Goal: Task Accomplishment & Management: Manage account settings

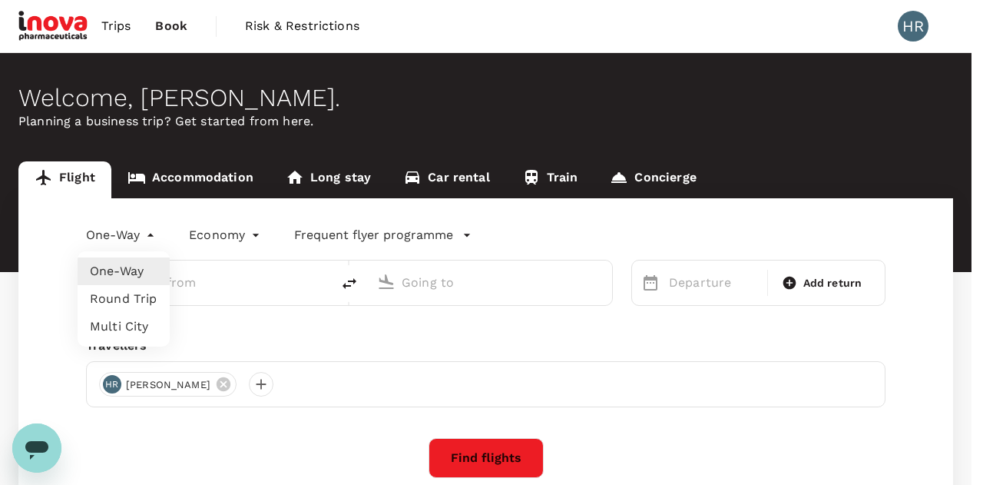
click at [129, 235] on body "Trips Book Risk & Restrictions HR Welcome , Harsha . Planning a business trip? …" at bounding box center [491, 315] width 983 height 630
click at [129, 301] on li "Round Trip" at bounding box center [124, 299] width 92 height 28
type input "roundtrip"
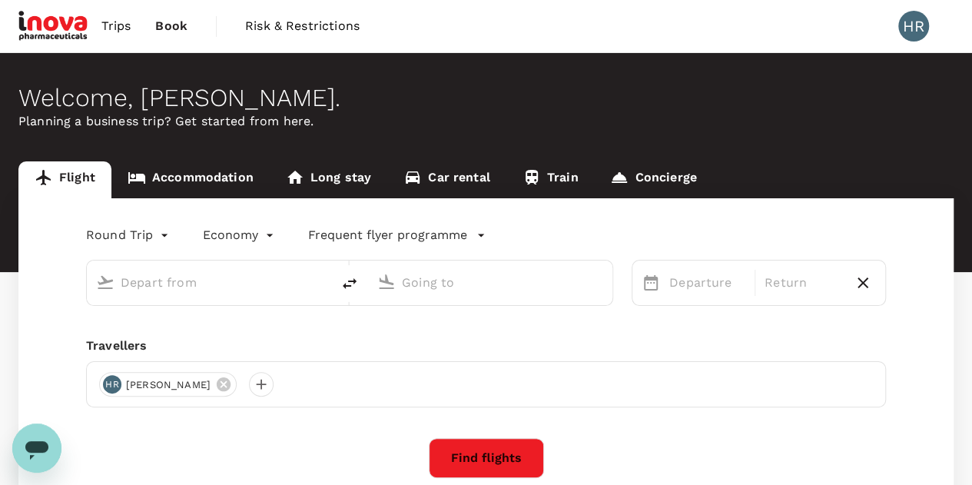
click at [214, 268] on div at bounding box center [217, 279] width 207 height 31
click at [211, 284] on input "text" at bounding box center [210, 282] width 178 height 24
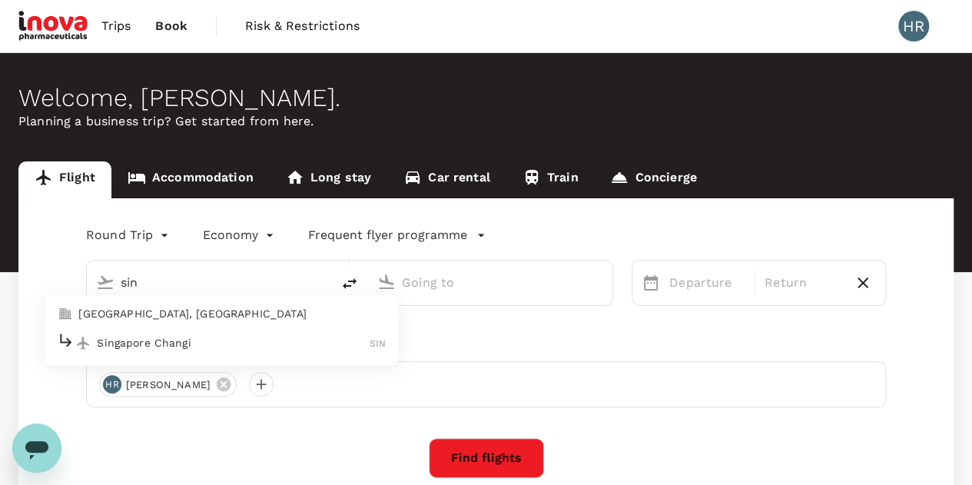
click at [204, 346] on p "Singapore Changi" at bounding box center [233, 342] width 273 height 15
type input "Singapore Changi (SIN)"
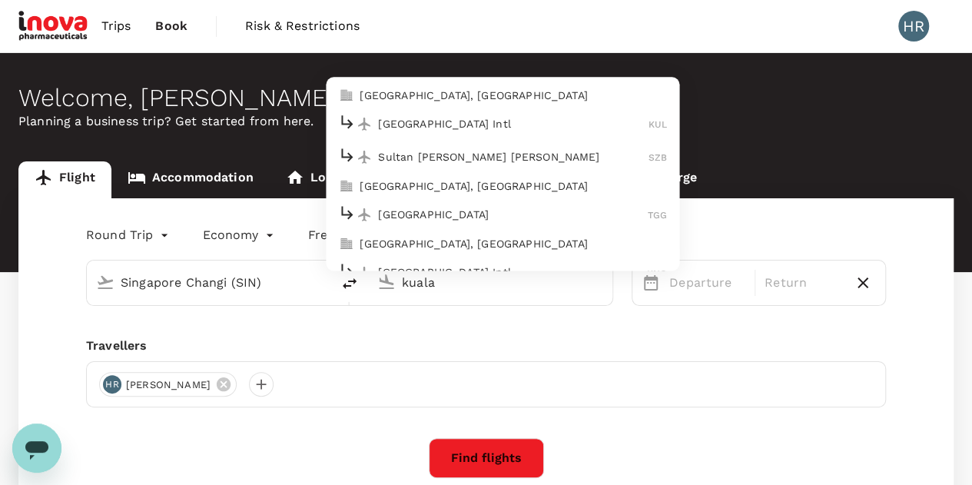
click at [483, 96] on p "Kuala Lumpur, Malaysia" at bounding box center [513, 95] width 307 height 15
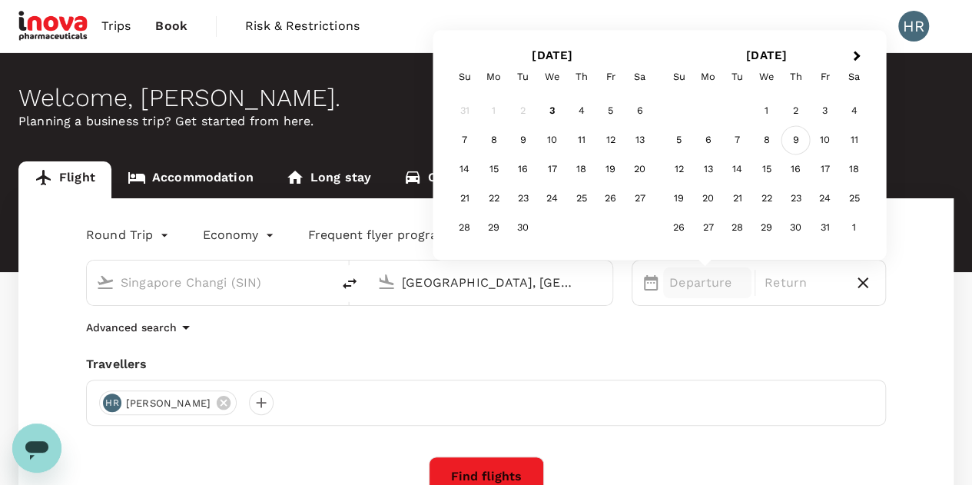
type input "Kuala Lumpur, Malaysia (any)"
click at [798, 141] on div "9" at bounding box center [795, 140] width 29 height 29
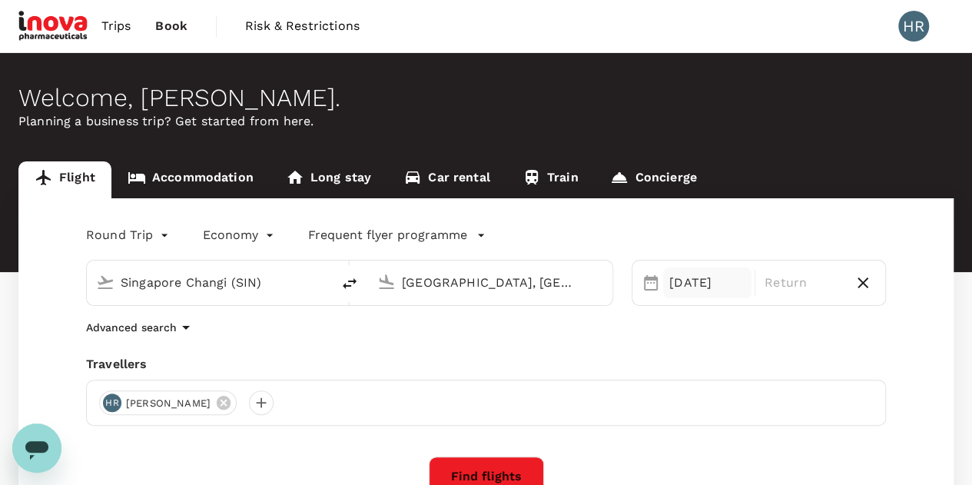
click at [717, 297] on div "09 Oct" at bounding box center [707, 282] width 88 height 31
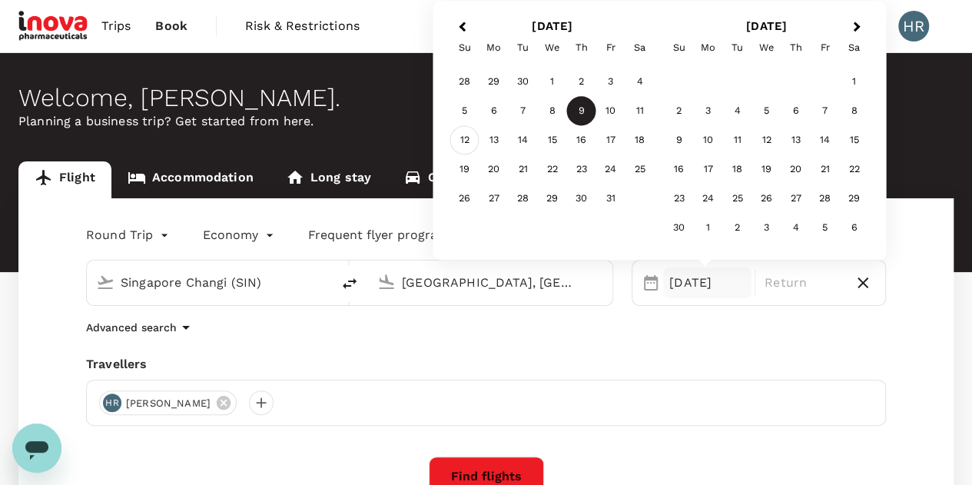
click at [469, 144] on div "12" at bounding box center [464, 140] width 29 height 29
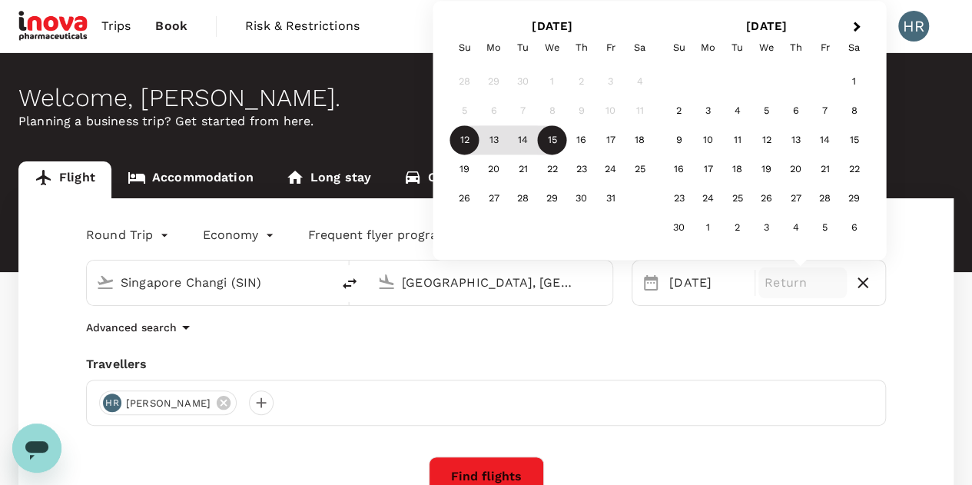
click at [582, 110] on div "9" at bounding box center [581, 111] width 29 height 29
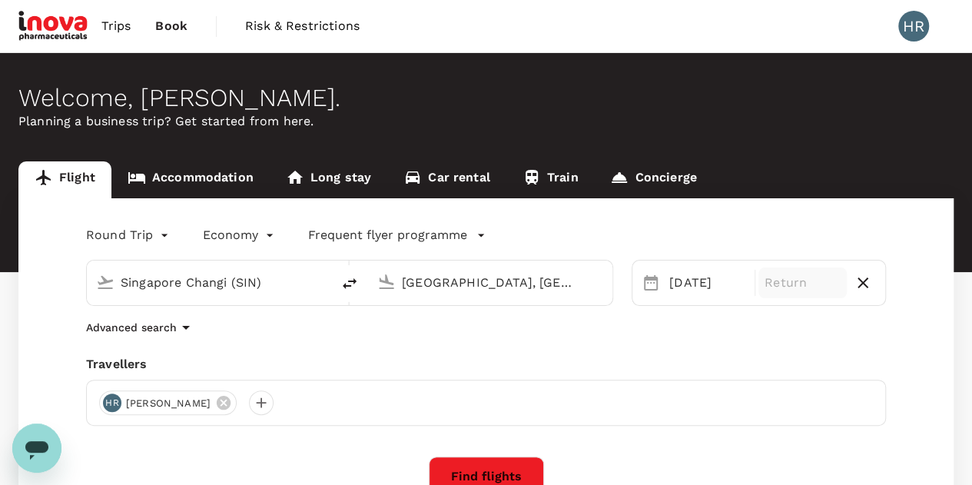
click at [805, 277] on p "Return" at bounding box center [802, 283] width 76 height 18
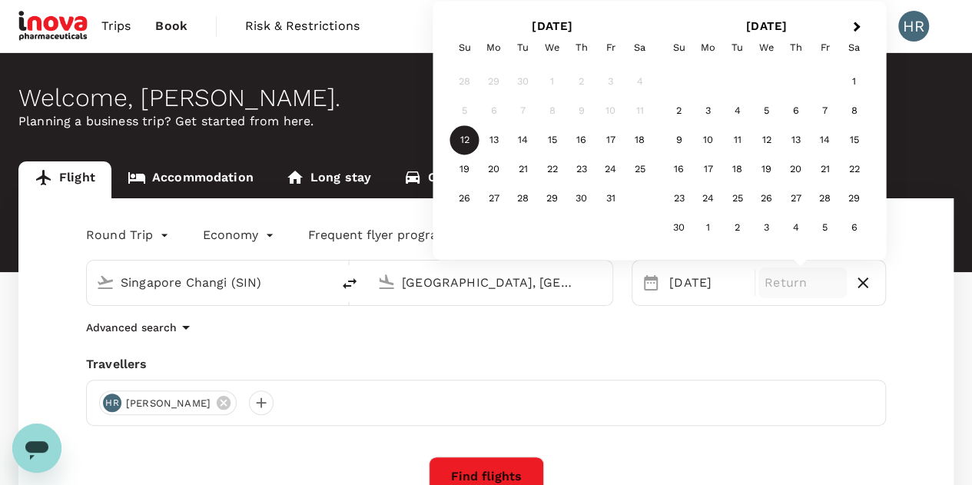
click at [459, 135] on div "12" at bounding box center [464, 140] width 29 height 29
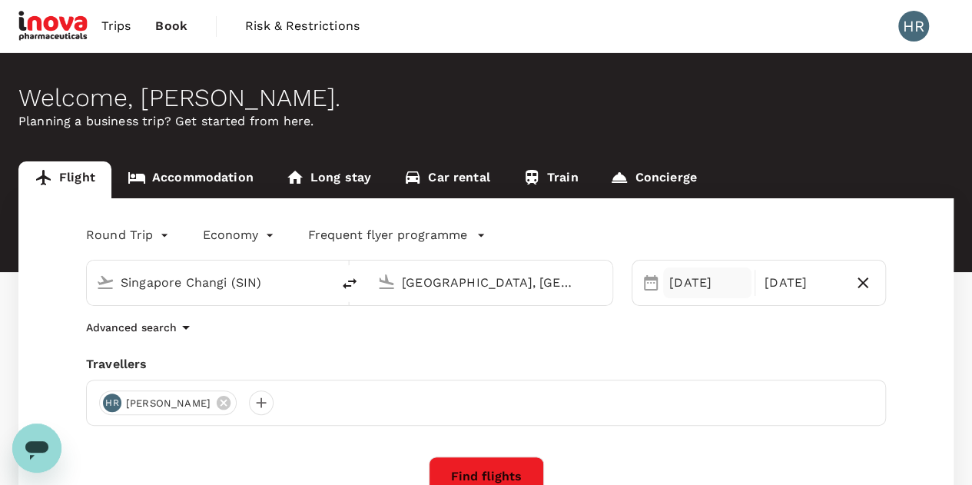
click at [685, 287] on div "12 Oct" at bounding box center [707, 282] width 88 height 31
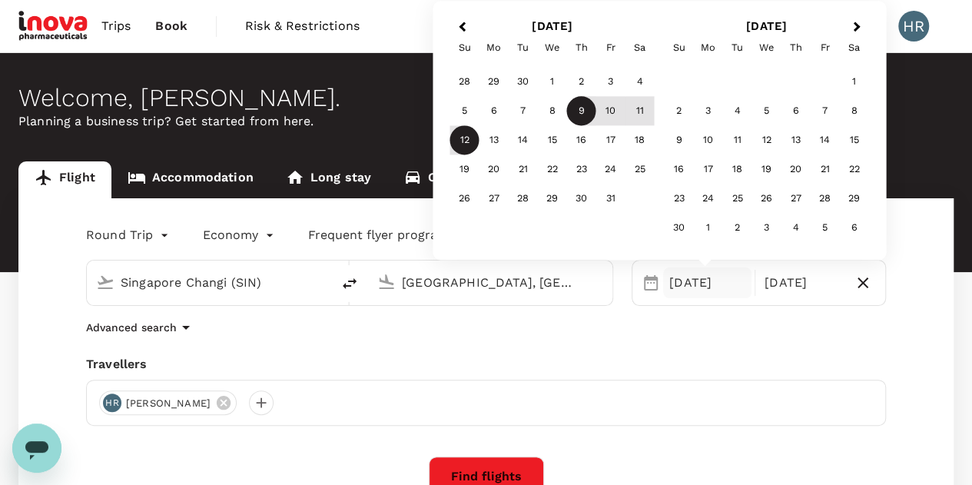
click at [589, 115] on div "9" at bounding box center [581, 111] width 29 height 29
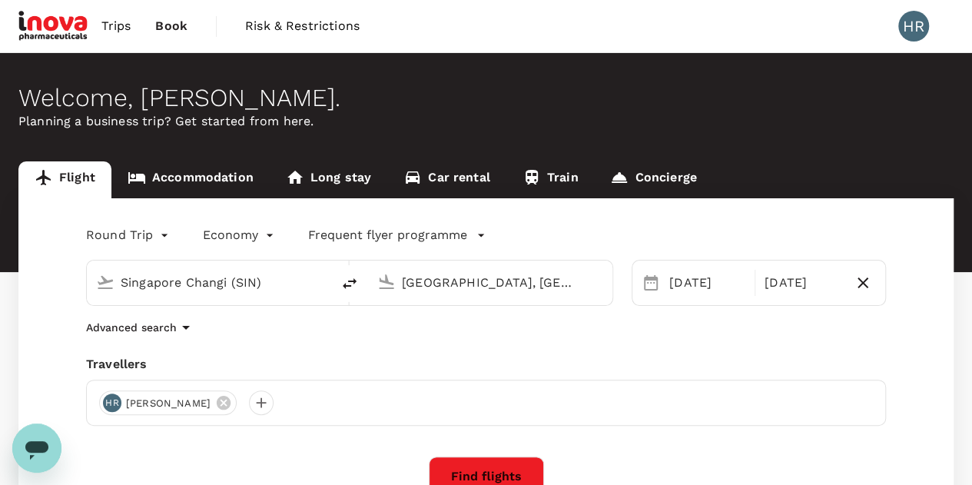
click at [914, 257] on div "Round Trip roundtrip Economy economy Frequent flyer programme Singapore Changi …" at bounding box center [485, 374] width 935 height 353
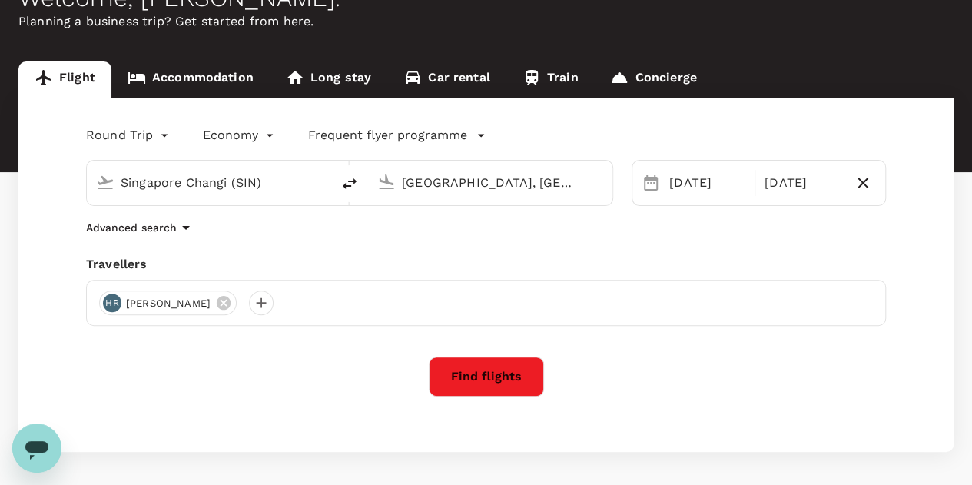
scroll to position [101, 0]
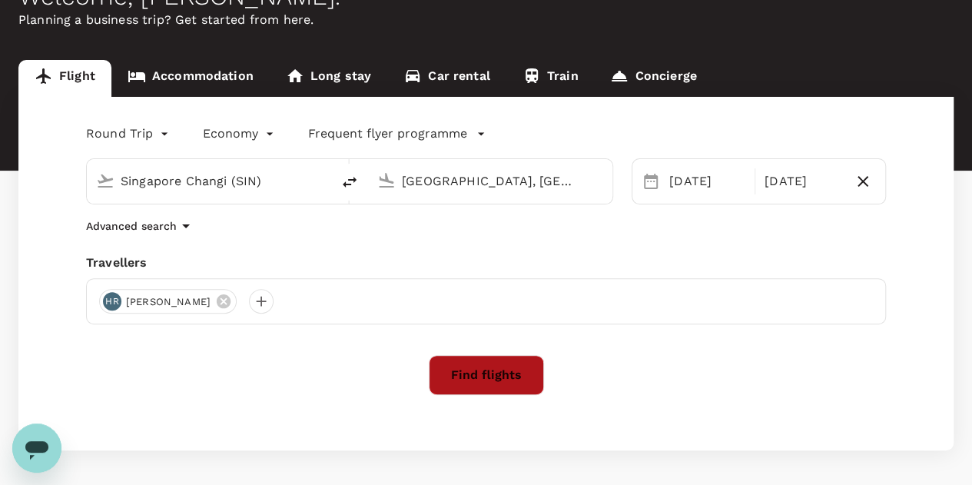
click at [493, 376] on button "Find flights" at bounding box center [486, 375] width 115 height 40
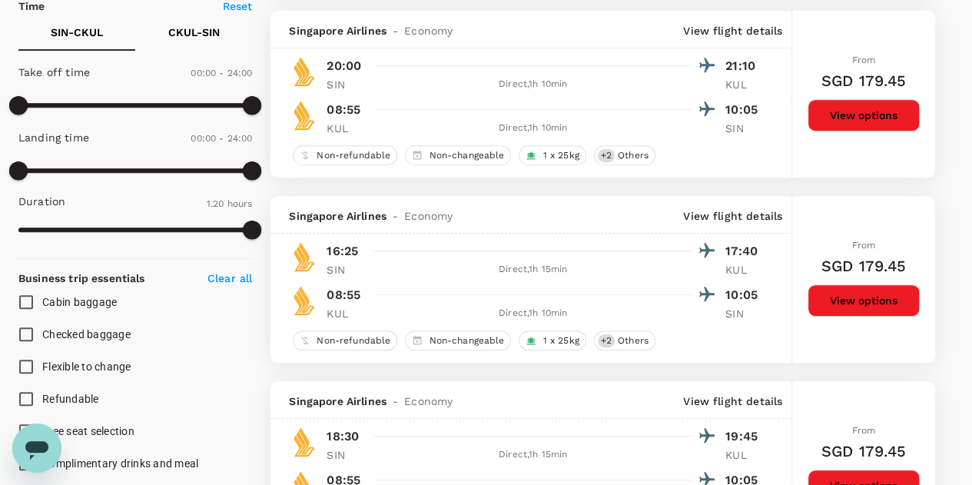
scroll to position [357, 0]
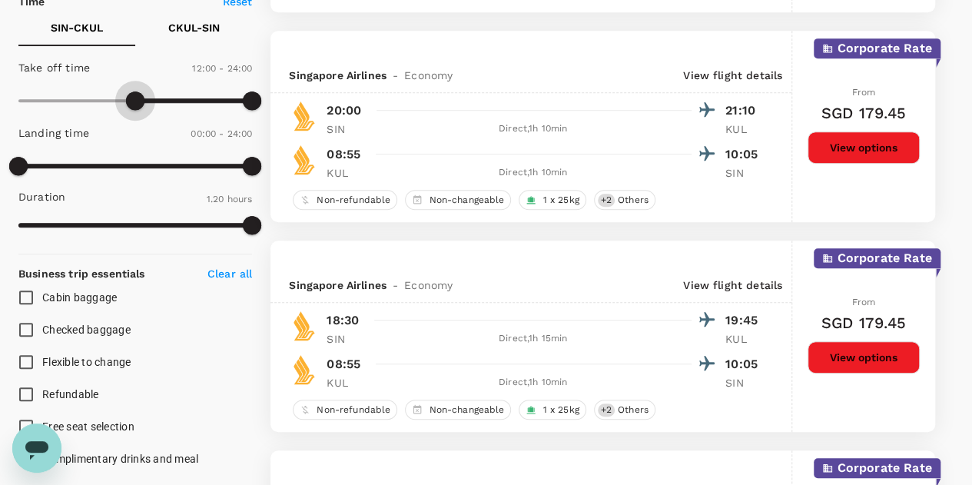
type input "690"
drag, startPoint x: 17, startPoint y: 100, endPoint x: 132, endPoint y: 98, distance: 115.3
click at [132, 98] on span at bounding box center [135, 100] width 18 height 18
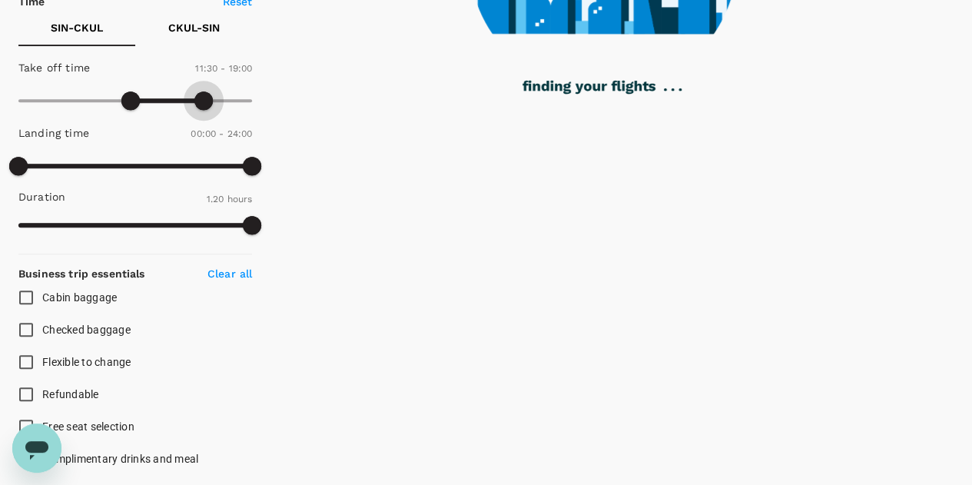
type input "1080"
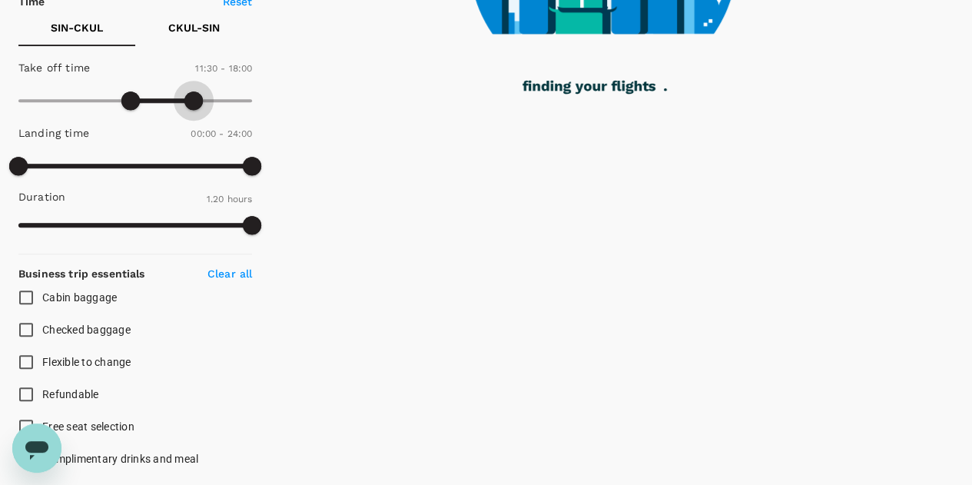
drag, startPoint x: 250, startPoint y: 98, endPoint x: 193, endPoint y: 97, distance: 57.6
click at [193, 97] on span at bounding box center [193, 100] width 18 height 18
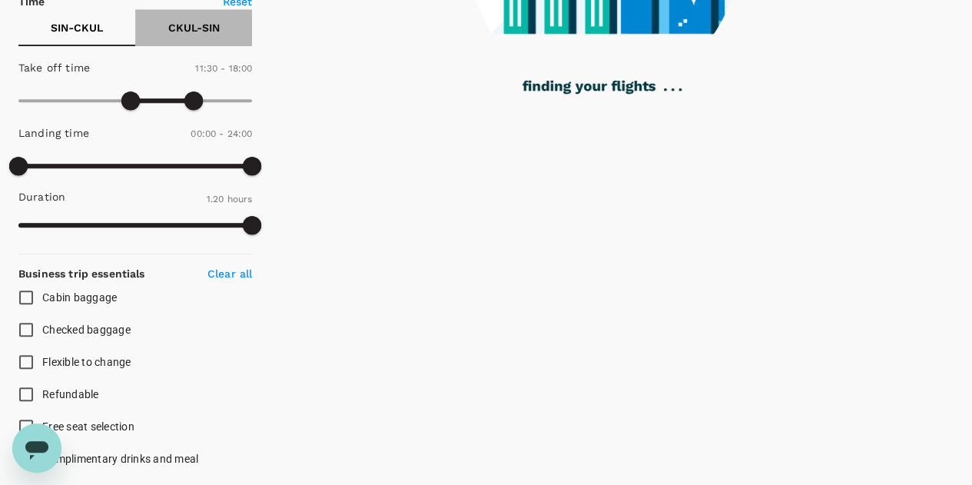
click at [183, 30] on p "CKUL - SIN" at bounding box center [193, 27] width 51 height 15
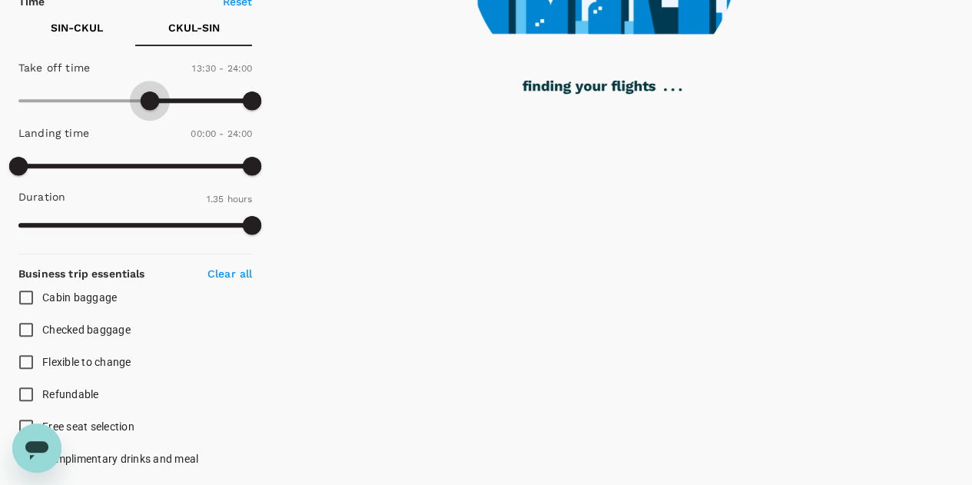
type input "840"
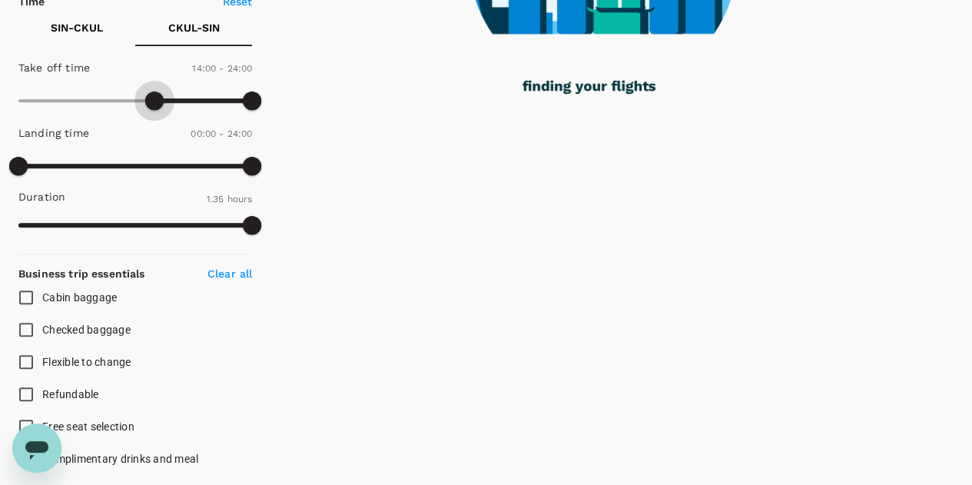
drag, startPoint x: 18, startPoint y: 100, endPoint x: 154, endPoint y: 102, distance: 136.0
click at [154, 102] on span at bounding box center [154, 100] width 18 height 18
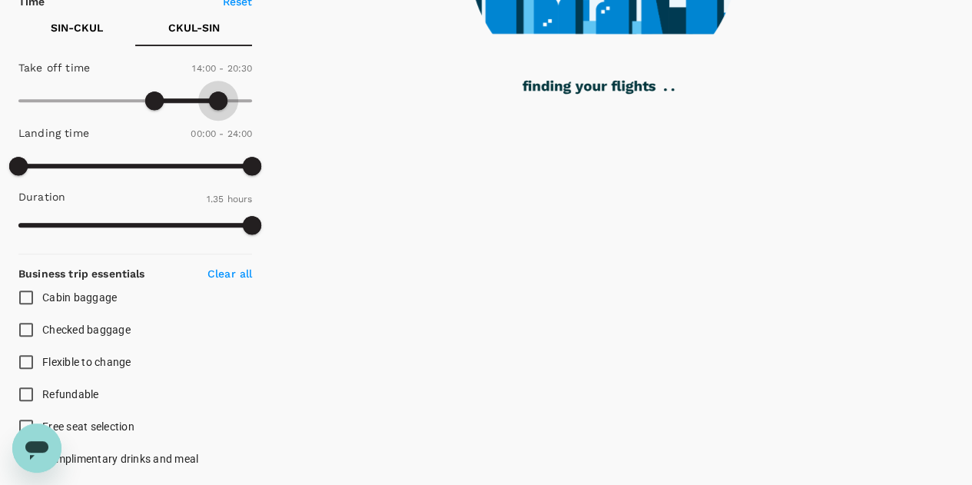
type input "1170"
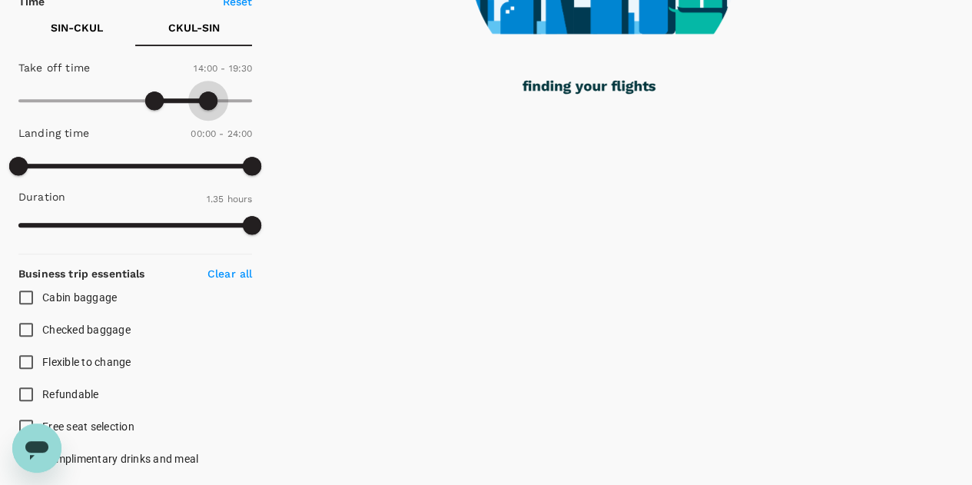
drag, startPoint x: 249, startPoint y: 101, endPoint x: 210, endPoint y: 101, distance: 39.2
click at [210, 101] on span at bounding box center [208, 100] width 18 height 18
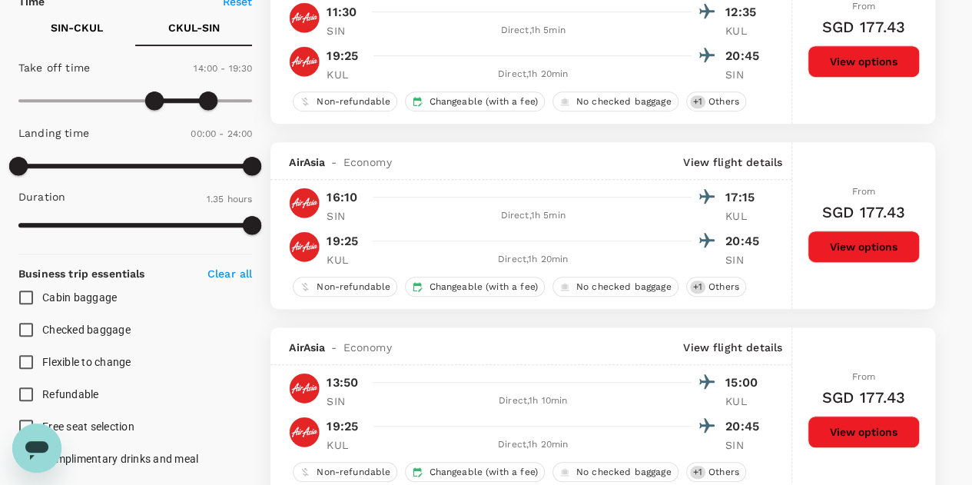
type input "SGD"
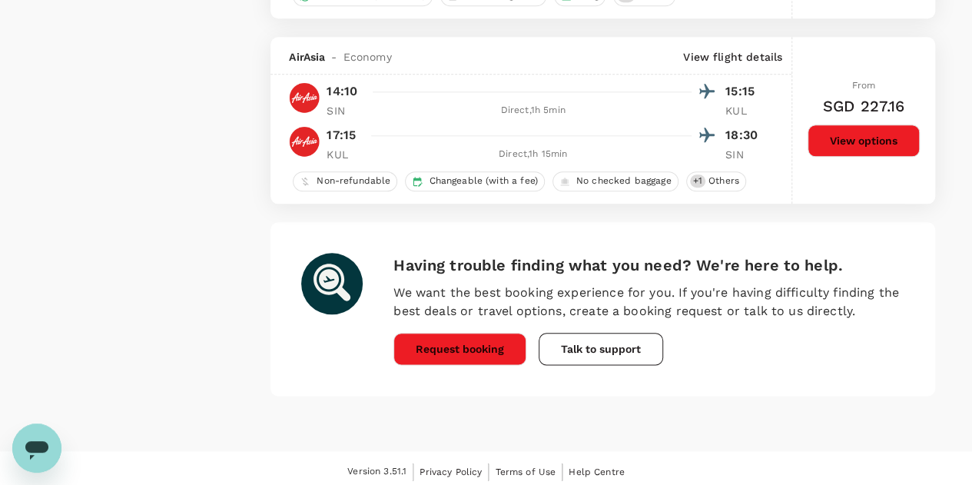
scroll to position [0, 0]
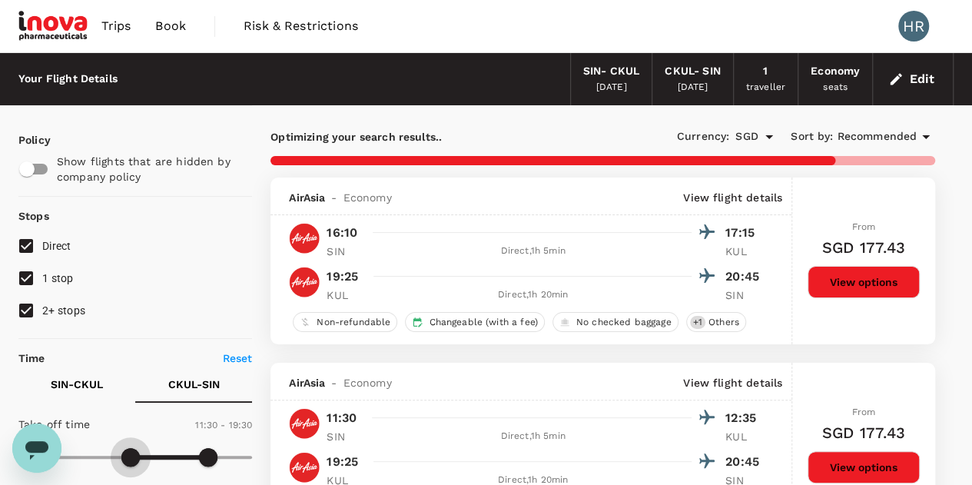
drag, startPoint x: 161, startPoint y: 450, endPoint x: 129, endPoint y: 450, distance: 32.3
click at [129, 450] on span at bounding box center [130, 457] width 18 height 18
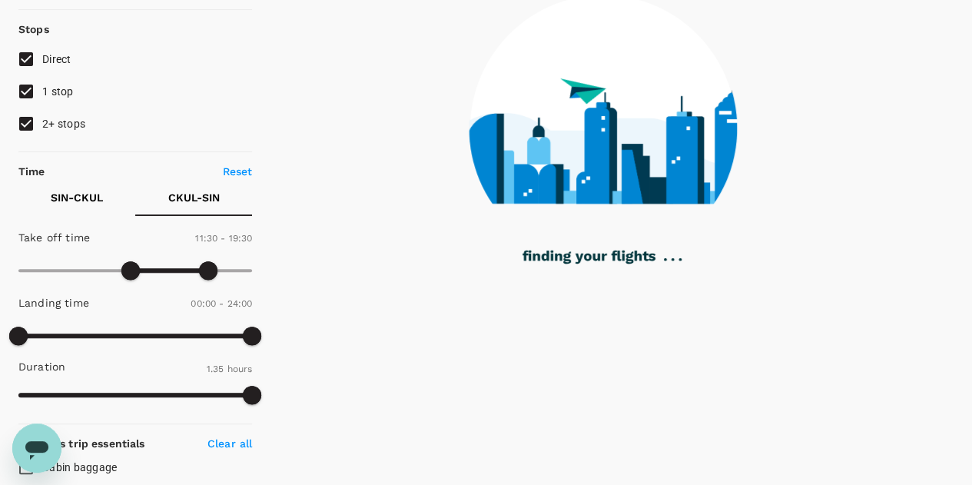
scroll to position [193, 0]
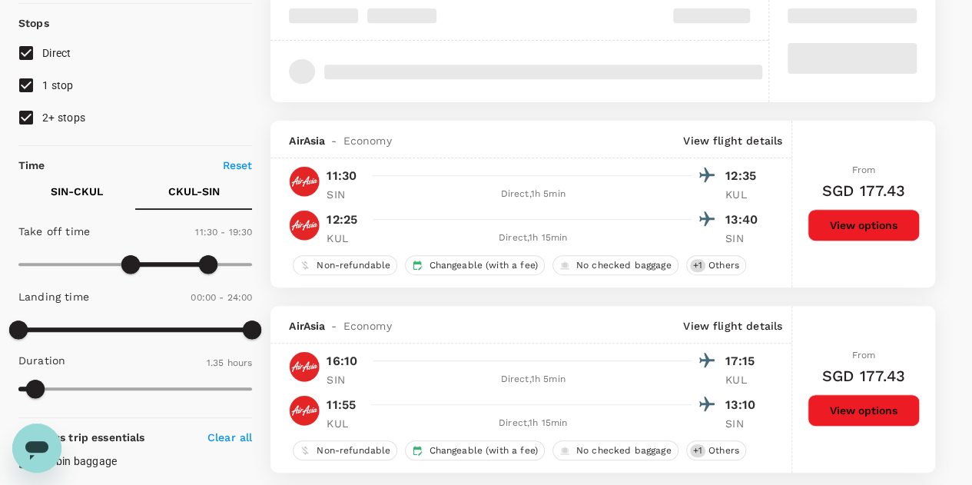
click at [243, 166] on p "Reset" at bounding box center [238, 165] width 30 height 15
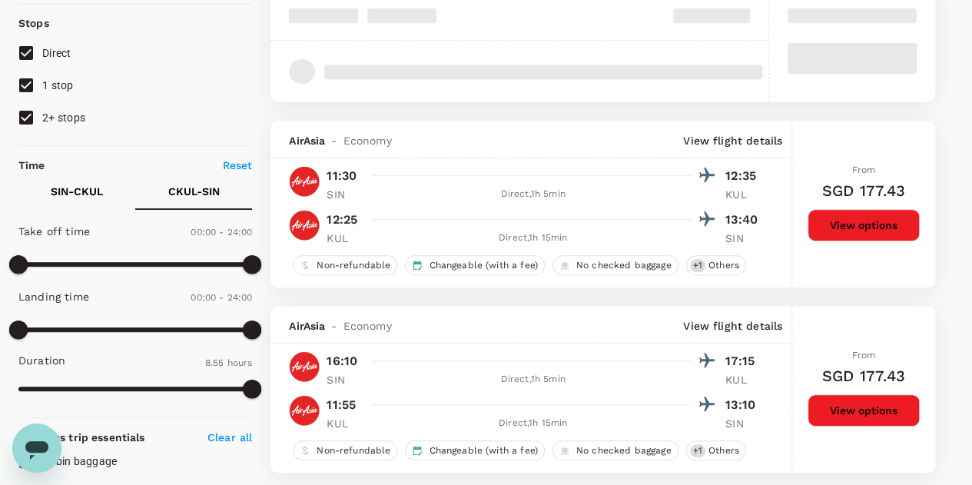
type input "0"
type input "1440"
type input "535"
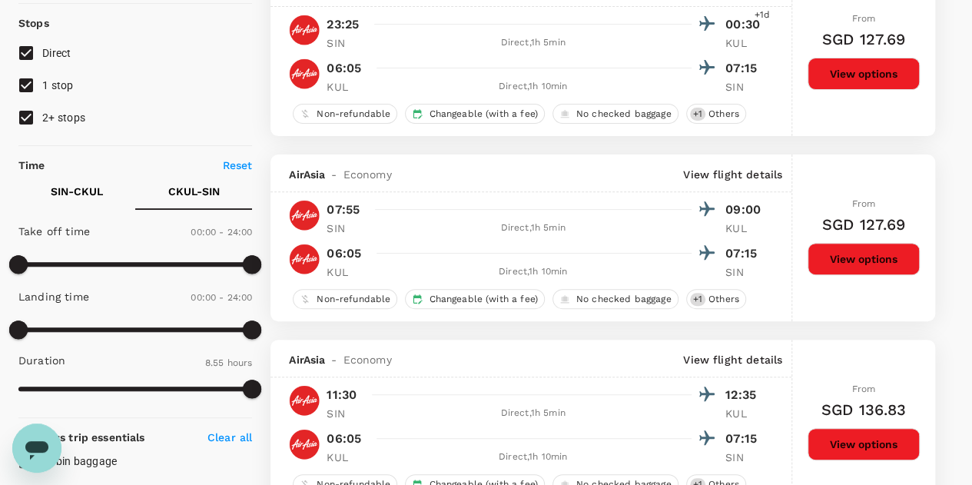
scroll to position [0, 0]
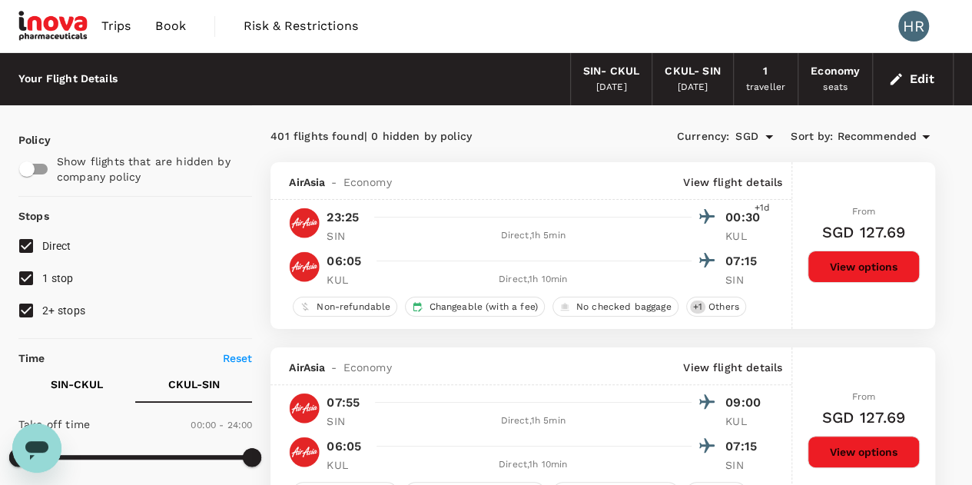
click at [71, 386] on p "SIN - CKUL" at bounding box center [77, 383] width 52 height 15
click at [120, 28] on span "Trips" at bounding box center [116, 26] width 30 height 18
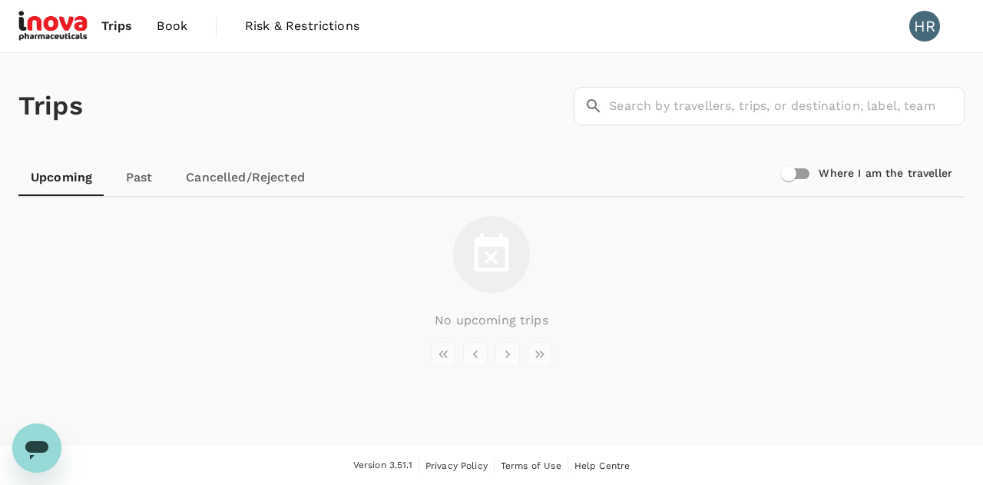
click at [181, 28] on span "Book" at bounding box center [172, 26] width 31 height 18
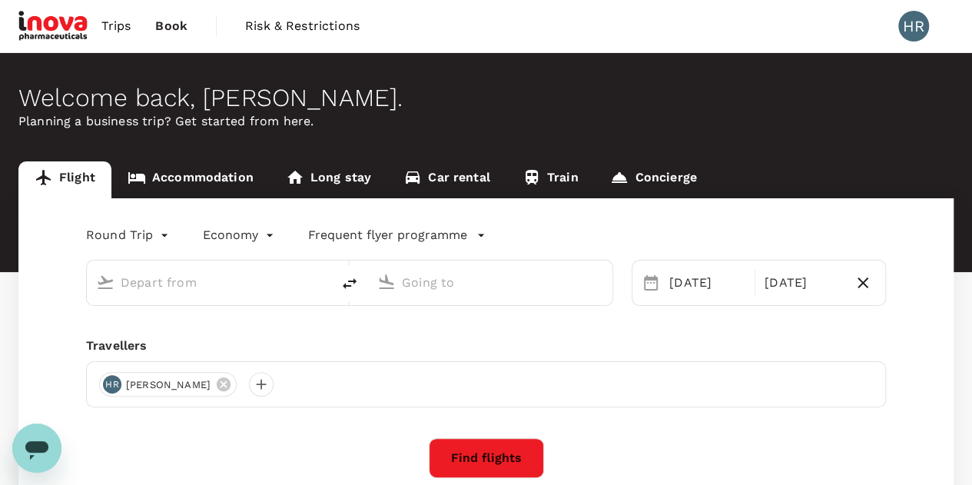
type input "Singapore Changi (SIN)"
type input "Kuala Lumpur, Malaysia (any)"
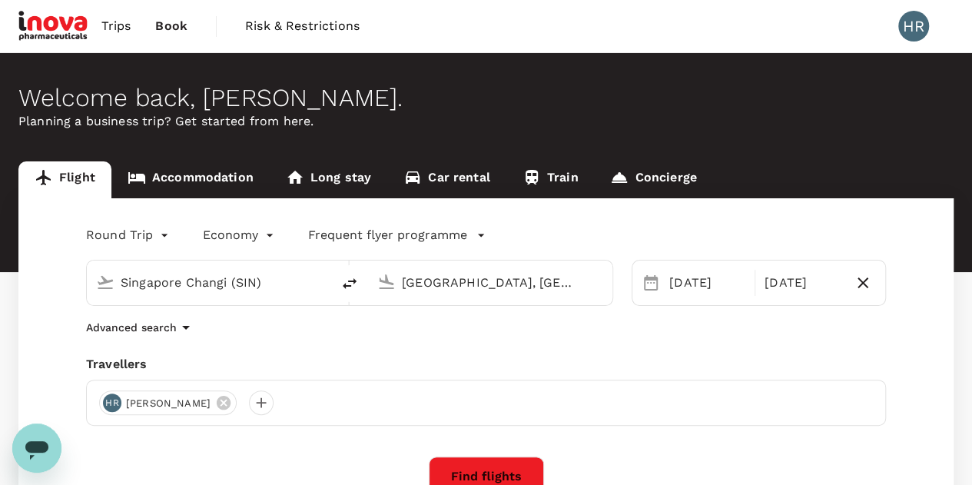
click at [496, 468] on button "Find flights" at bounding box center [486, 476] width 115 height 40
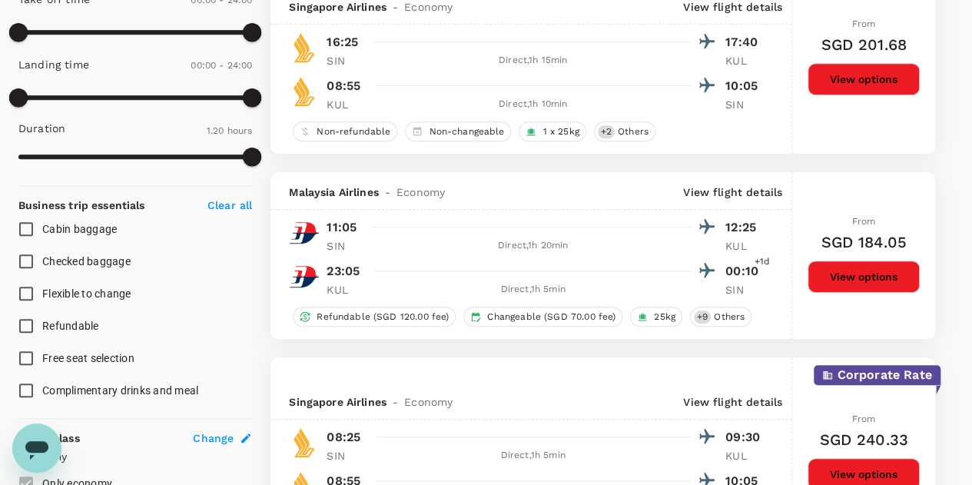
scroll to position [292, 0]
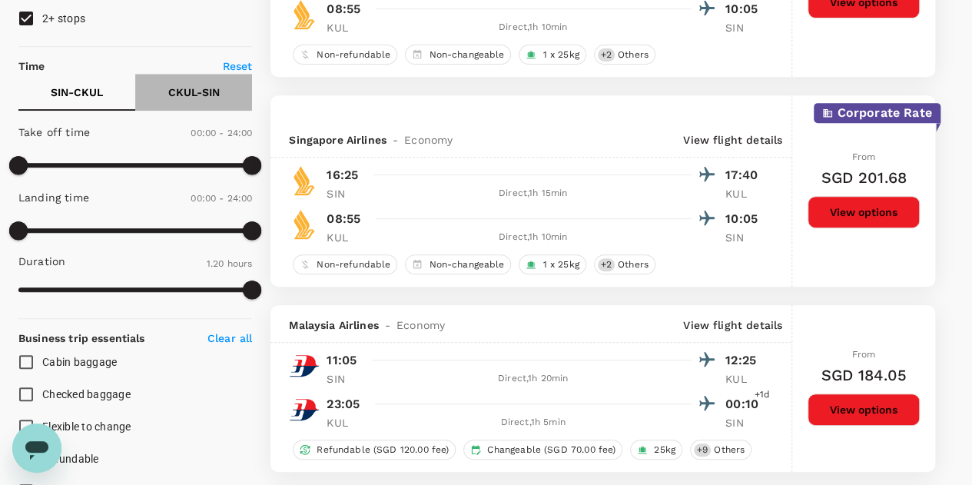
click at [201, 101] on button "CKUL - SIN" at bounding box center [193, 92] width 117 height 37
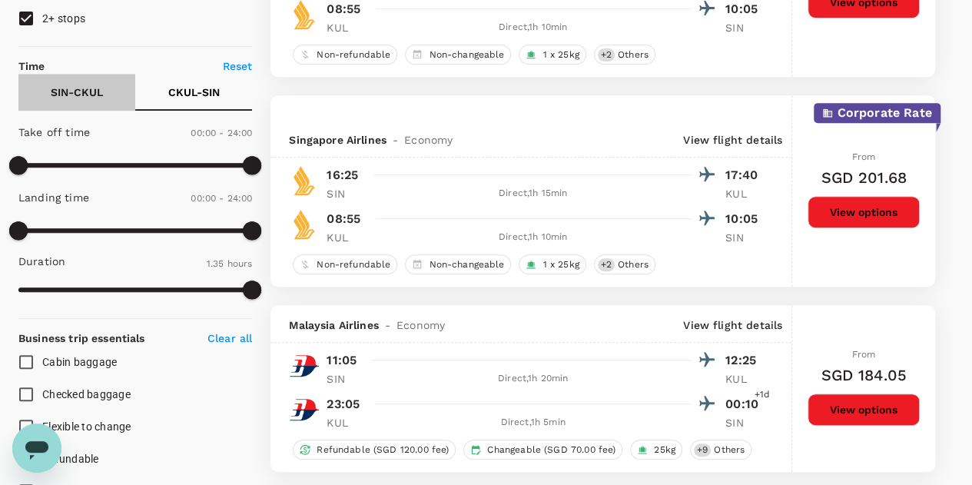
click at [68, 104] on button "SIN - CKUL" at bounding box center [76, 92] width 117 height 37
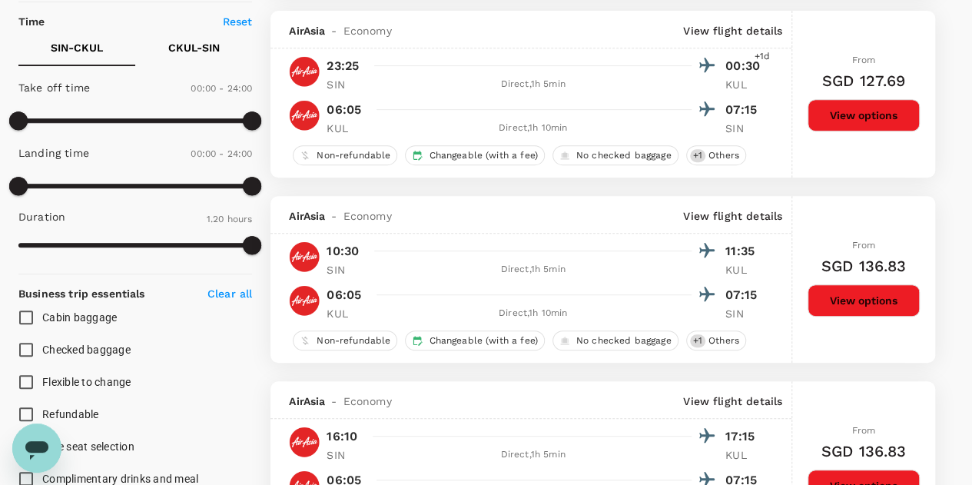
scroll to position [0, 0]
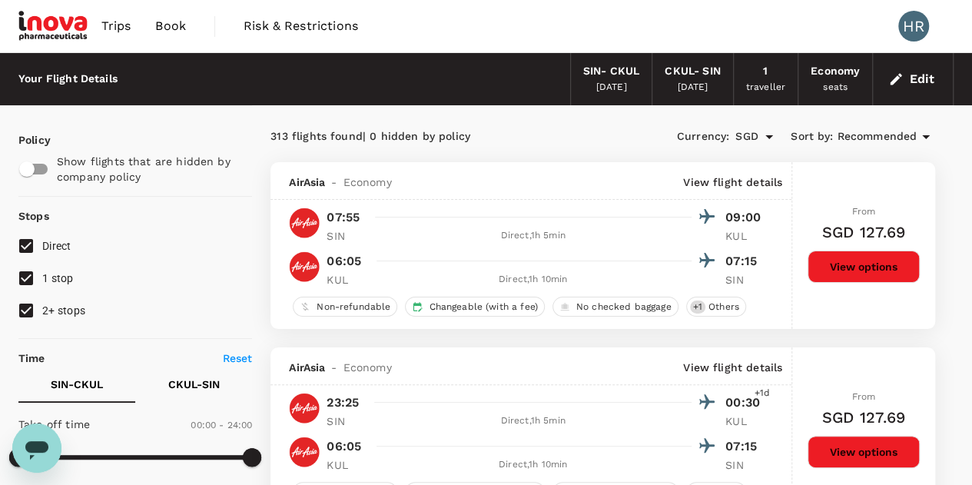
click at [857, 133] on span "Recommended" at bounding box center [877, 136] width 80 height 17
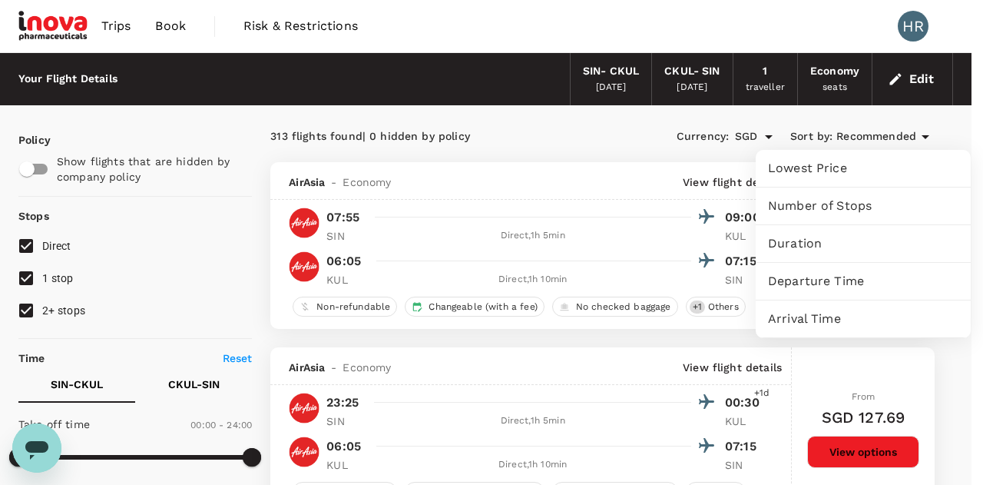
click at [618, 138] on div at bounding box center [491, 242] width 983 height 485
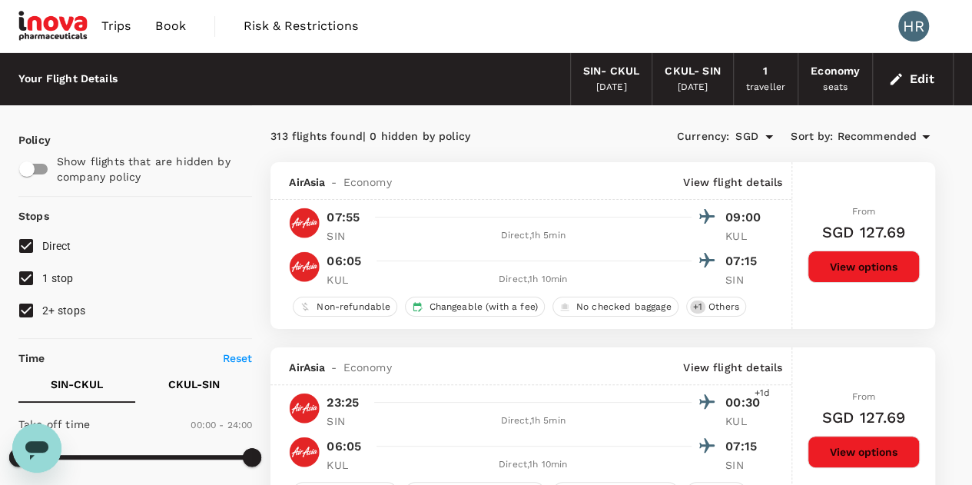
click at [864, 138] on span "Recommended" at bounding box center [877, 136] width 80 height 17
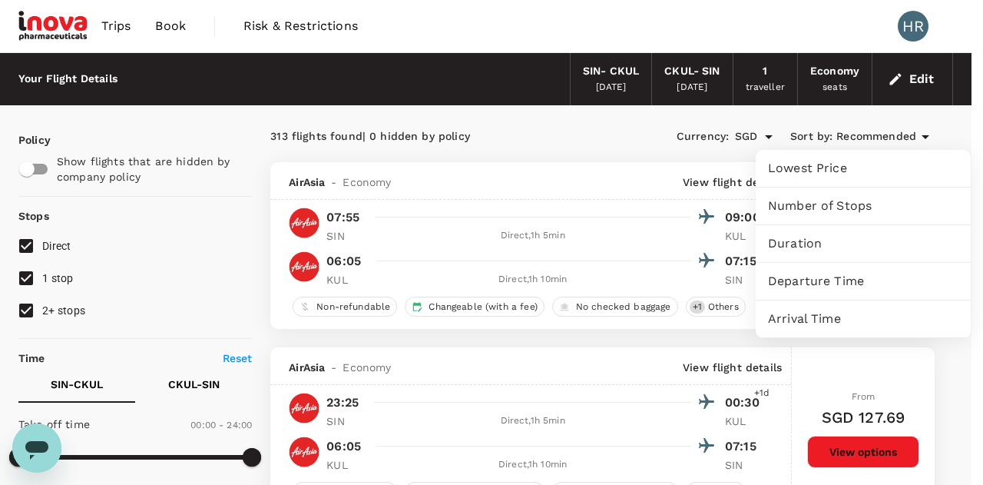
click at [808, 249] on span "Duration" at bounding box center [863, 243] width 191 height 18
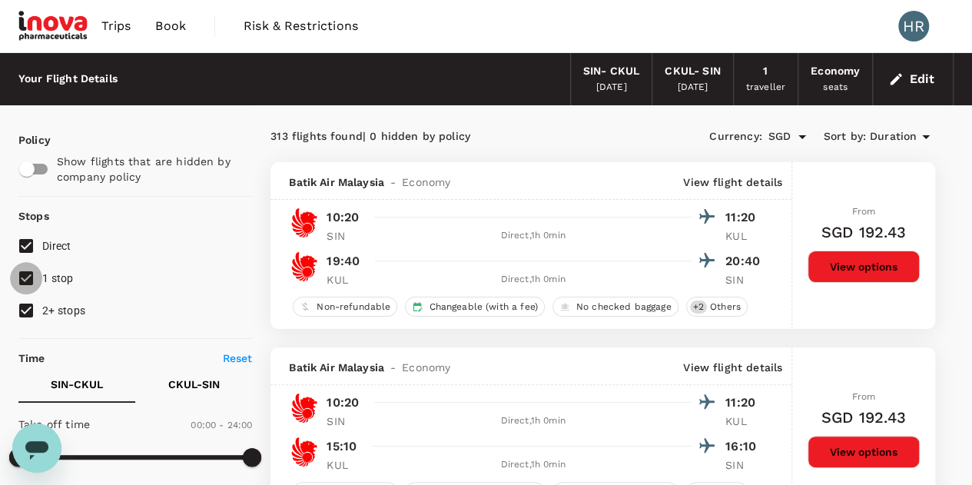
click at [28, 280] on input "1 stop" at bounding box center [26, 278] width 32 height 32
checkbox input "false"
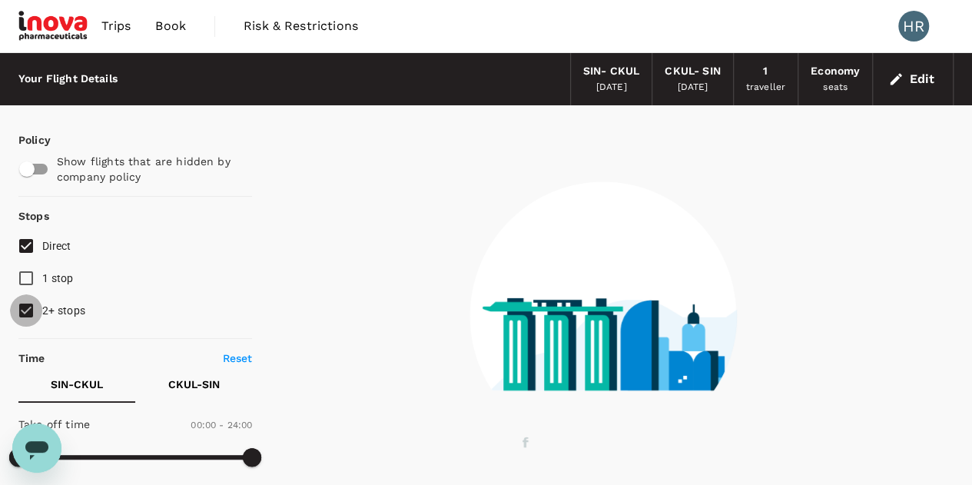
click at [27, 310] on input "2+ stops" at bounding box center [26, 310] width 32 height 32
checkbox input "false"
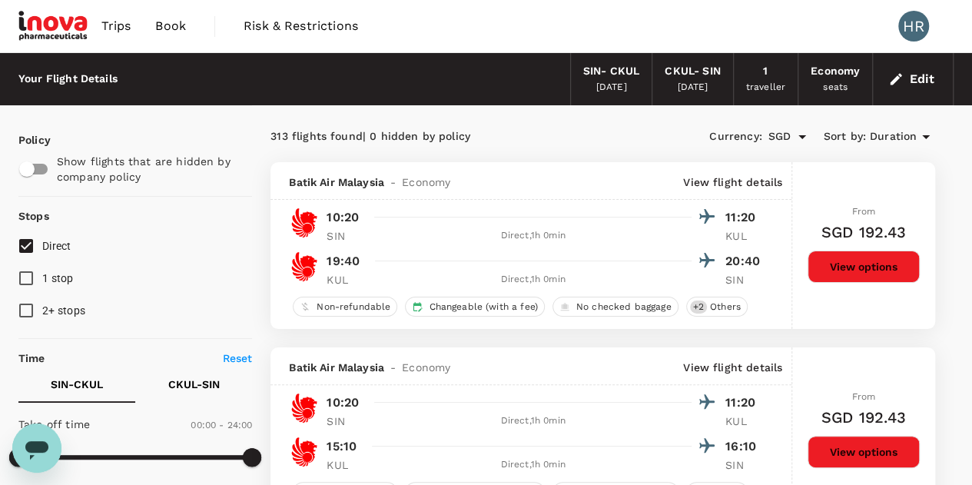
click at [868, 131] on div "Sort by : Duration" at bounding box center [879, 137] width 111 height 18
click at [885, 135] on span "Duration" at bounding box center [893, 136] width 47 height 17
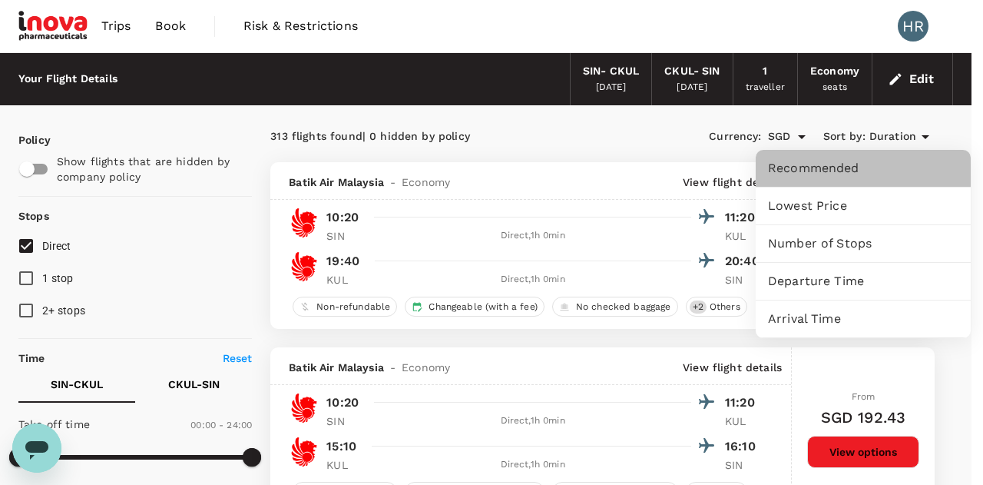
click at [854, 165] on span "Recommended" at bounding box center [863, 168] width 191 height 18
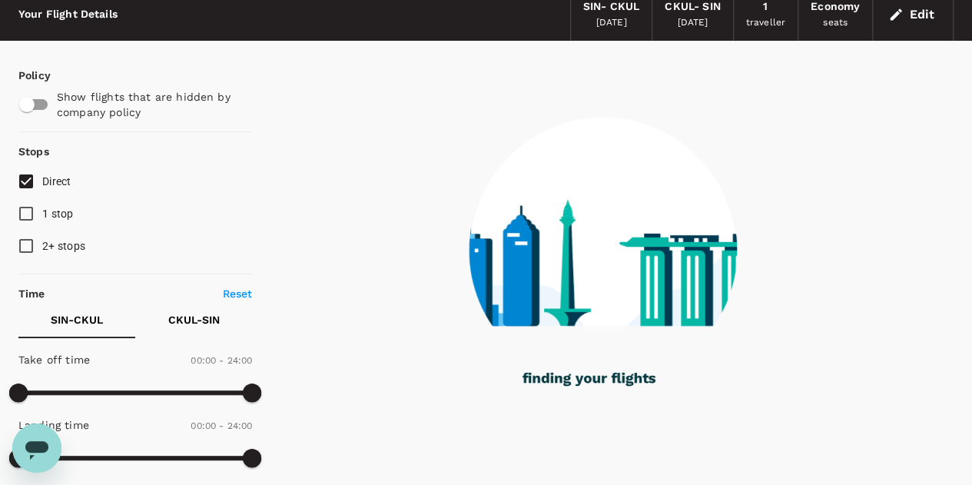
scroll to position [66, 0]
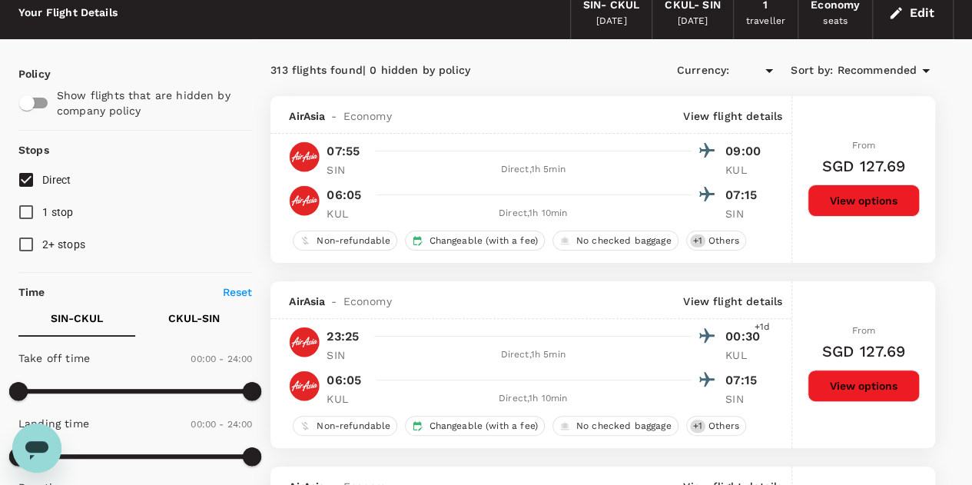
type input "SGD"
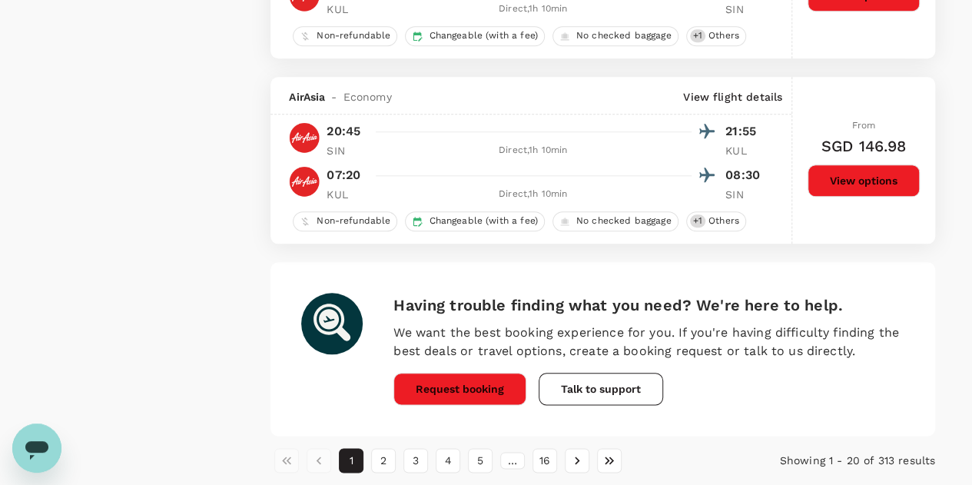
scroll to position [3670, 0]
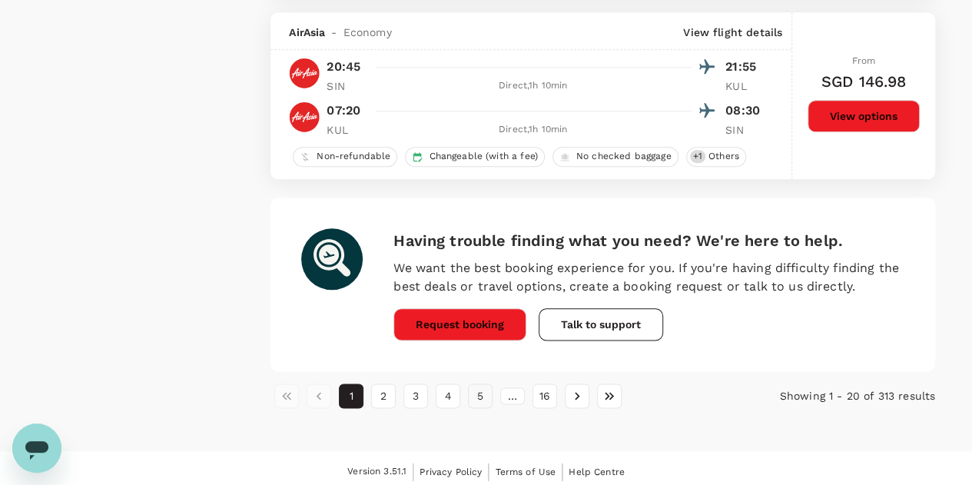
click at [476, 393] on button "5" at bounding box center [480, 395] width 25 height 25
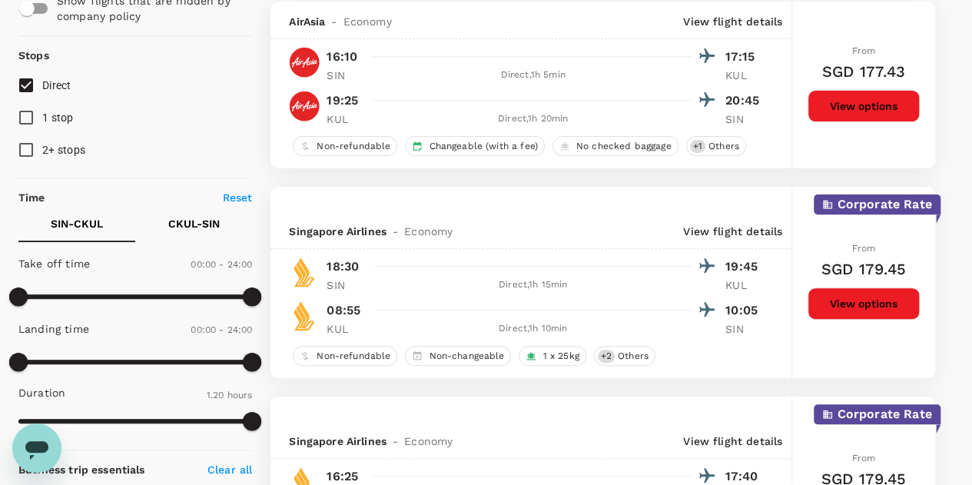
scroll to position [156, 0]
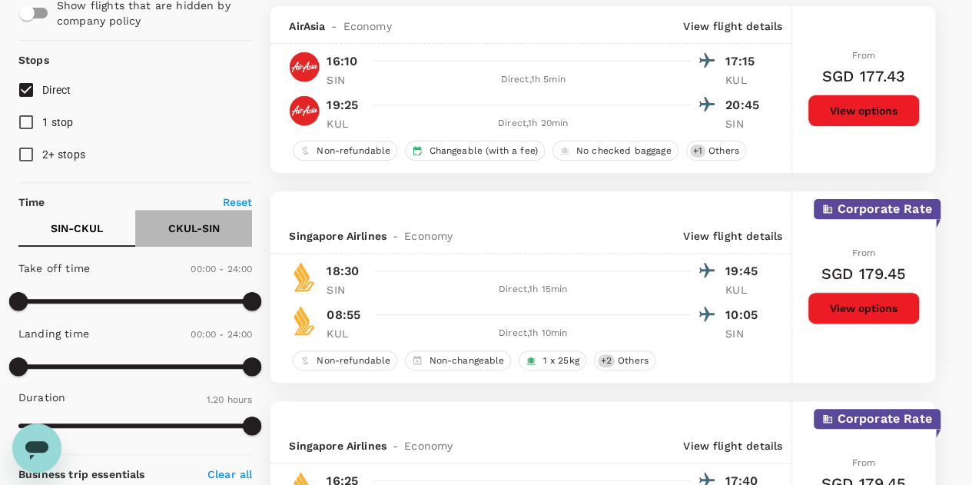
click at [198, 230] on p "CKUL - SIN" at bounding box center [193, 228] width 51 height 15
click at [71, 242] on button "SIN - CKUL" at bounding box center [76, 228] width 117 height 37
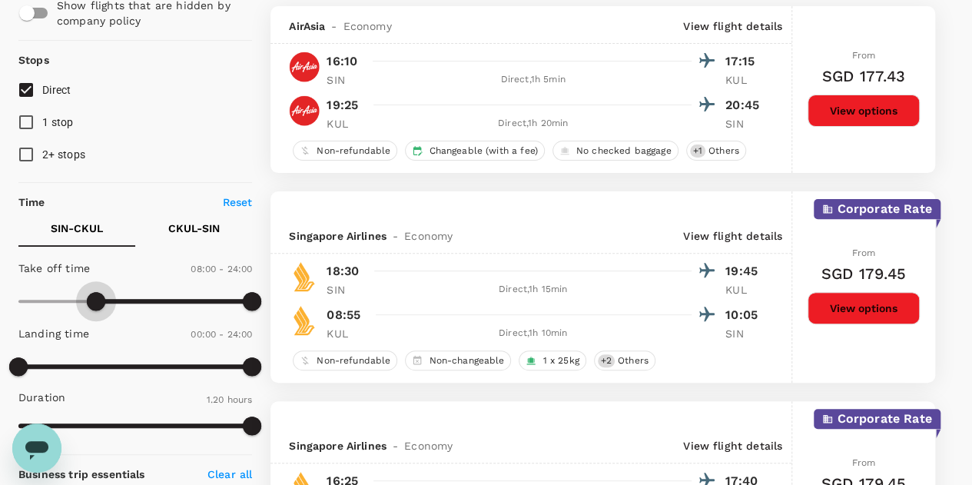
type input "630"
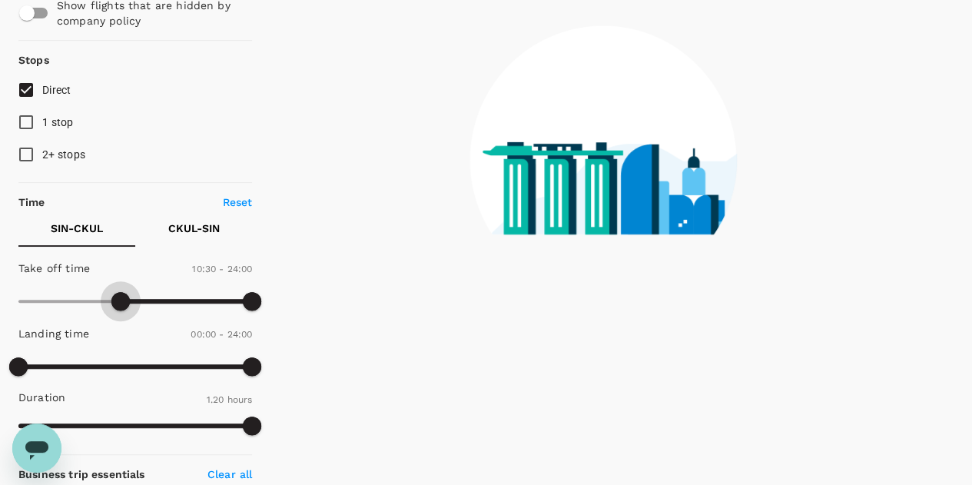
drag, startPoint x: 21, startPoint y: 295, endPoint x: 119, endPoint y: 297, distance: 98.4
click at [119, 297] on span at bounding box center [120, 301] width 18 height 18
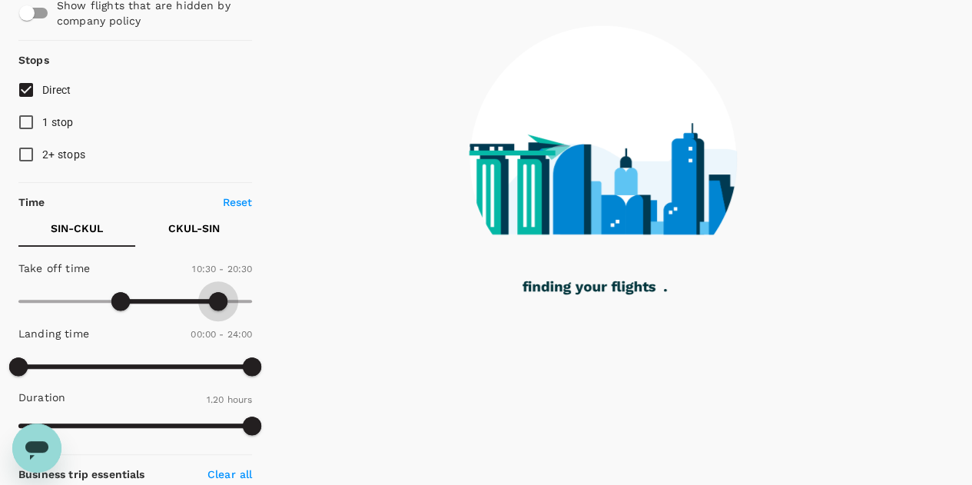
type input "1170"
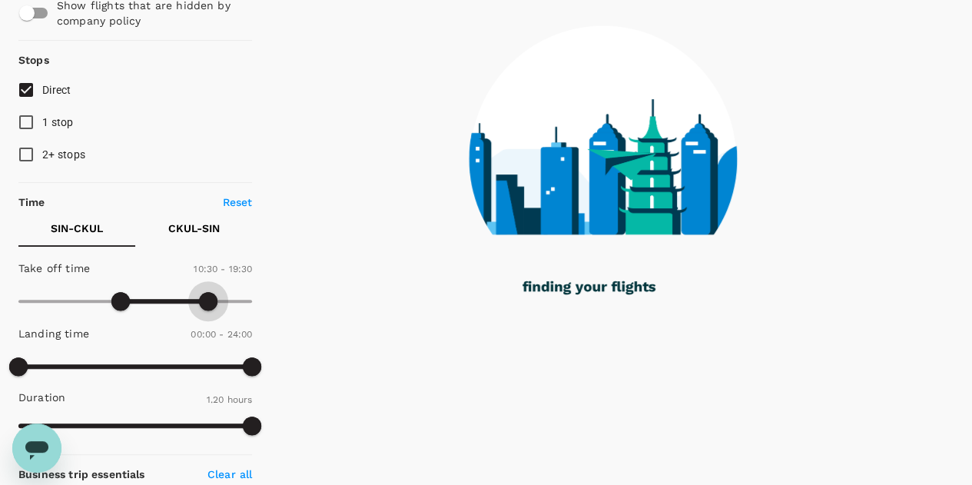
drag, startPoint x: 243, startPoint y: 299, endPoint x: 209, endPoint y: 296, distance: 33.9
click at [209, 296] on span at bounding box center [208, 301] width 18 height 18
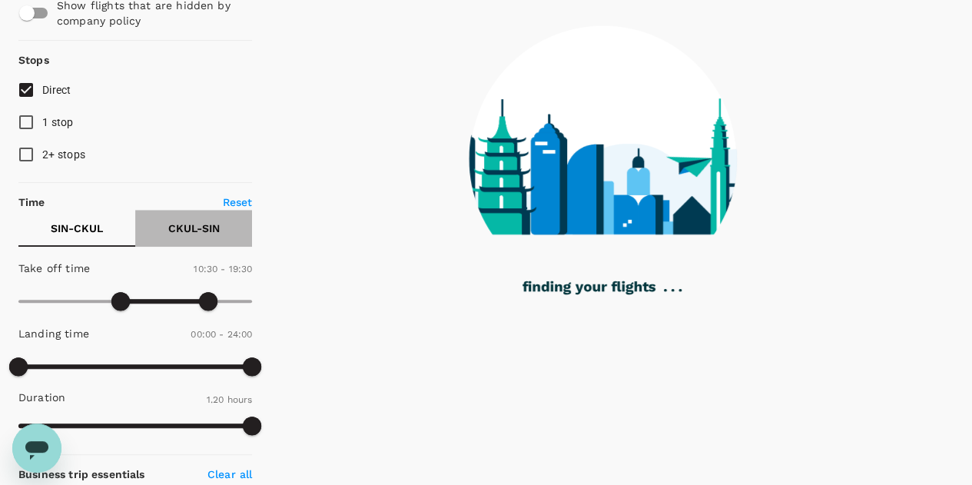
click at [201, 228] on p "CKUL - SIN" at bounding box center [193, 228] width 51 height 15
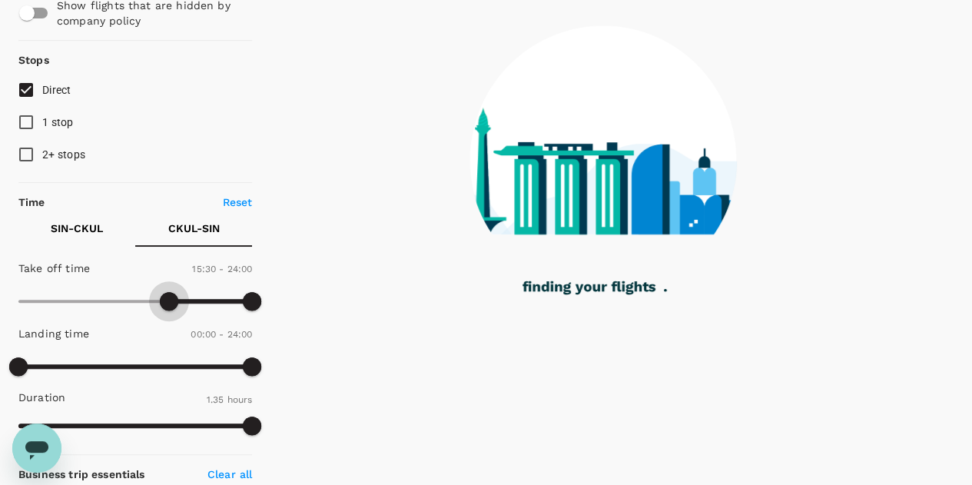
type input "870"
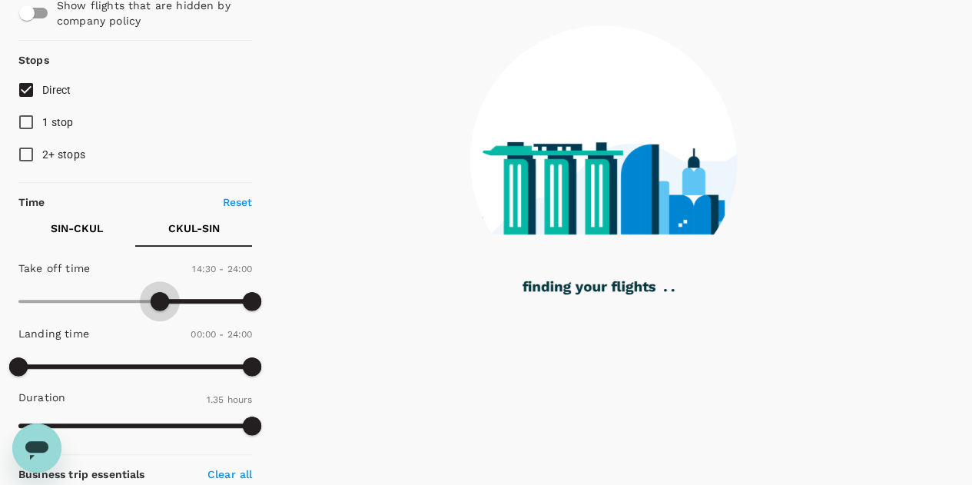
drag, startPoint x: 18, startPoint y: 296, endPoint x: 159, endPoint y: 298, distance: 140.6
click at [159, 298] on span at bounding box center [160, 301] width 18 height 18
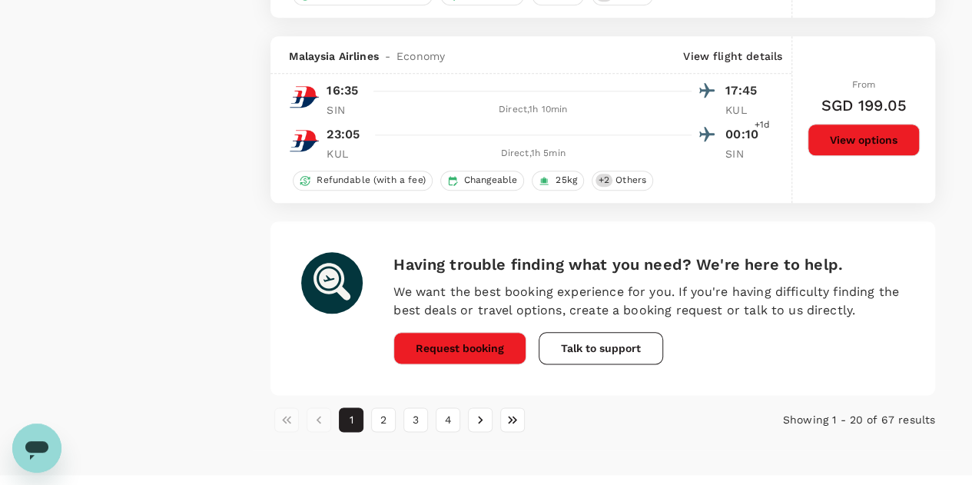
scroll to position [3685, 0]
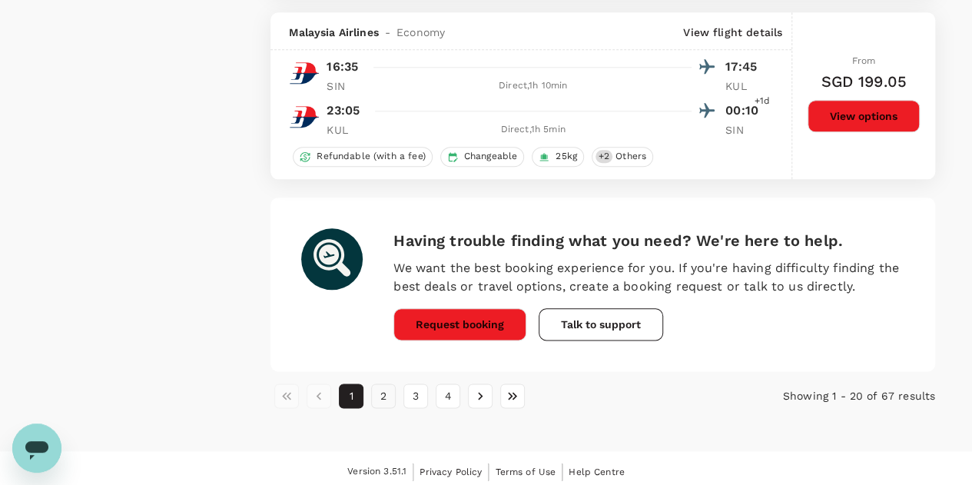
click at [381, 389] on button "2" at bounding box center [383, 395] width 25 height 25
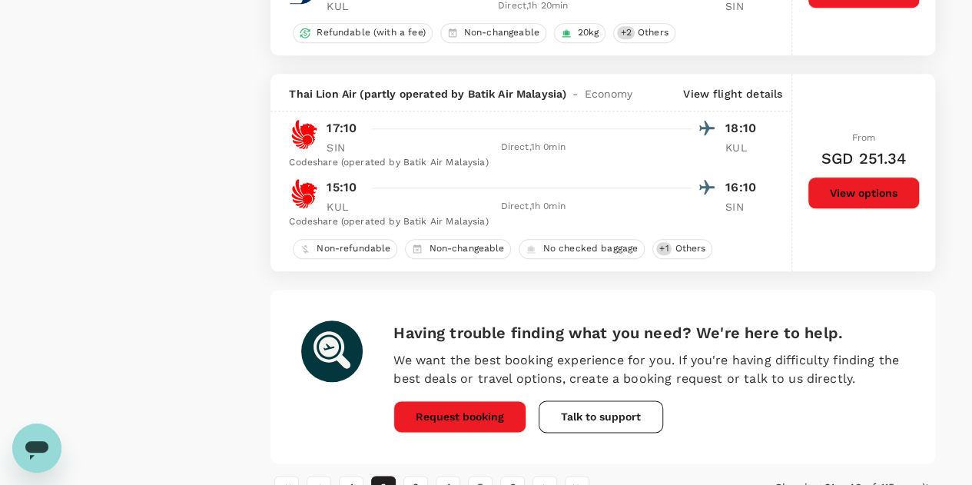
scroll to position [3664, 0]
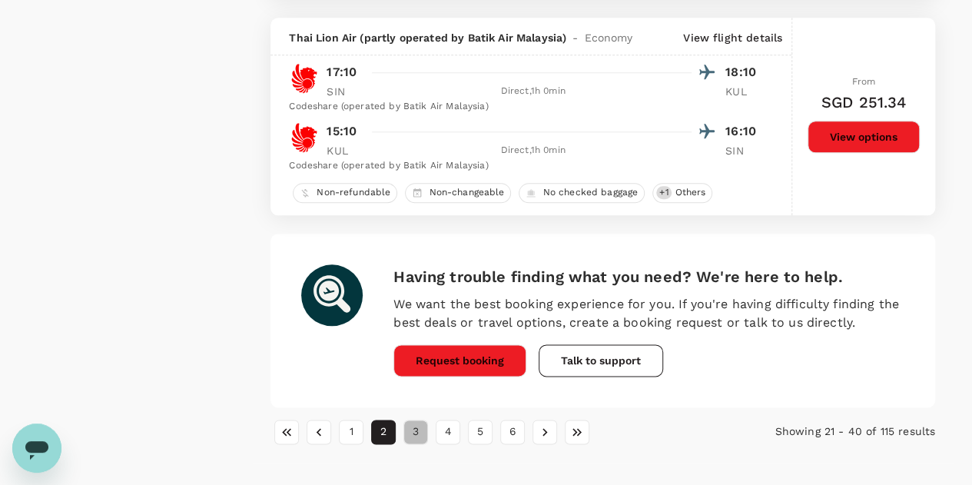
click at [419, 425] on button "3" at bounding box center [415, 432] width 25 height 25
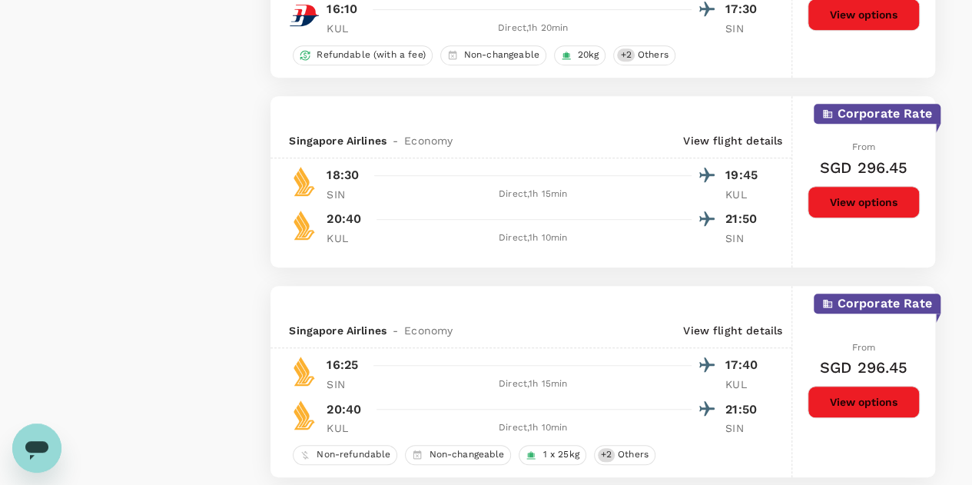
scroll to position [3302, 0]
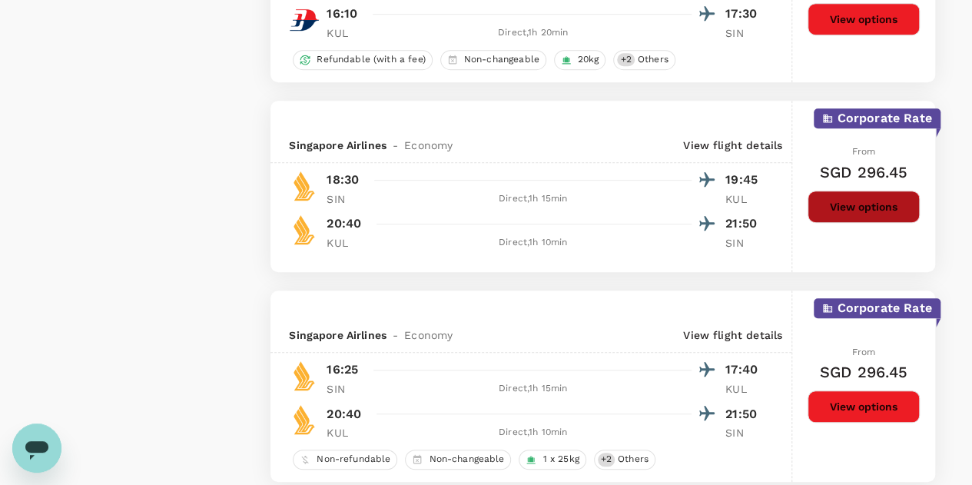
click at [864, 208] on button "View options" at bounding box center [864, 207] width 112 height 32
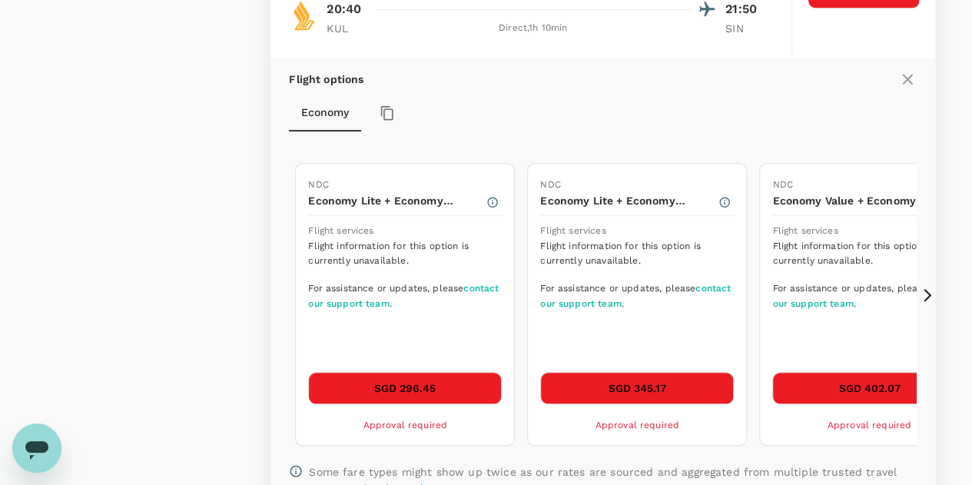
scroll to position [3554, 0]
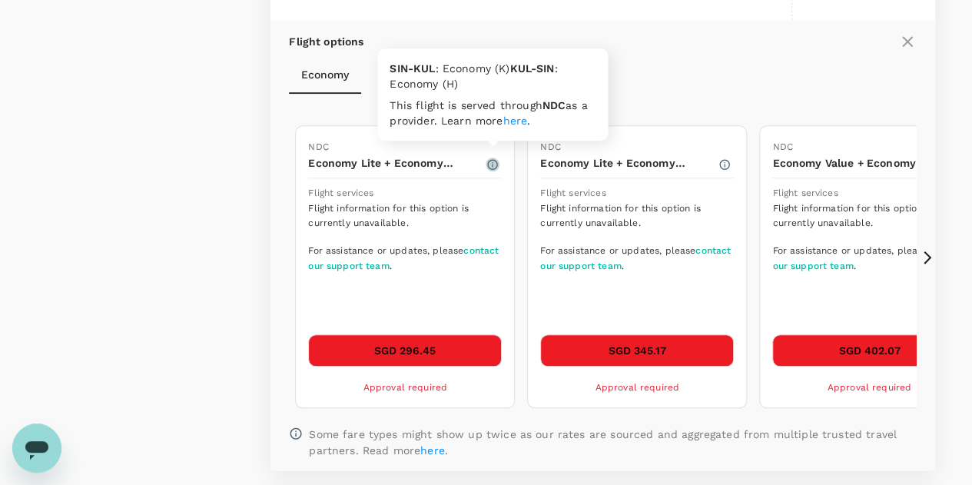
click at [493, 158] on icon "button" at bounding box center [492, 164] width 12 height 12
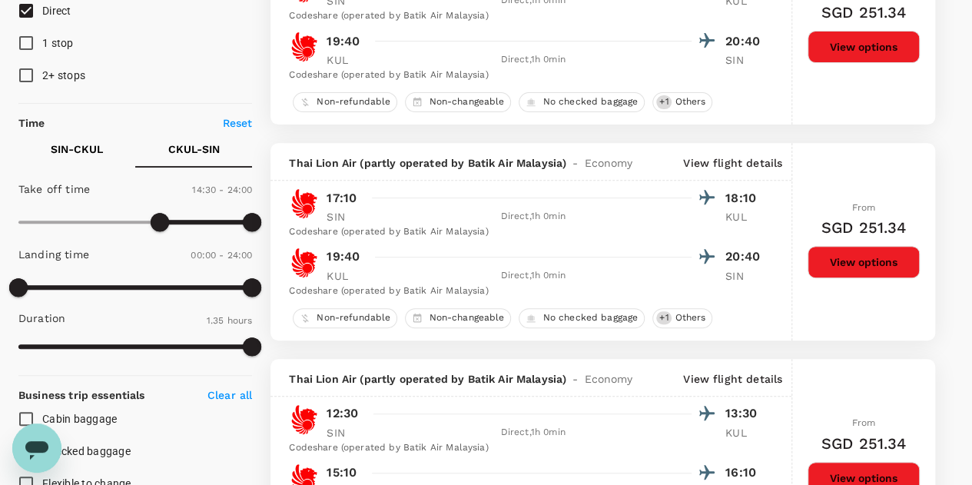
scroll to position [0, 0]
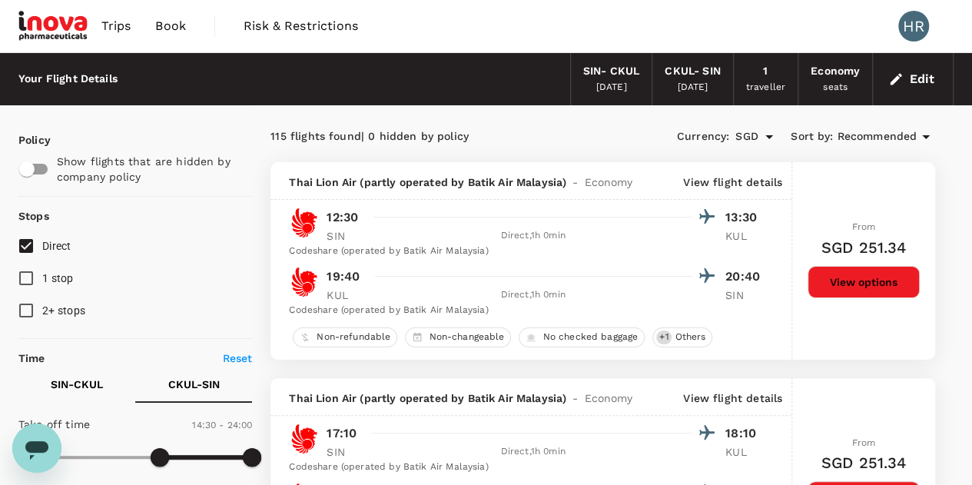
click at [179, 27] on span "Book" at bounding box center [170, 26] width 31 height 18
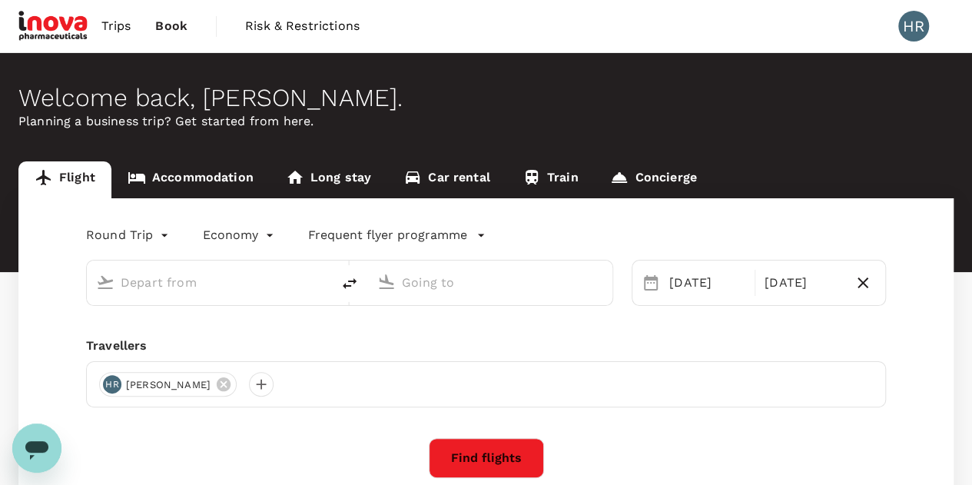
click at [197, 174] on link "Accommodation" at bounding box center [190, 179] width 158 height 37
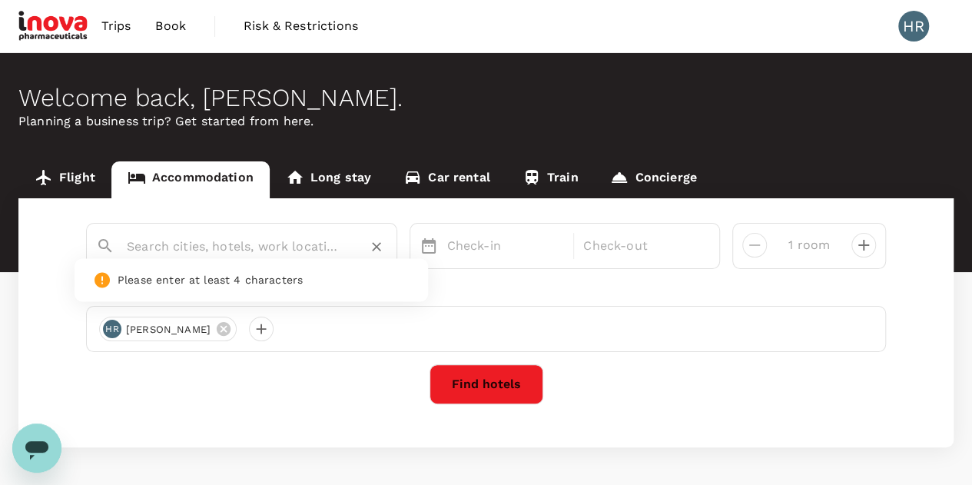
click at [201, 250] on input "text" at bounding box center [235, 246] width 217 height 24
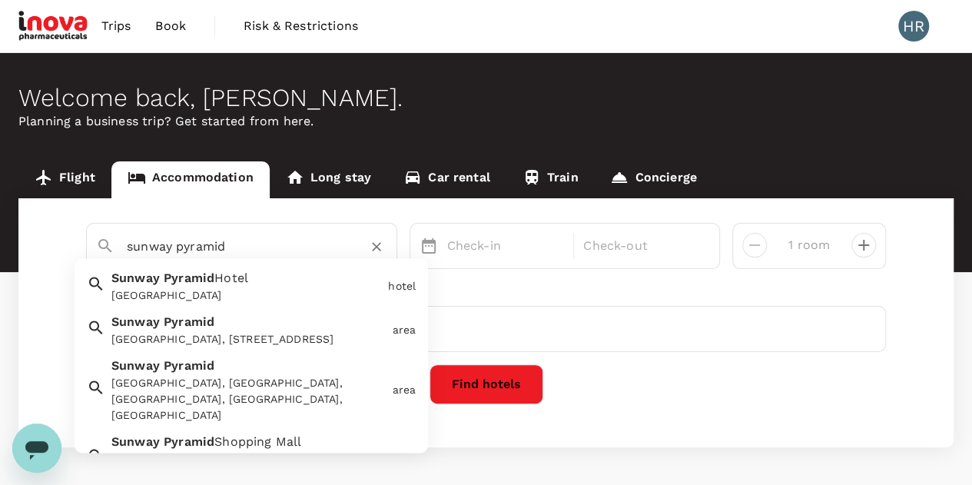
click at [197, 332] on div "Sunway Pyramid, Jalan PJS 11/15, Bandar Sunway, Petaling Jaya, Selangor, Malays…" at bounding box center [248, 340] width 274 height 16
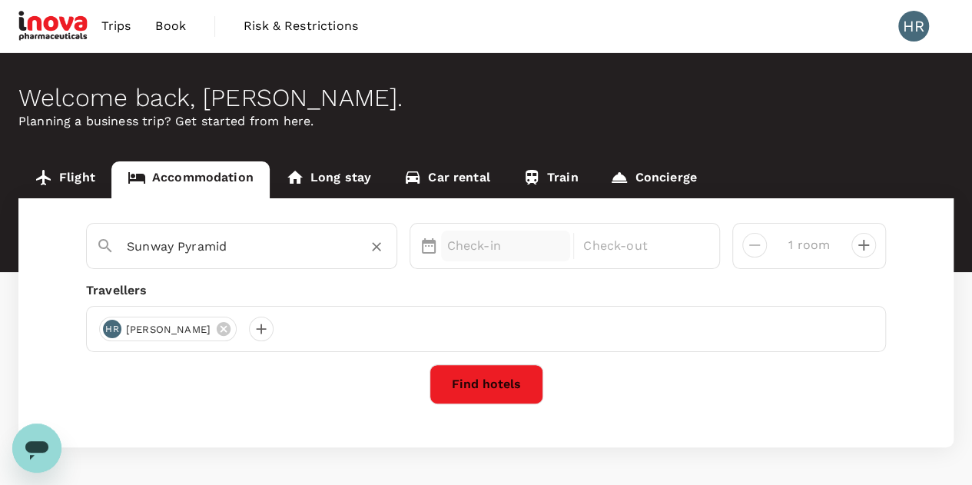
type input "Sunway Pyramid"
click at [455, 256] on div "Check-in" at bounding box center [506, 245] width 130 height 31
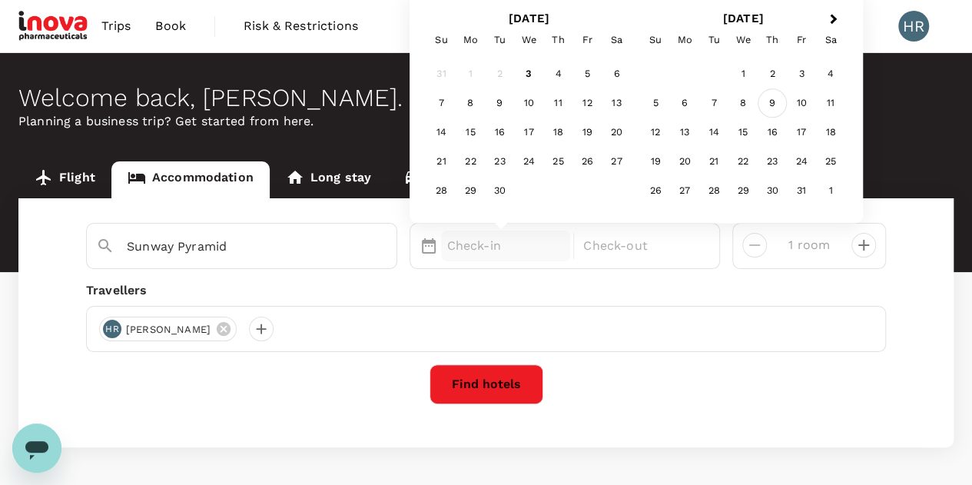
click at [778, 107] on div "9" at bounding box center [772, 103] width 29 height 29
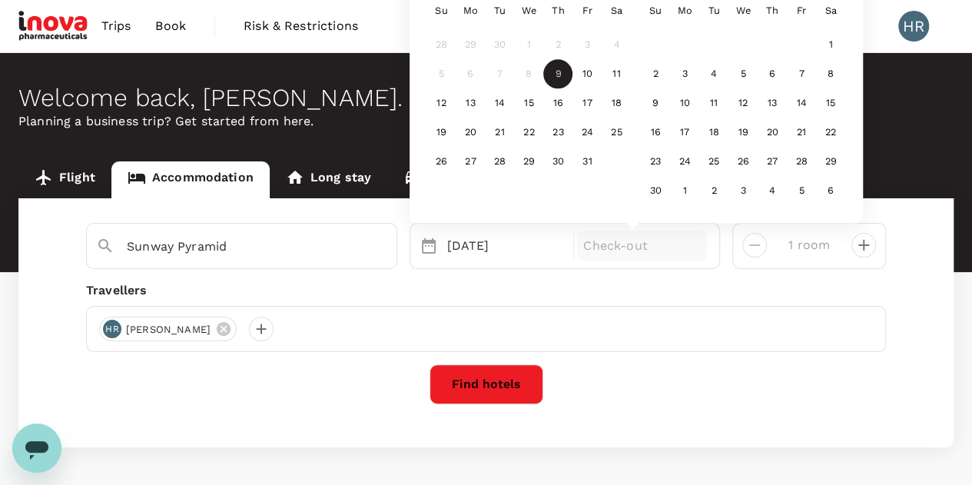
click at [662, 250] on p "Check-out" at bounding box center [642, 246] width 118 height 18
click at [438, 108] on div "12" at bounding box center [440, 103] width 29 height 29
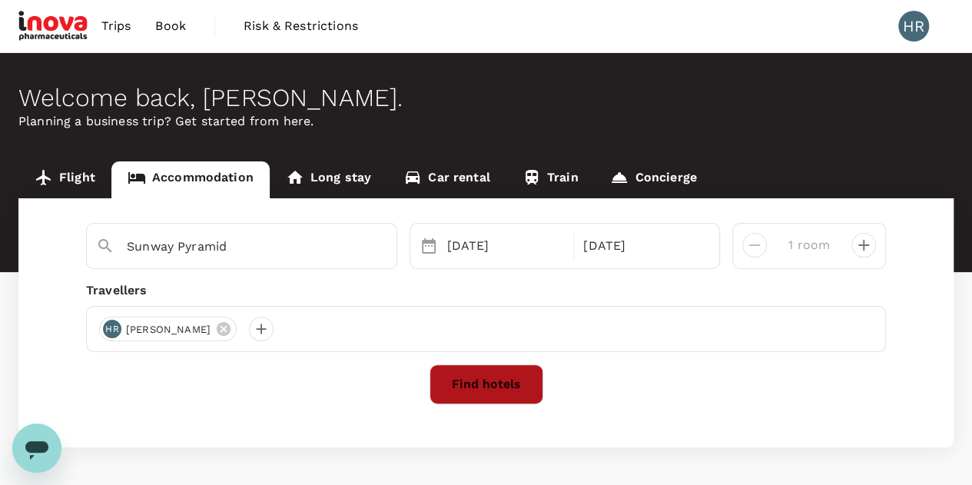
click at [493, 383] on button "Find hotels" at bounding box center [486, 384] width 114 height 40
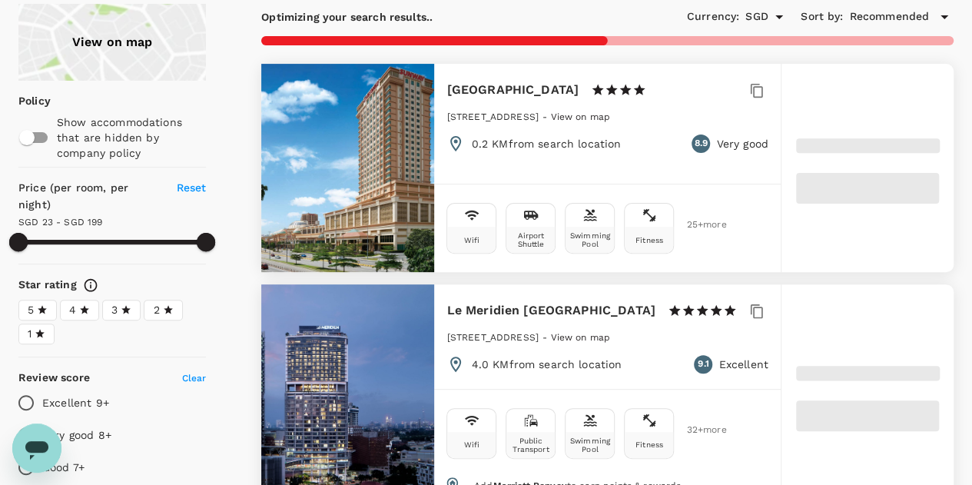
scroll to position [137, 0]
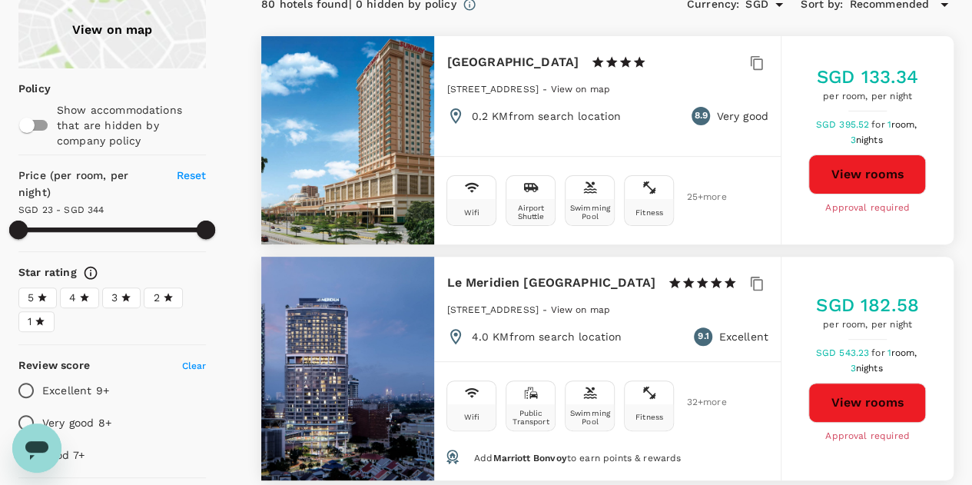
type input "344.12"
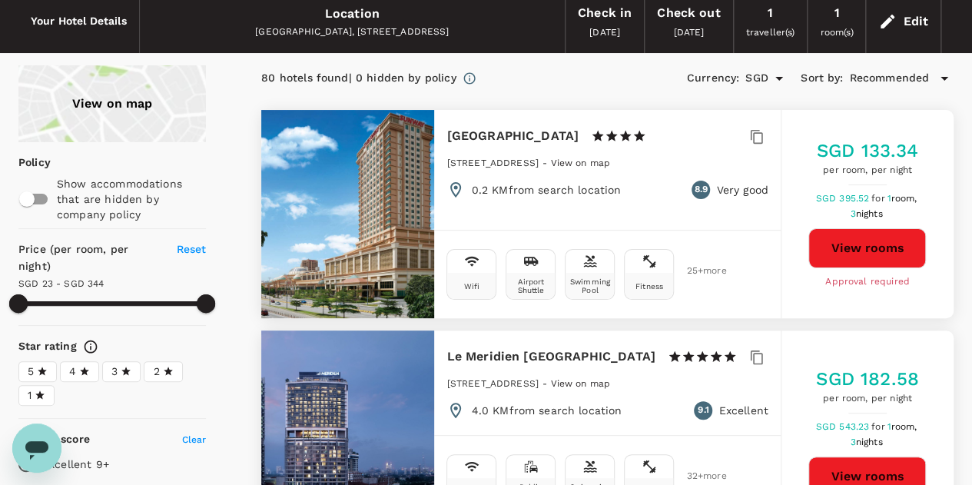
scroll to position [0, 0]
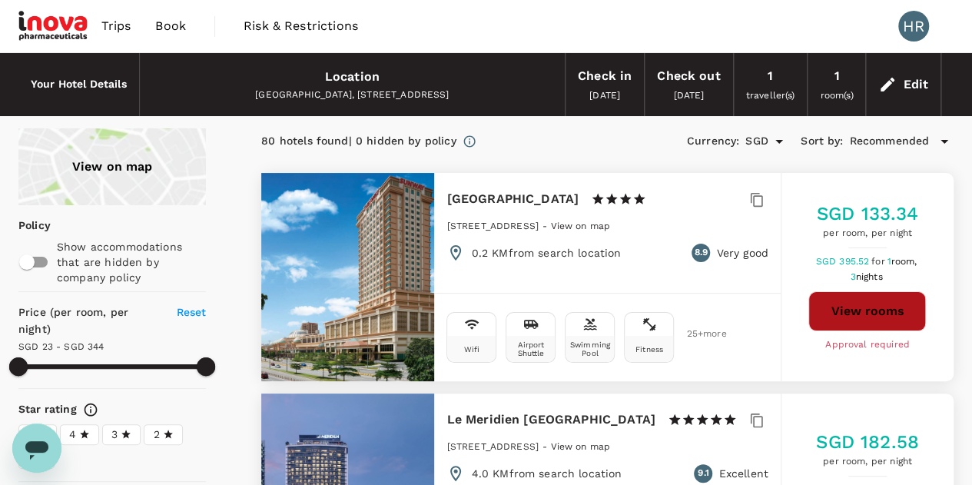
click at [827, 311] on button "View rooms" at bounding box center [867, 311] width 118 height 40
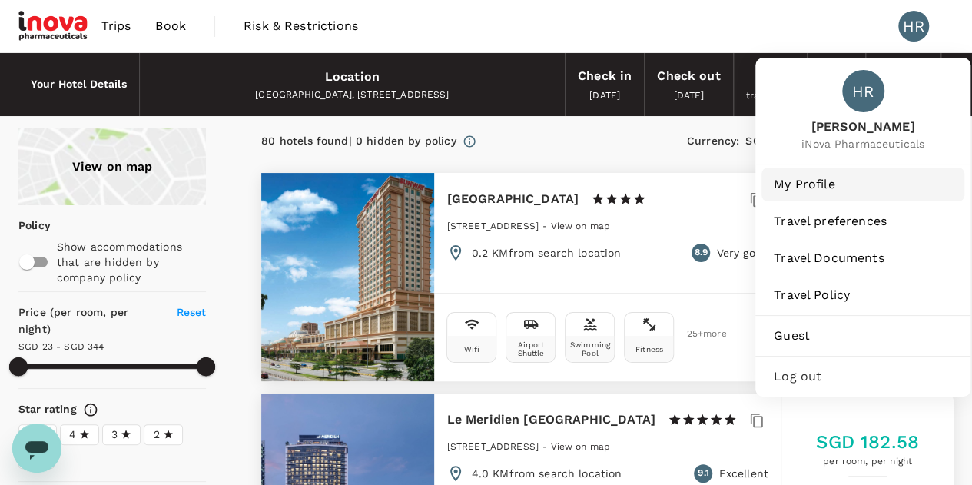
click at [818, 183] on span "My Profile" at bounding box center [863, 184] width 178 height 18
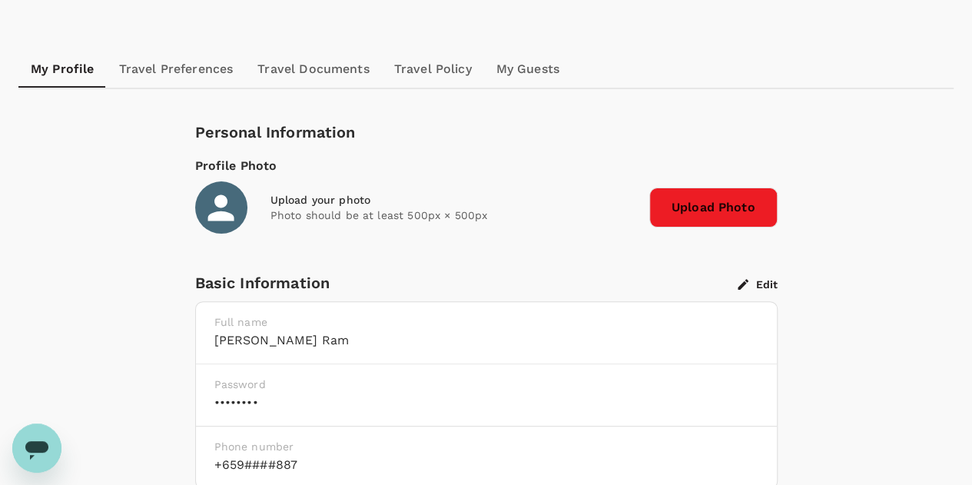
scroll to position [127, 0]
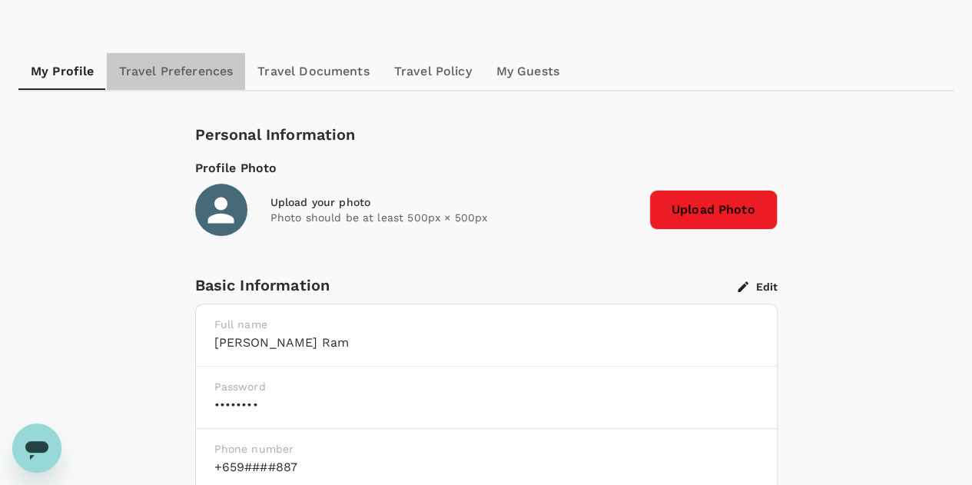
click at [216, 78] on link "Travel Preferences" at bounding box center [176, 71] width 139 height 37
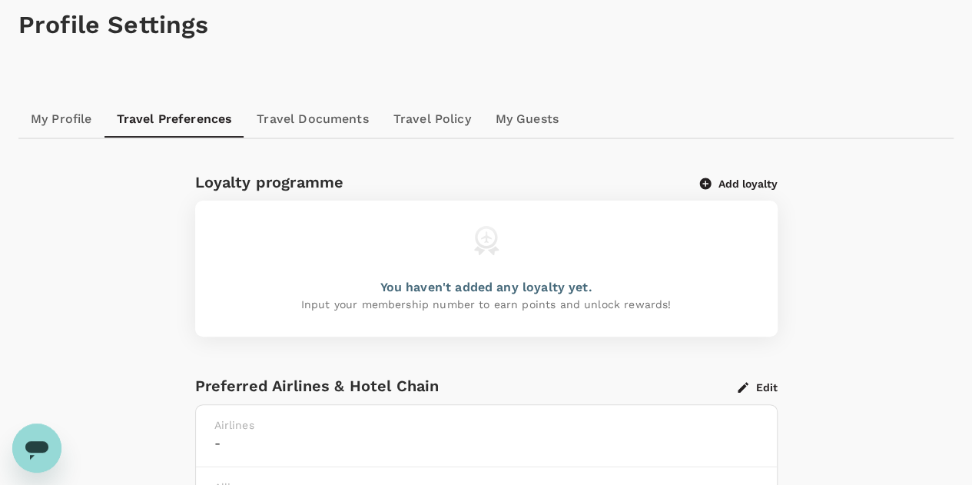
scroll to position [111, 0]
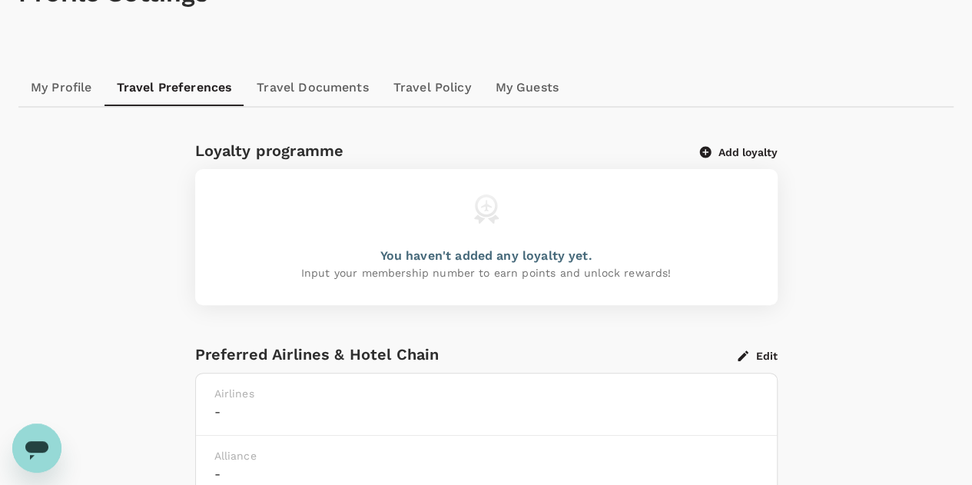
click at [346, 85] on link "Travel Documents" at bounding box center [312, 87] width 136 height 37
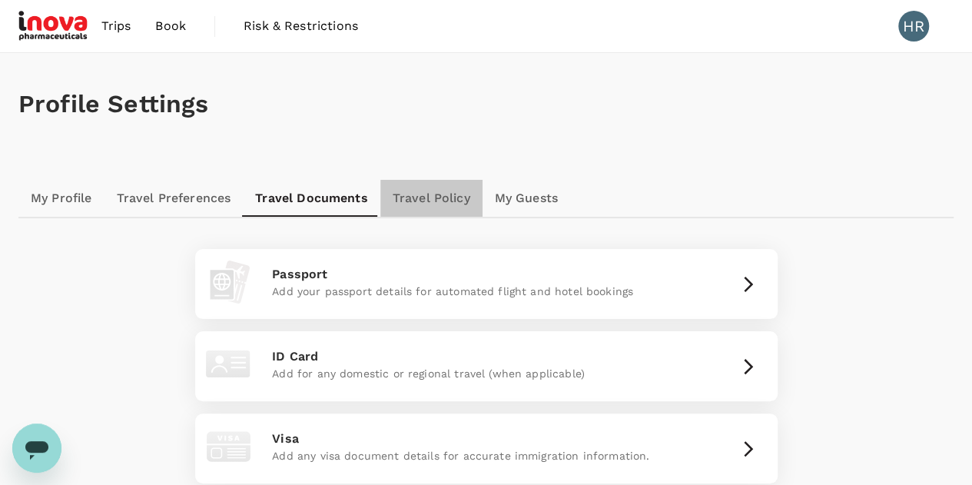
click at [436, 193] on link "Travel Policy" at bounding box center [431, 198] width 102 height 37
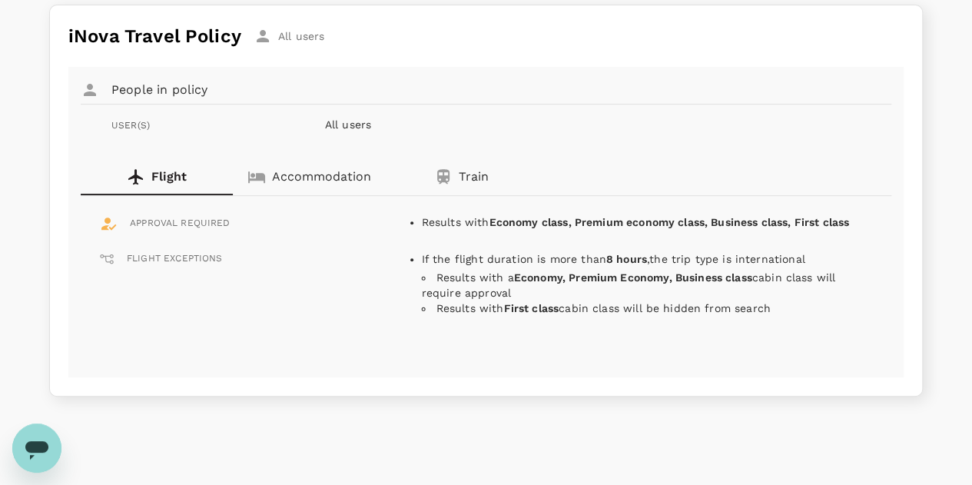
scroll to position [35, 0]
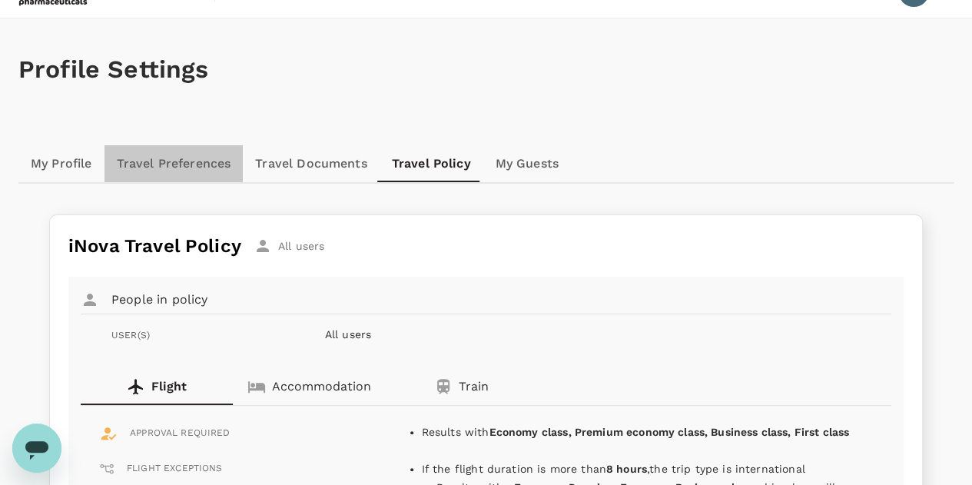
click at [212, 173] on link "Travel Preferences" at bounding box center [173, 163] width 139 height 37
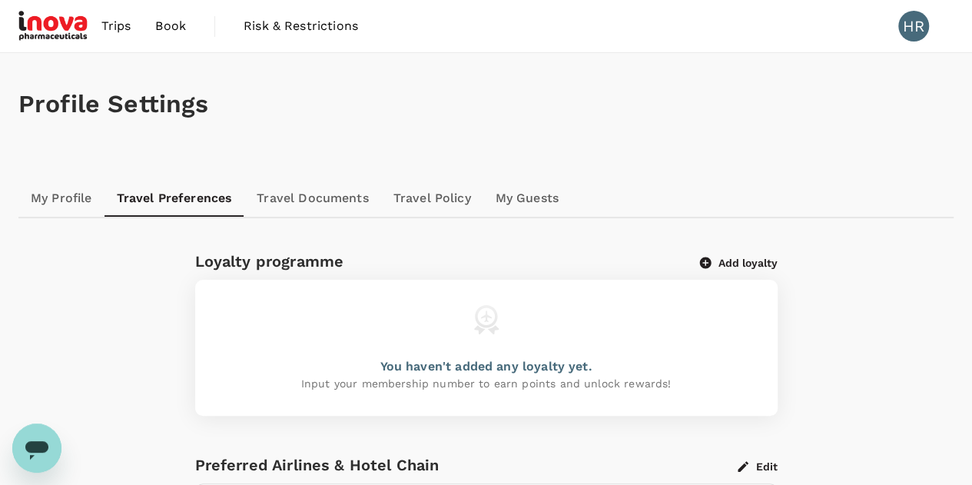
click at [48, 195] on link "My Profile" at bounding box center [61, 198] width 86 height 37
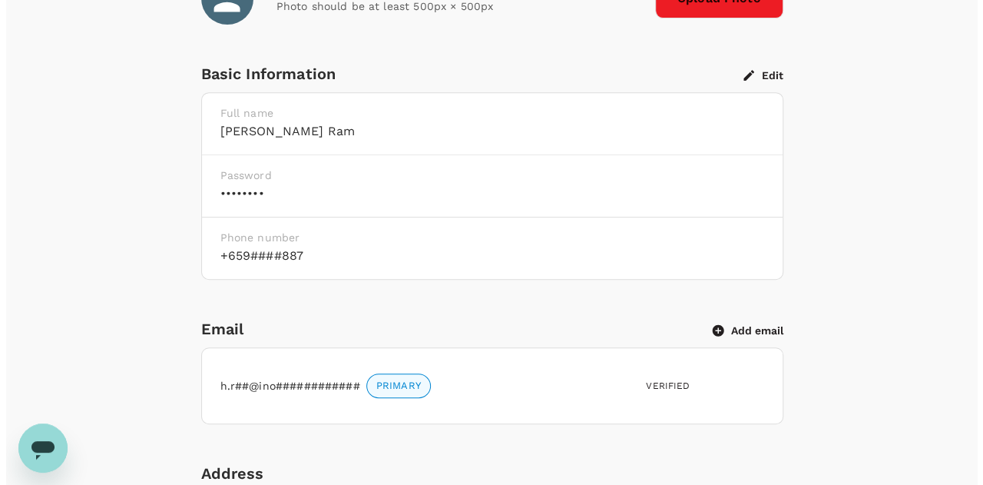
scroll to position [330, 0]
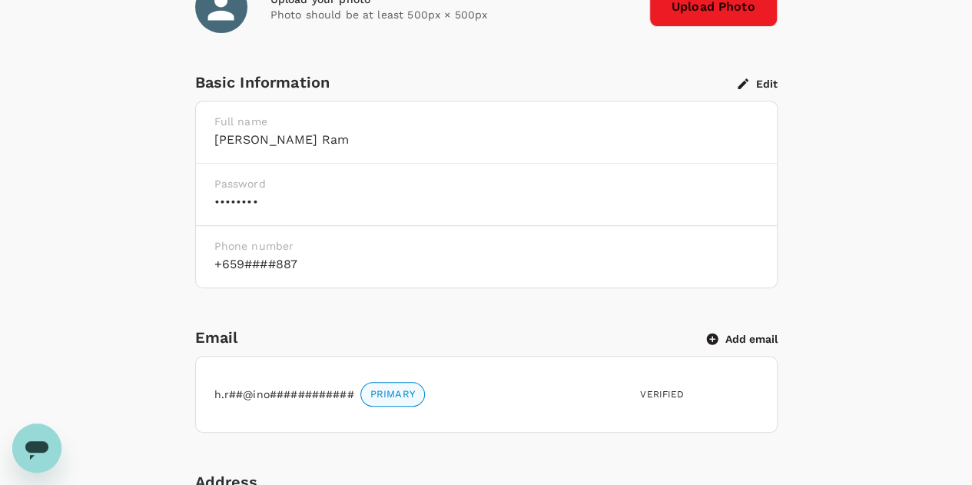
click at [774, 83] on button "Edit" at bounding box center [758, 84] width 40 height 14
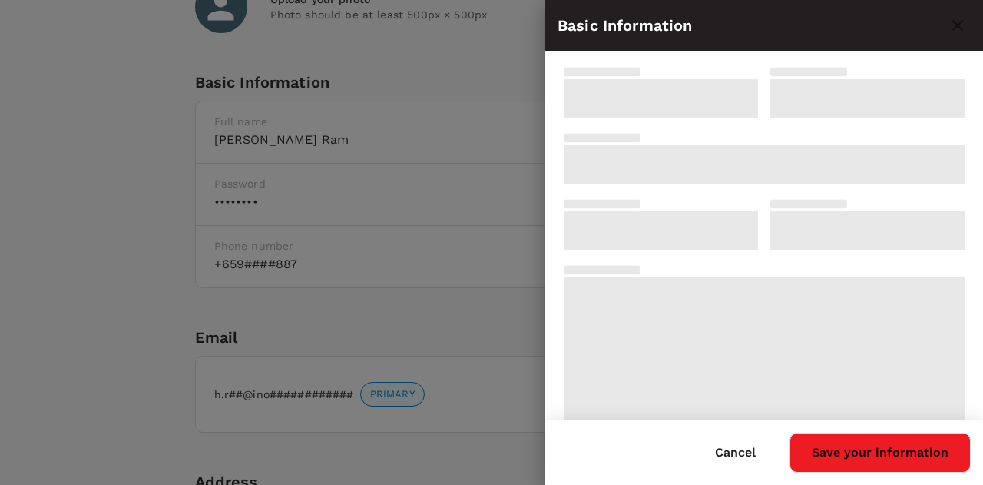
type input "Harsha"
type input "Ram"
type input "65"
type input "97812887"
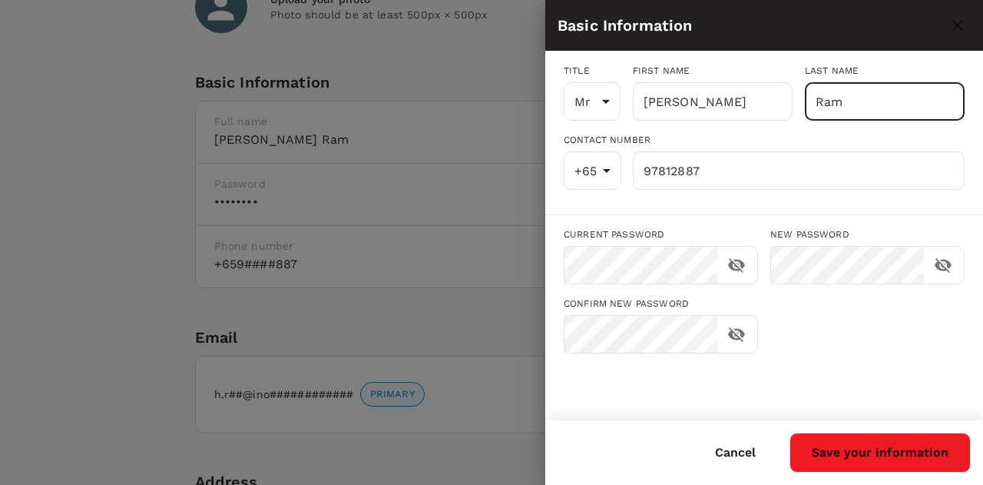
click at [857, 109] on input "Ram" at bounding box center [885, 101] width 160 height 38
type input "R"
type input "Arumugam Rammohan"
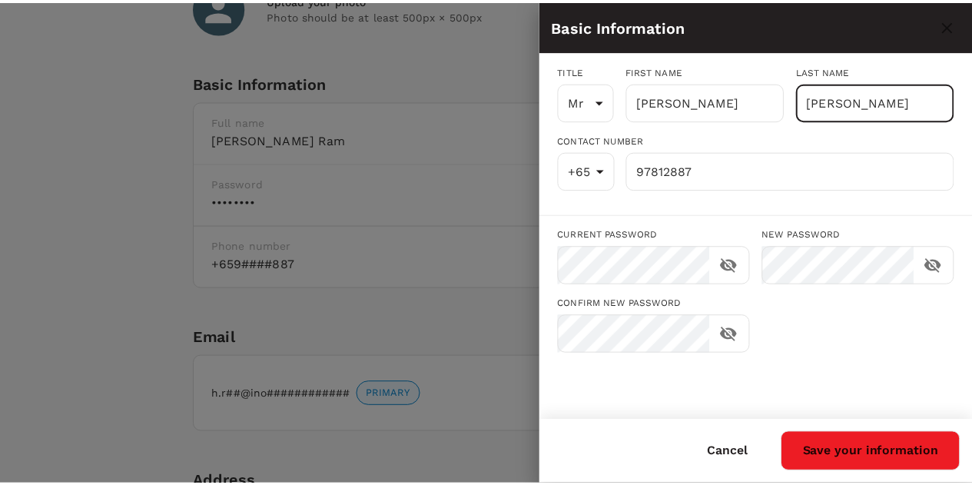
scroll to position [0, 0]
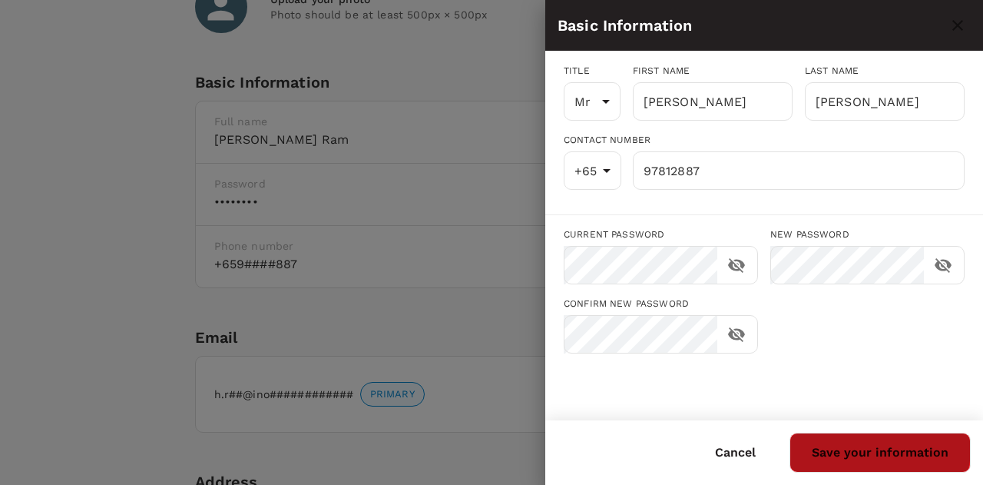
click at [870, 443] on button "Save your information" at bounding box center [880, 453] width 181 height 40
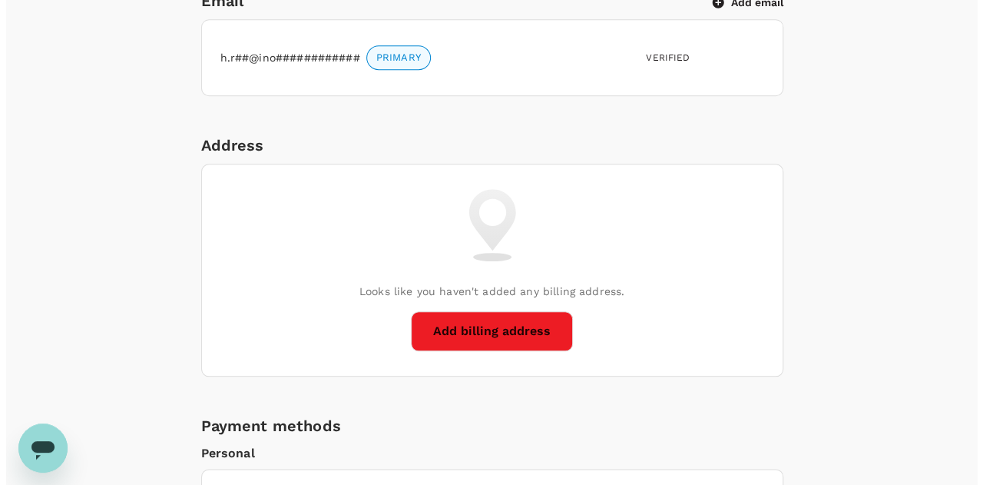
scroll to position [664, 0]
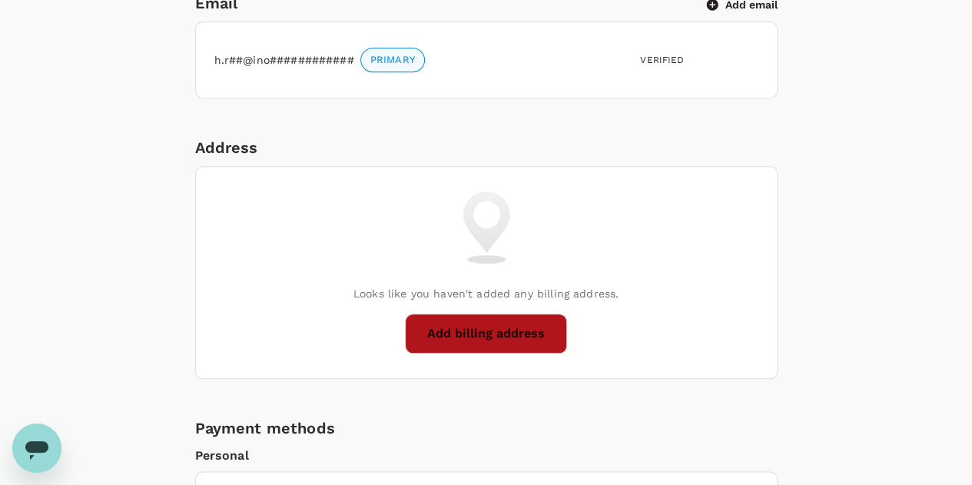
drag, startPoint x: 514, startPoint y: 315, endPoint x: 481, endPoint y: 330, distance: 36.4
click at [481, 330] on button "Add billing address" at bounding box center [486, 333] width 162 height 40
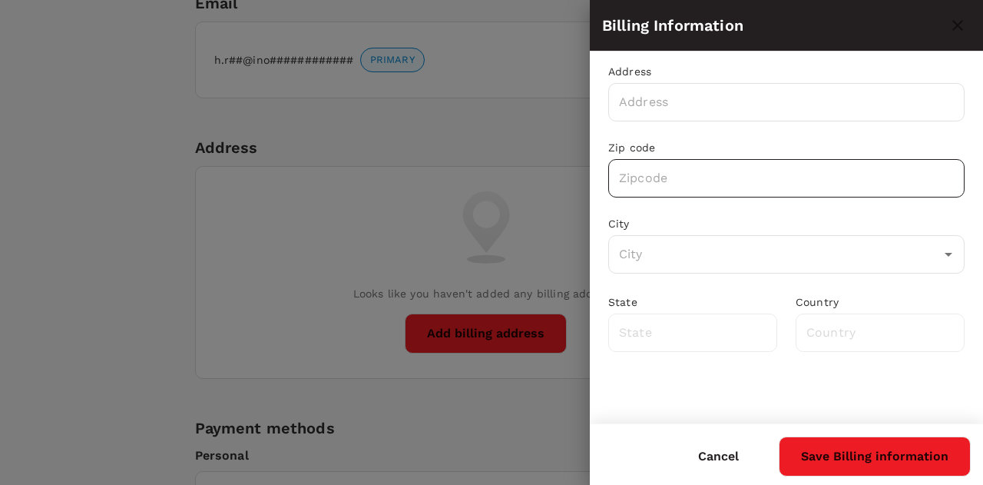
click at [672, 181] on input "text" at bounding box center [787, 178] width 357 height 38
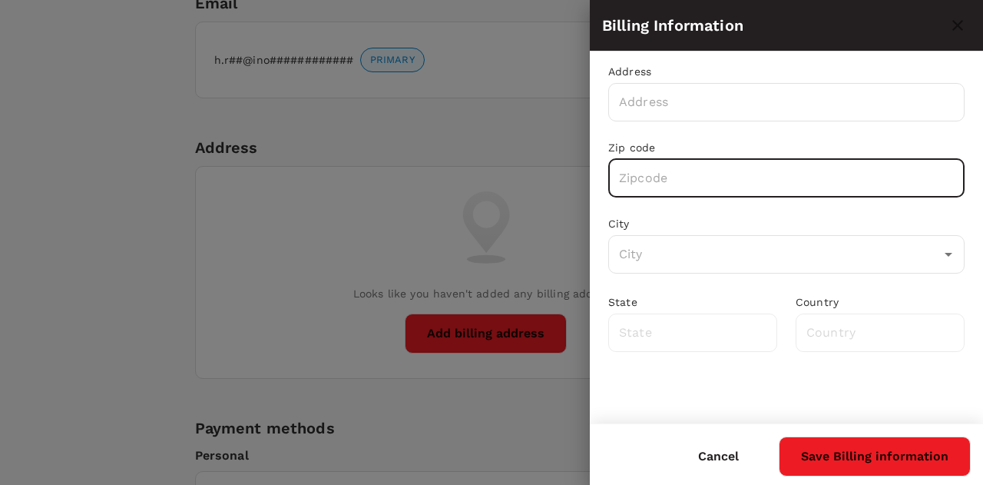
paste input "039192"
type input "039192"
click at [707, 263] on input "text" at bounding box center [775, 254] width 320 height 29
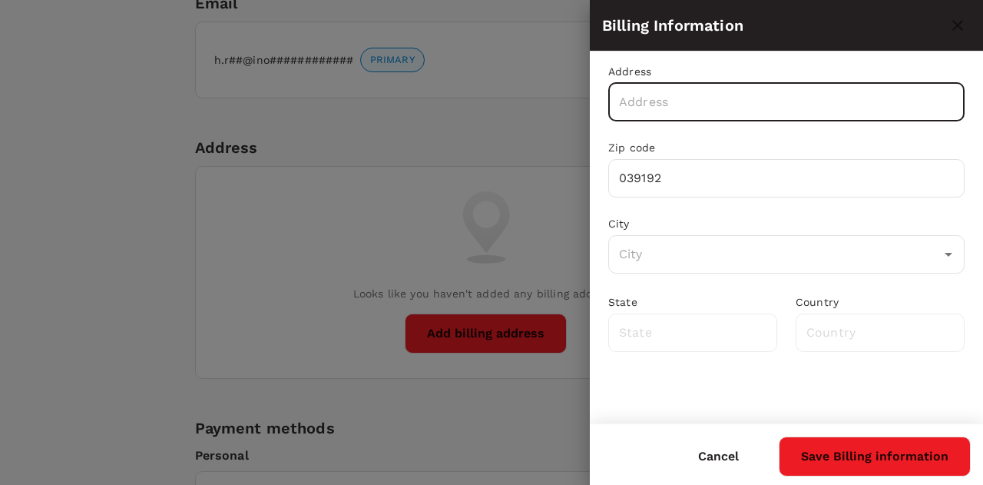
click at [676, 119] on input "text" at bounding box center [787, 102] width 357 height 38
paste input "One Temasek Avenue, #04 01 Millenia Tower Singapore , 039192"
drag, startPoint x: 845, startPoint y: 101, endPoint x: 973, endPoint y: 96, distance: 127.6
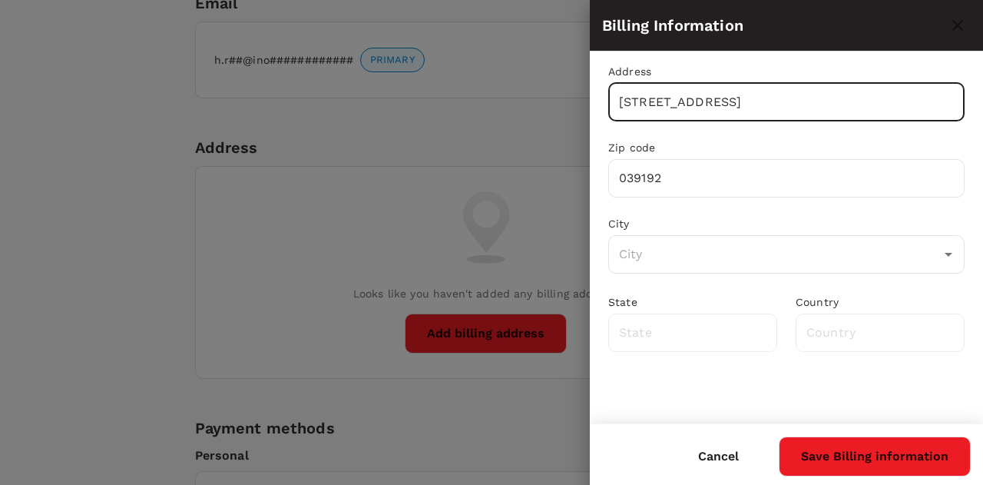
click at [973, 96] on div "Address One Temasek Avenue, #04 01 Millenia Tower Singapore , 039192 ​ Zip code…" at bounding box center [786, 207] width 393 height 313
drag, startPoint x: 890, startPoint y: 102, endPoint x: 962, endPoint y: 100, distance: 72.3
click at [962, 100] on input "One Temasek Avenue, #04 01 Millenia Tower Singapore" at bounding box center [787, 102] width 357 height 38
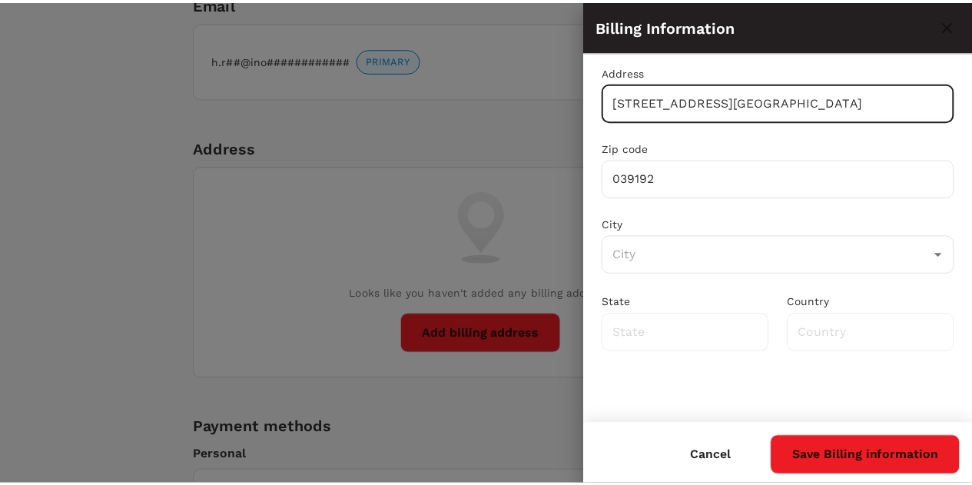
scroll to position [0, 0]
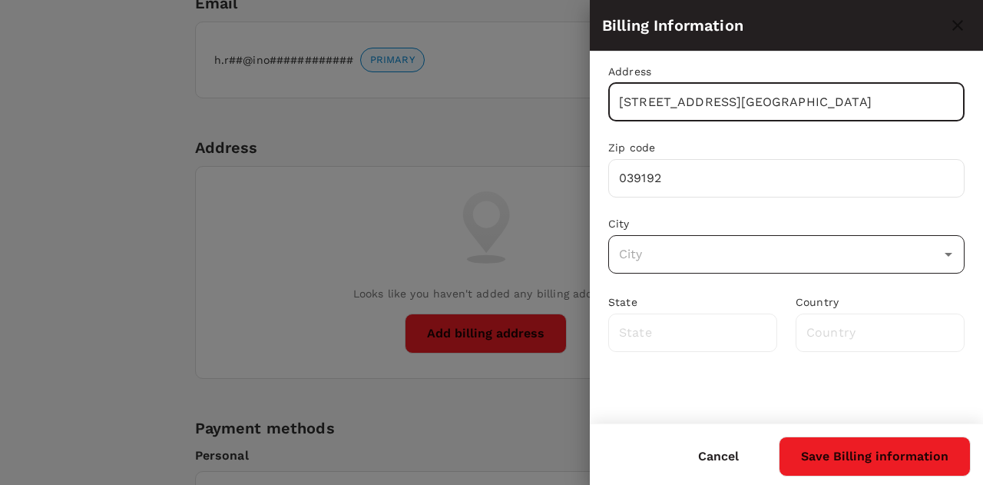
type input "One Temasek Avenue, #04 01 Millenia Tower"
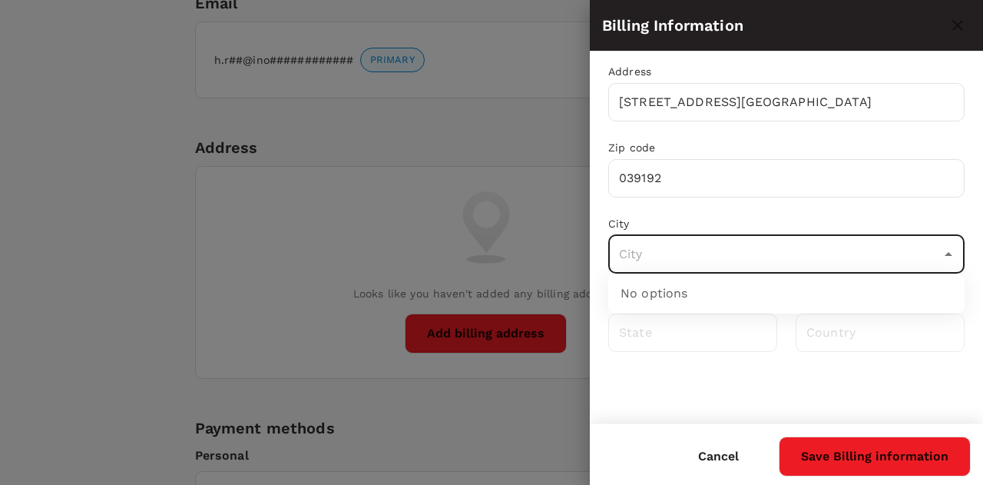
click at [668, 248] on input "text" at bounding box center [775, 254] width 320 height 29
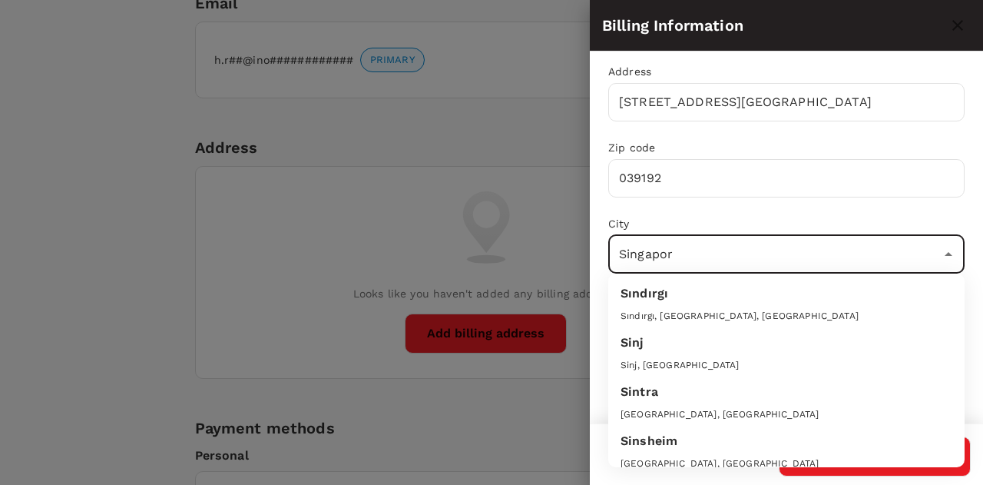
type input "[GEOGRAPHIC_DATA]"
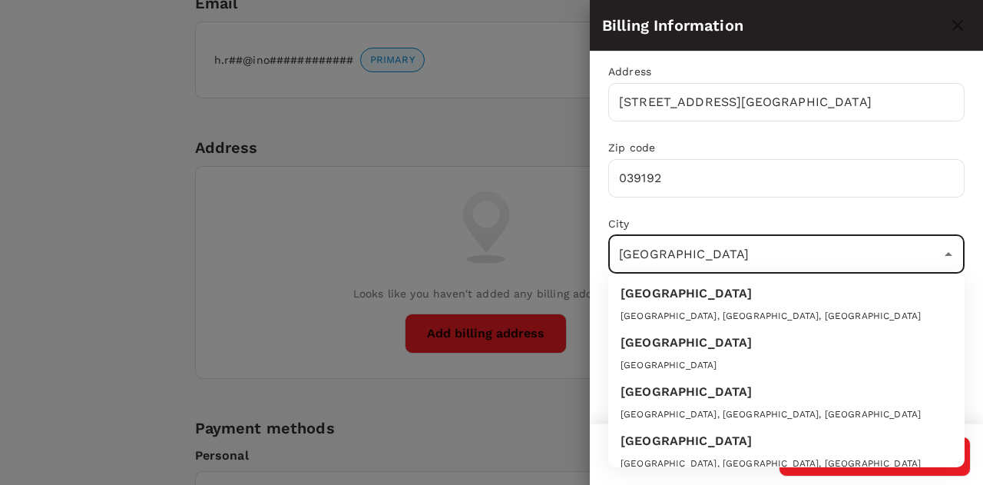
drag, startPoint x: 655, startPoint y: 357, endPoint x: 633, endPoint y: 353, distance: 21.7
click at [633, 353] on div "[GEOGRAPHIC_DATA]" at bounding box center [787, 345] width 332 height 25
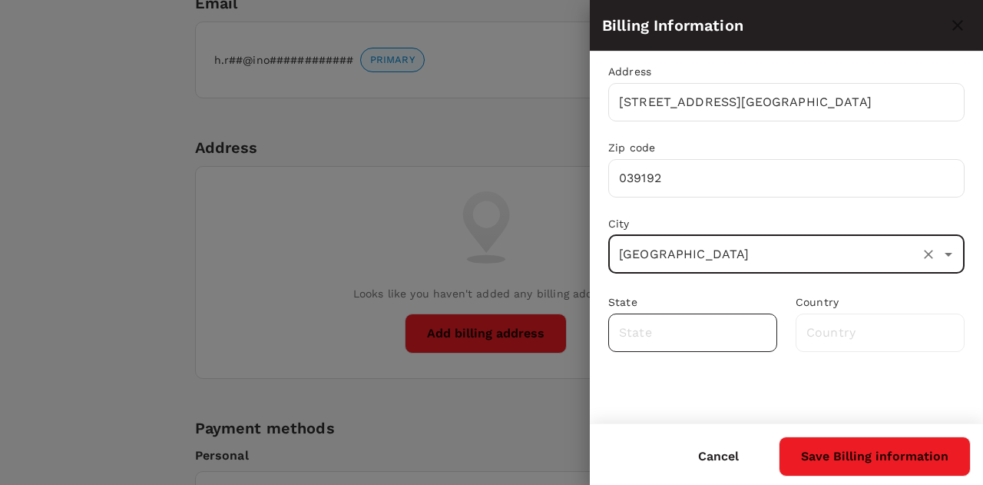
type input "[GEOGRAPHIC_DATA]"
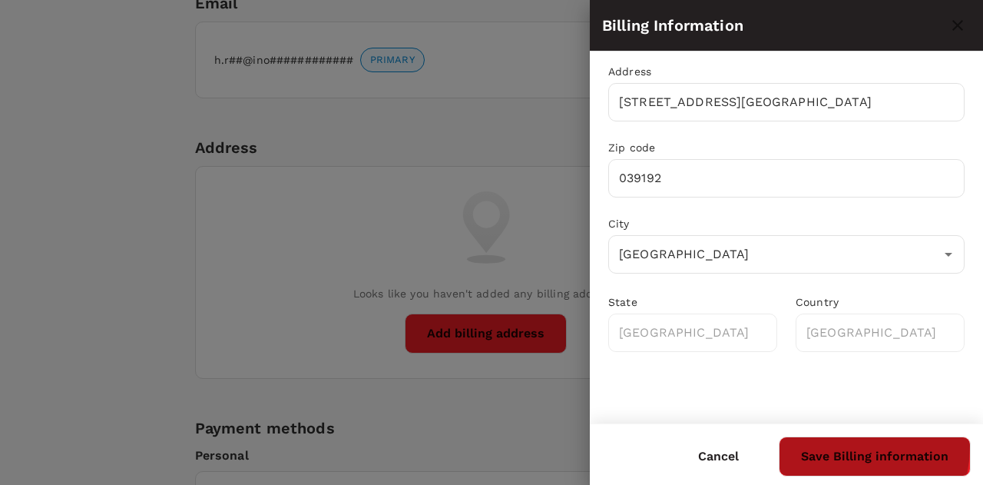
click at [839, 446] on button "Save Billing information" at bounding box center [875, 456] width 192 height 40
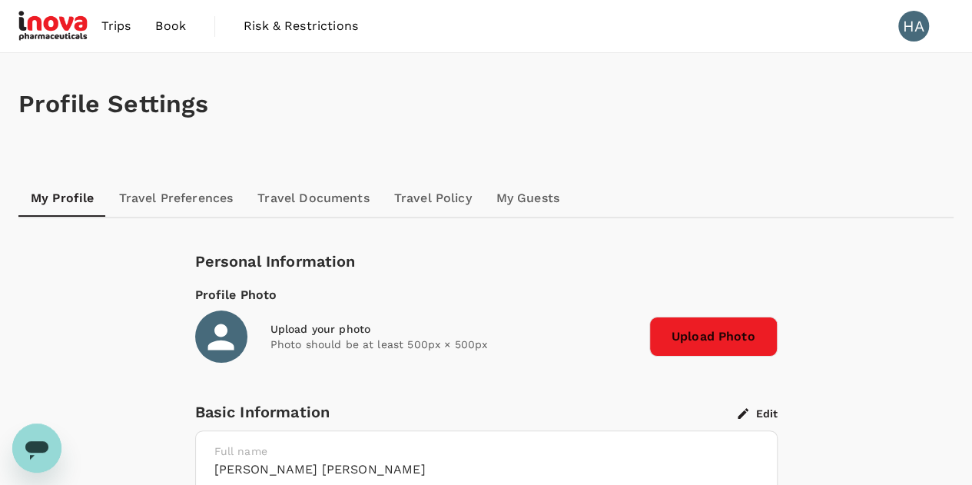
click at [194, 197] on link "Travel Preferences" at bounding box center [176, 198] width 139 height 37
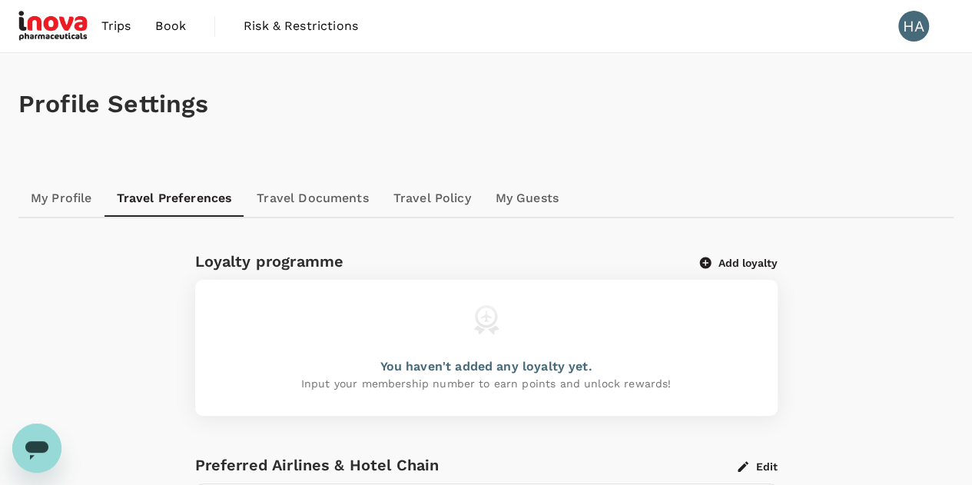
click at [433, 372] on div "You haven't added any loyalty yet." at bounding box center [486, 366] width 212 height 18
click at [473, 389] on p "Input your membership number to earn points and unlock rewards!" at bounding box center [486, 383] width 370 height 15
click at [730, 257] on button "Add loyalty" at bounding box center [739, 263] width 78 height 14
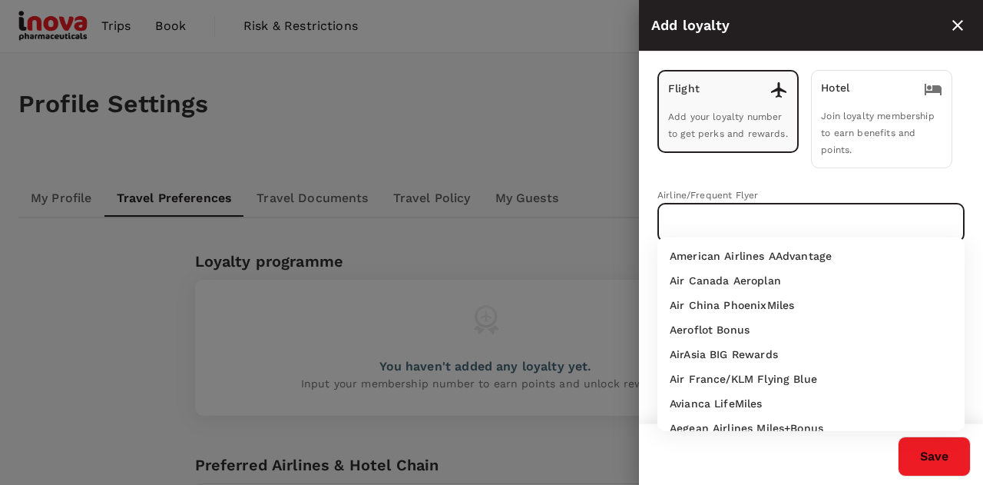
click at [728, 218] on input "text" at bounding box center [800, 222] width 270 height 29
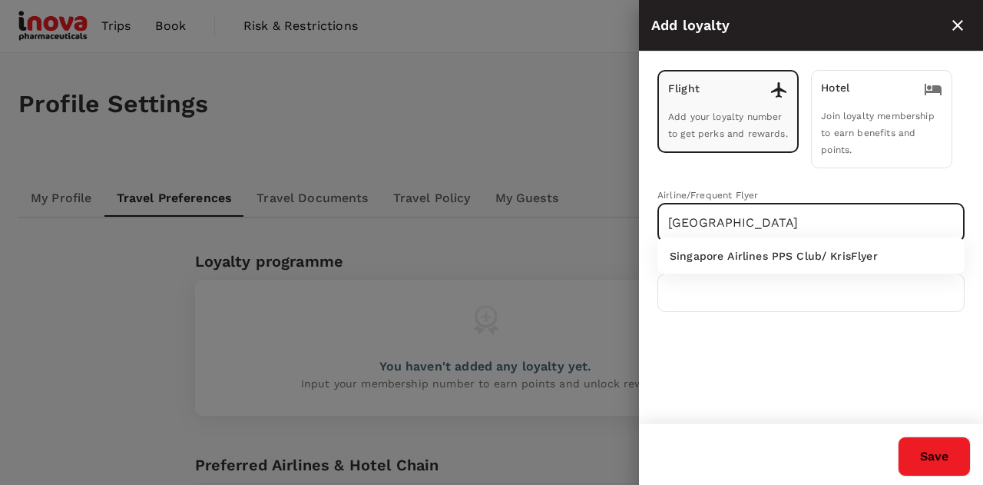
click at [734, 247] on li "Singapore Airlines PPS Club/ KrisFlyer" at bounding box center [811, 256] width 307 height 25
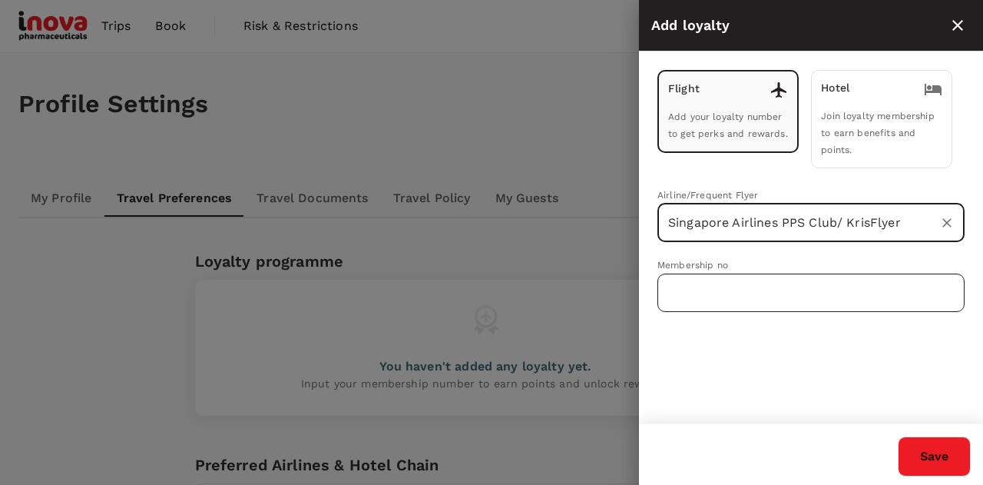
type input "Singapore Airlines PPS Club/ KrisFlyer"
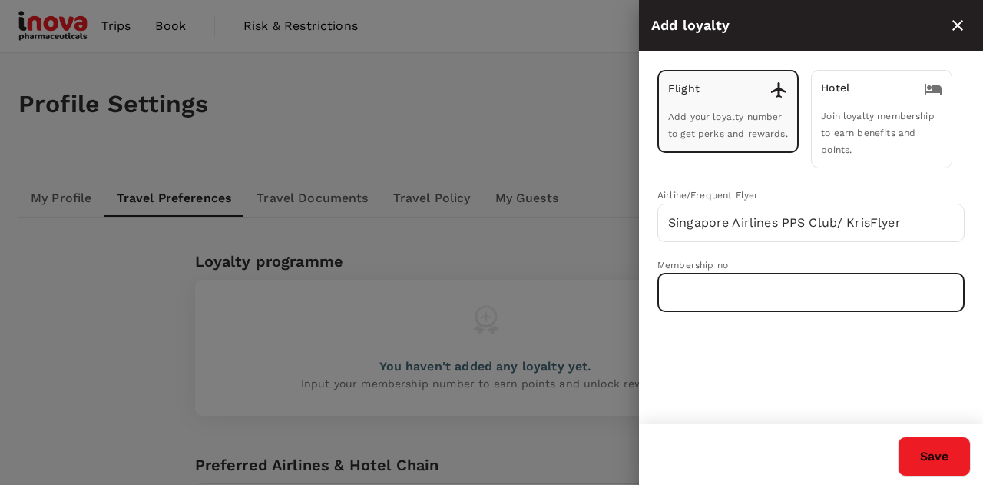
click at [721, 283] on input "text" at bounding box center [811, 293] width 307 height 38
type input "8798365276"
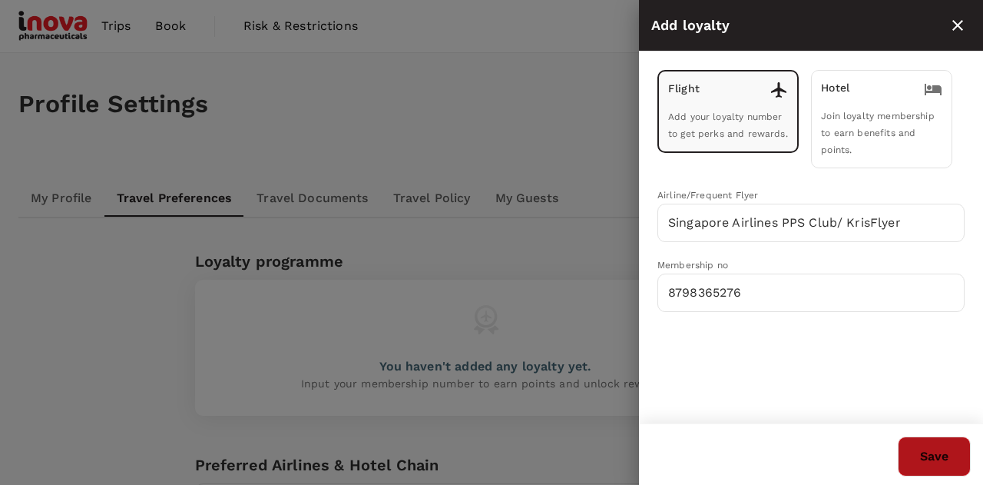
click at [931, 463] on button "Save" at bounding box center [934, 456] width 73 height 40
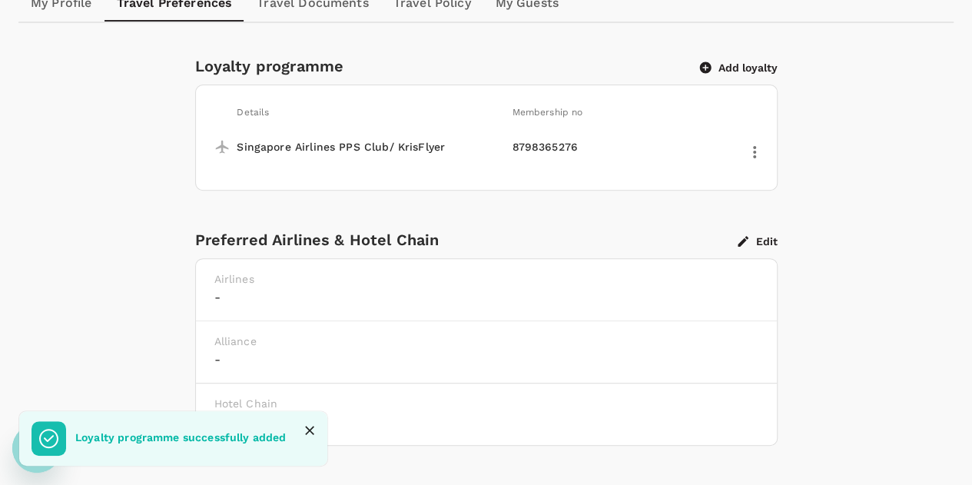
scroll to position [197, 0]
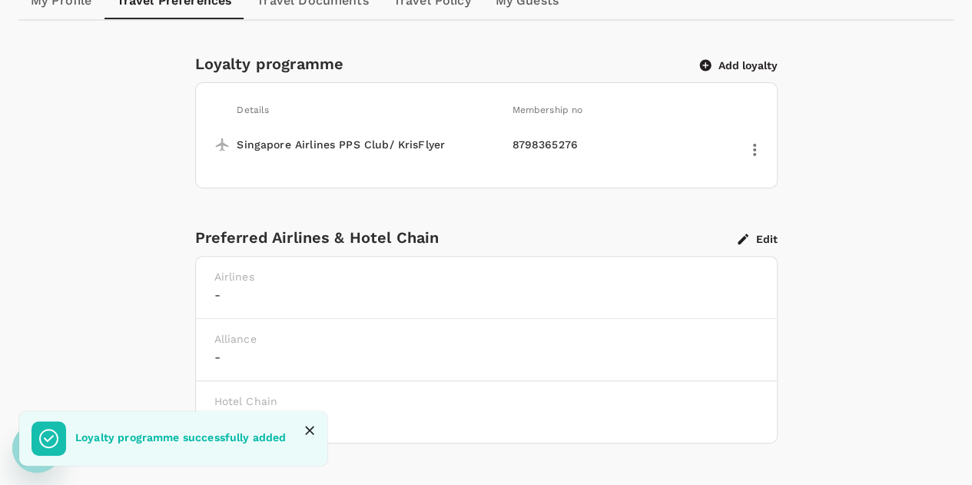
click at [296, 303] on div "Airlines -" at bounding box center [486, 288] width 581 height 62
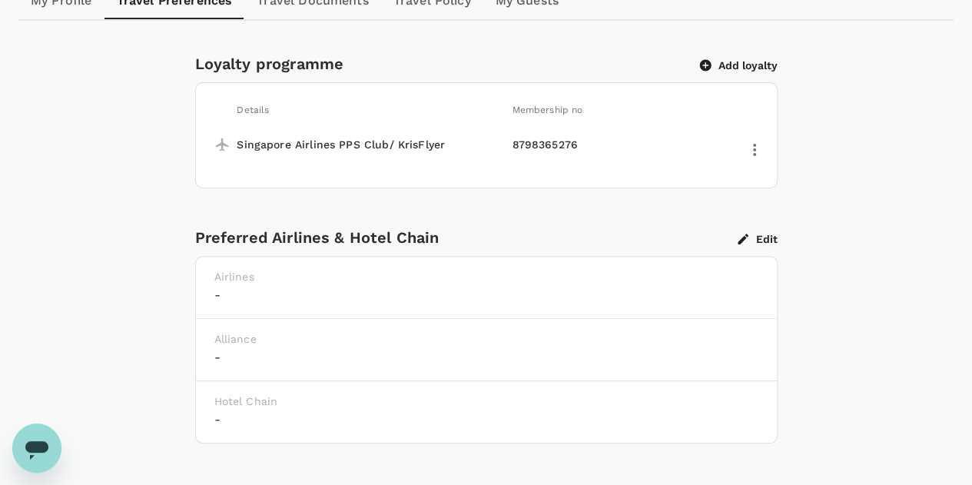
click at [776, 233] on button "Edit" at bounding box center [758, 239] width 40 height 14
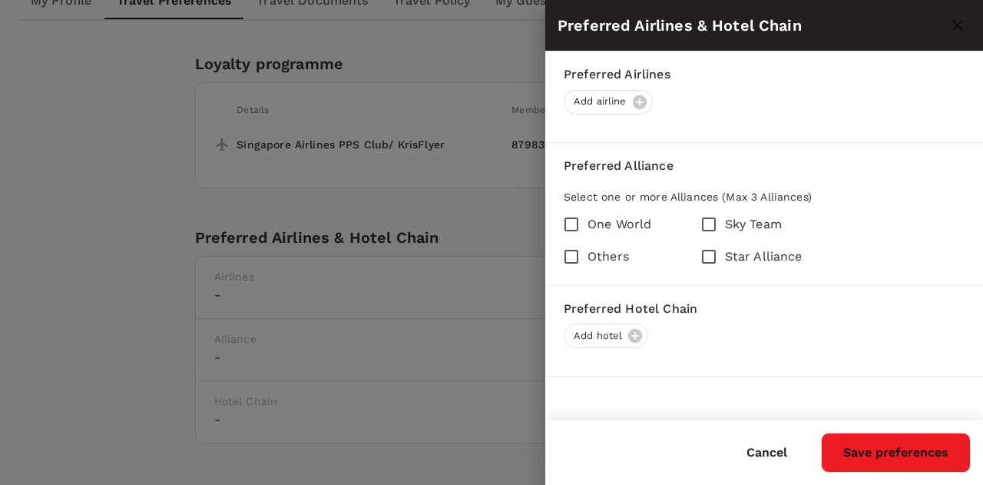
click at [177, 282] on div at bounding box center [491, 242] width 983 height 485
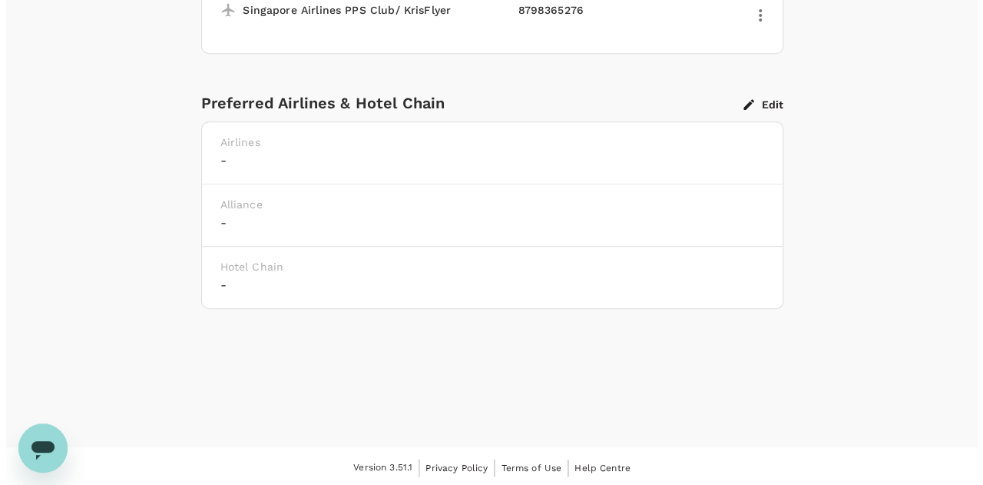
scroll to position [0, 0]
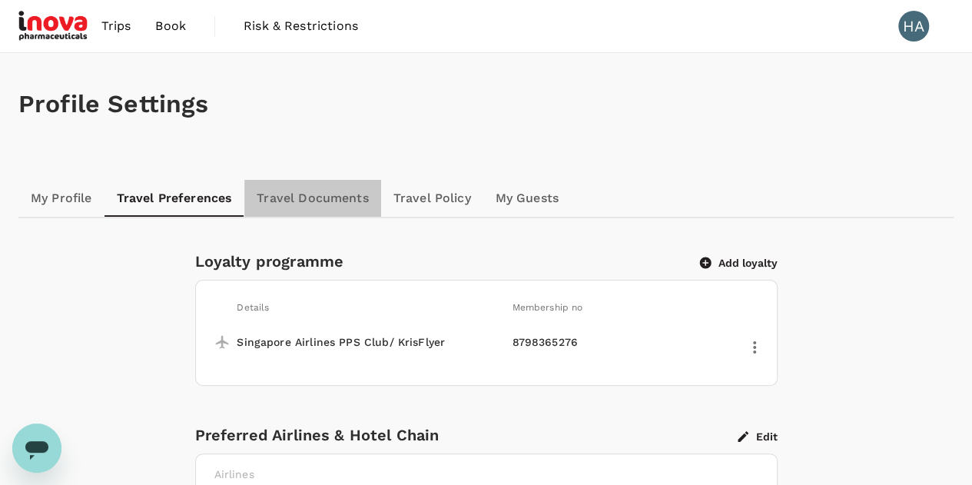
click at [326, 198] on link "Travel Documents" at bounding box center [312, 198] width 136 height 37
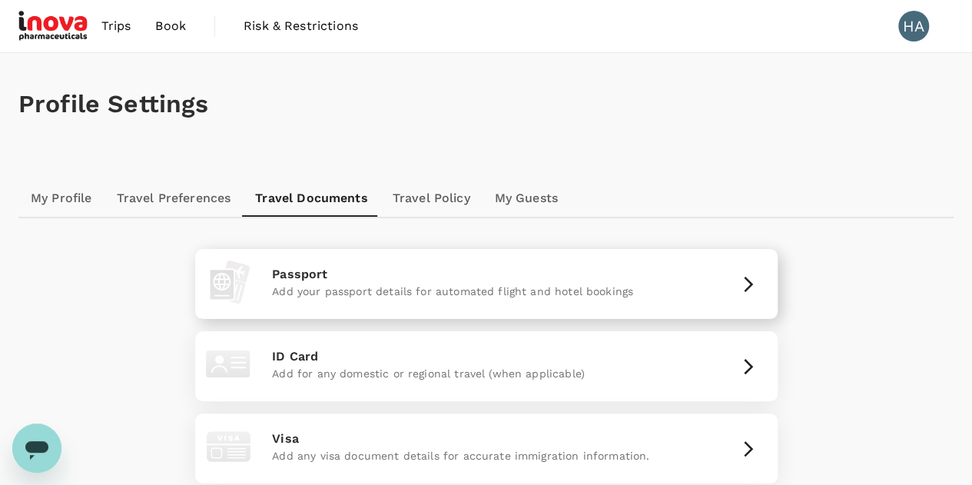
click at [459, 275] on p "Passport" at bounding box center [486, 274] width 428 height 18
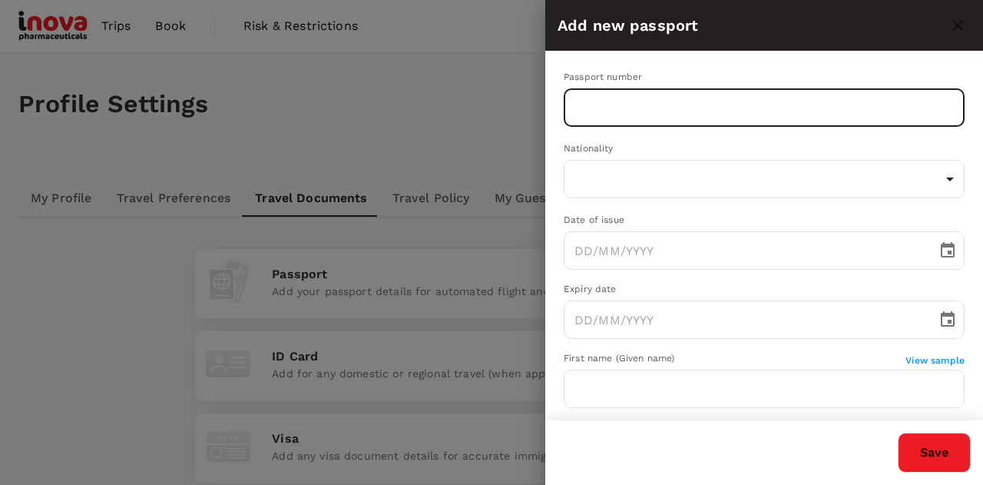
click at [632, 101] on input "text" at bounding box center [764, 107] width 401 height 38
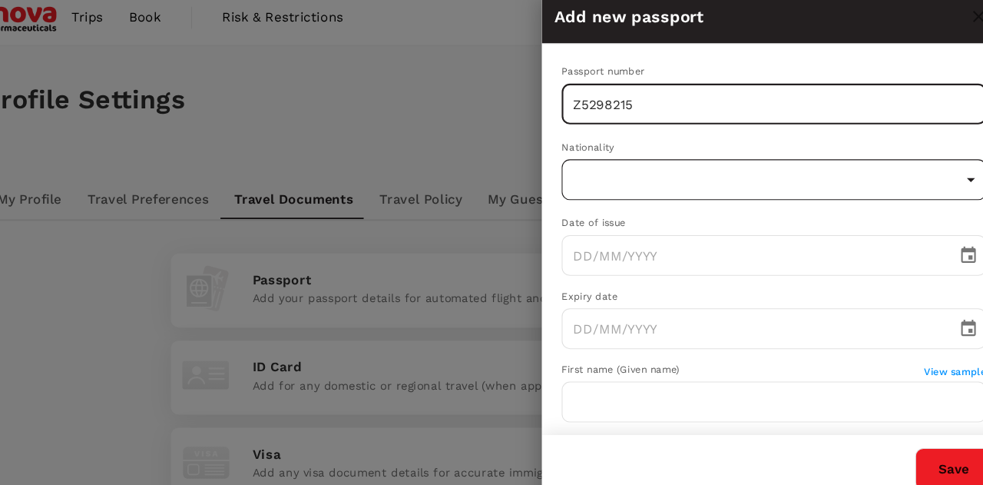
type input "Z5298215"
click at [607, 174] on body "Trips Book Risk & Restrictions HA Profile Settings My Profile Travel Preference…" at bounding box center [491, 401] width 983 height 803
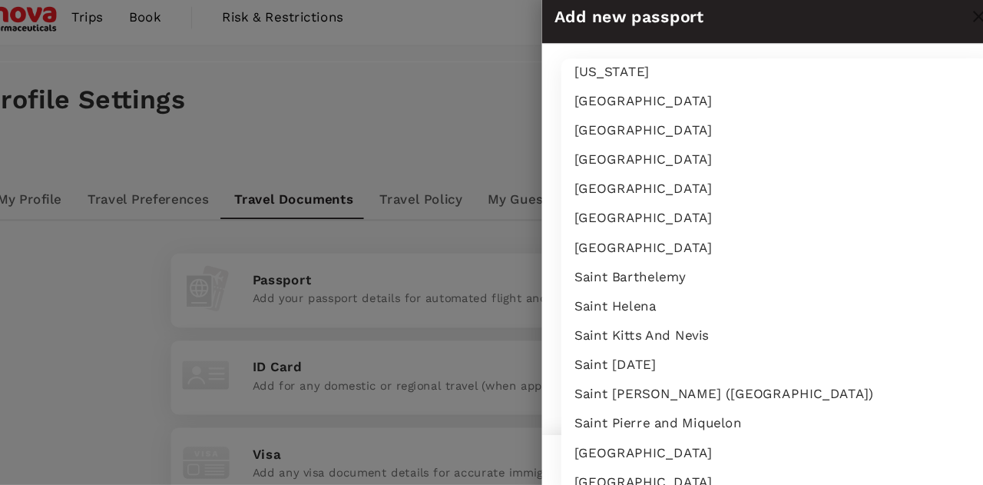
scroll to position [2580, 0]
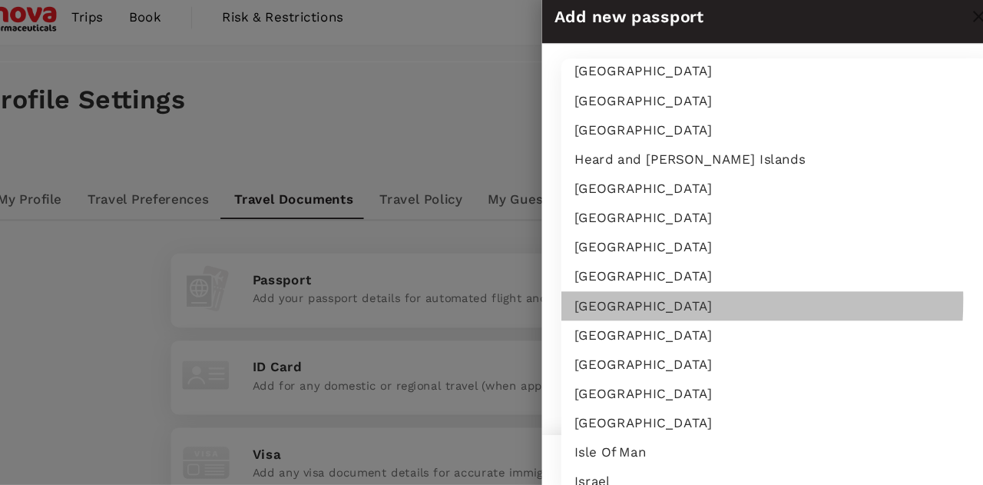
click at [599, 292] on li "India" at bounding box center [769, 299] width 411 height 28
type input "IN"
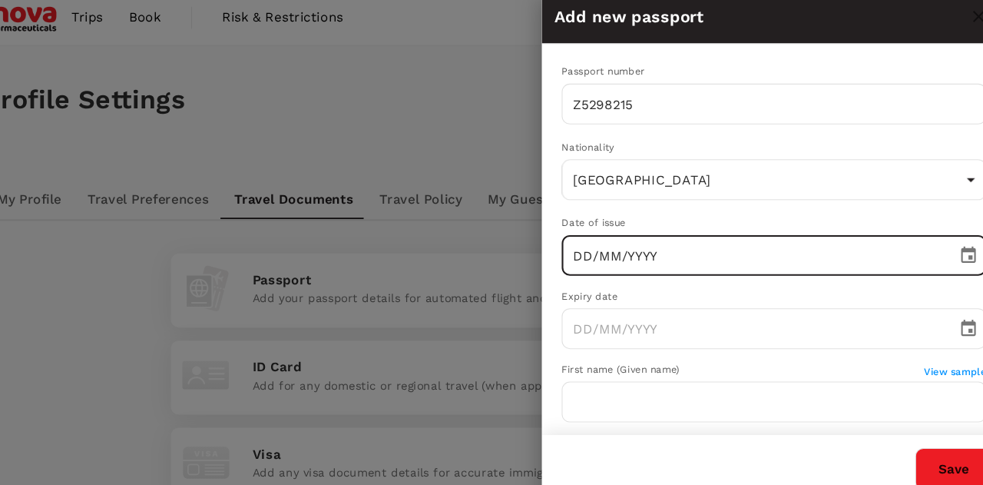
click at [635, 256] on input "DD/MM/YYYY" at bounding box center [745, 250] width 363 height 38
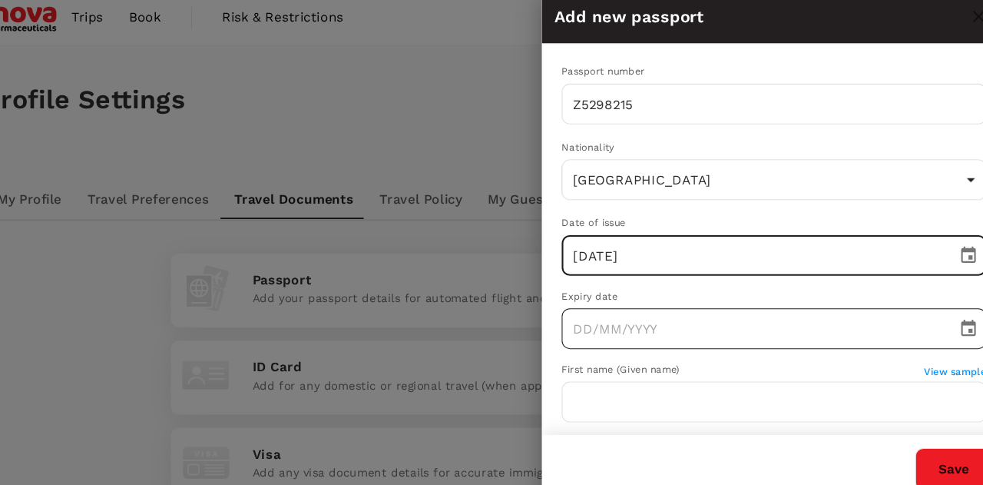
type input "08/01/2019"
click at [621, 327] on input "DD/MM/YYYY" at bounding box center [745, 319] width 363 height 38
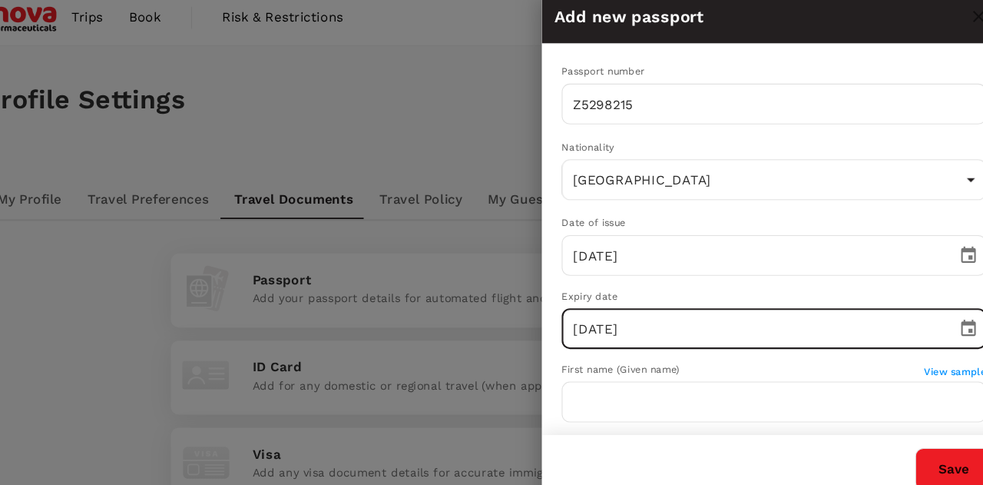
type input "07/01/2029"
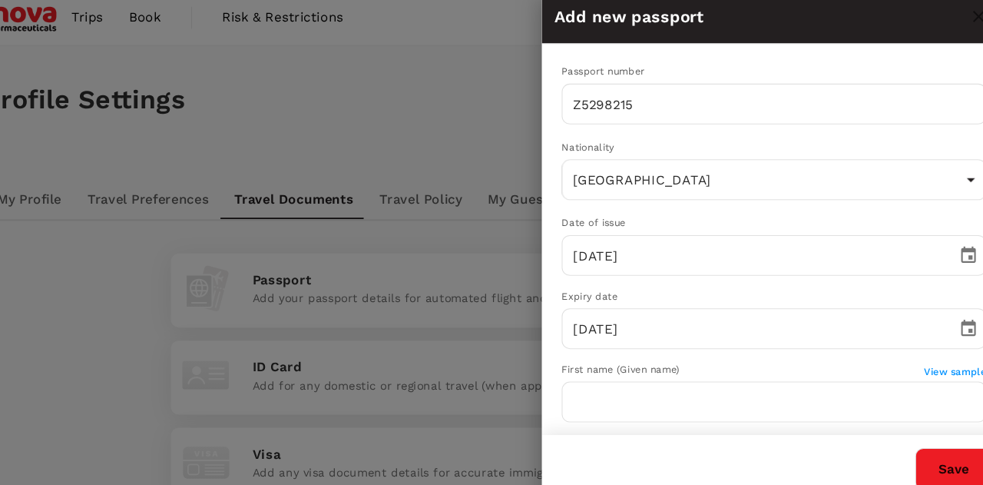
click at [715, 357] on div "First name (Given name)" at bounding box center [735, 358] width 342 height 15
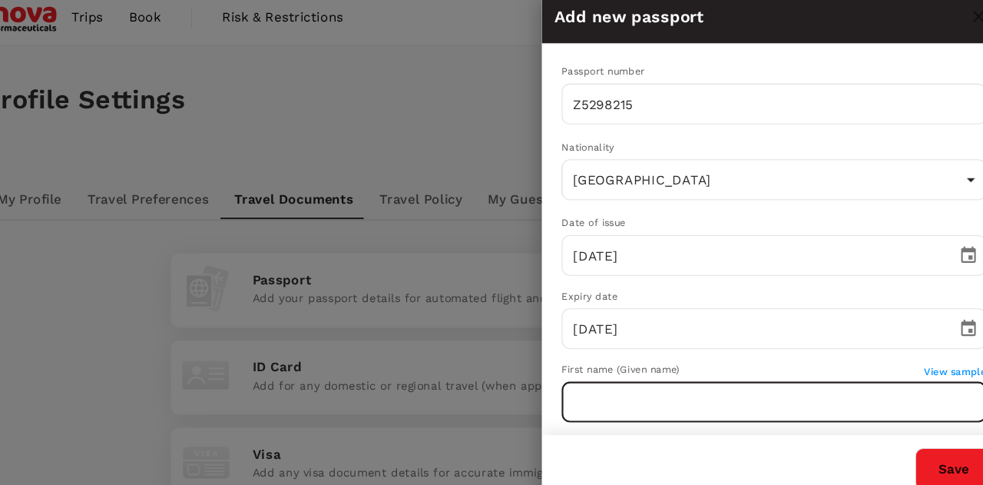
click at [746, 393] on input "text" at bounding box center [764, 389] width 401 height 38
type input "J"
type input "Harsha"
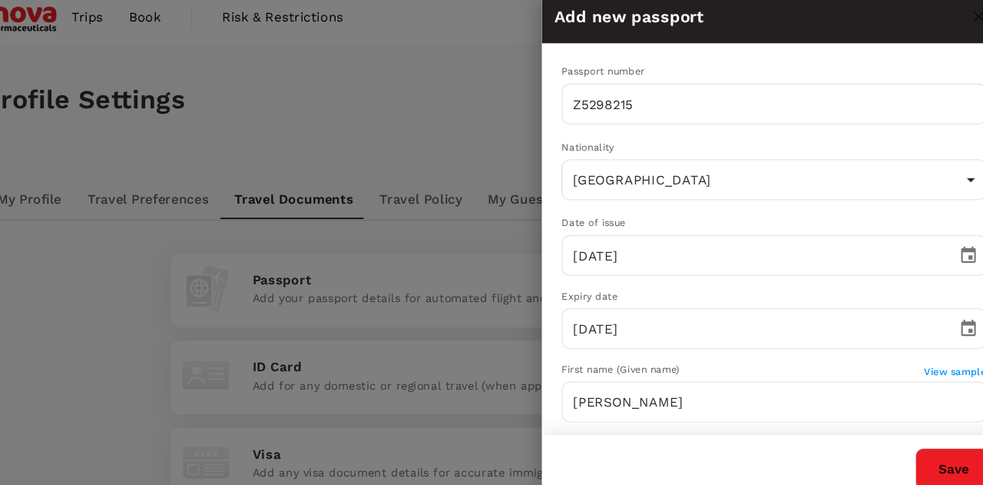
click at [765, 359] on div "First name (Given name)" at bounding box center [735, 358] width 342 height 15
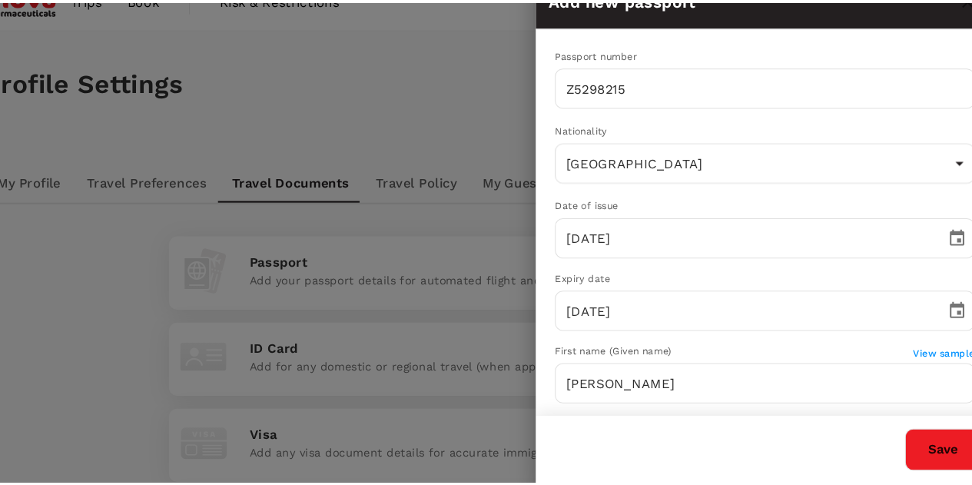
scroll to position [0, 0]
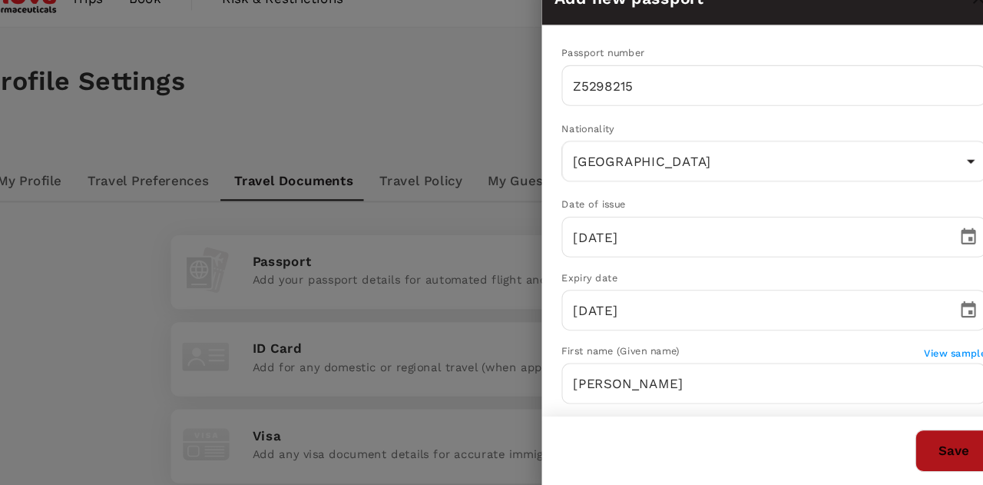
click at [921, 448] on button "Save" at bounding box center [934, 453] width 73 height 40
click at [448, 177] on div at bounding box center [491, 242] width 983 height 485
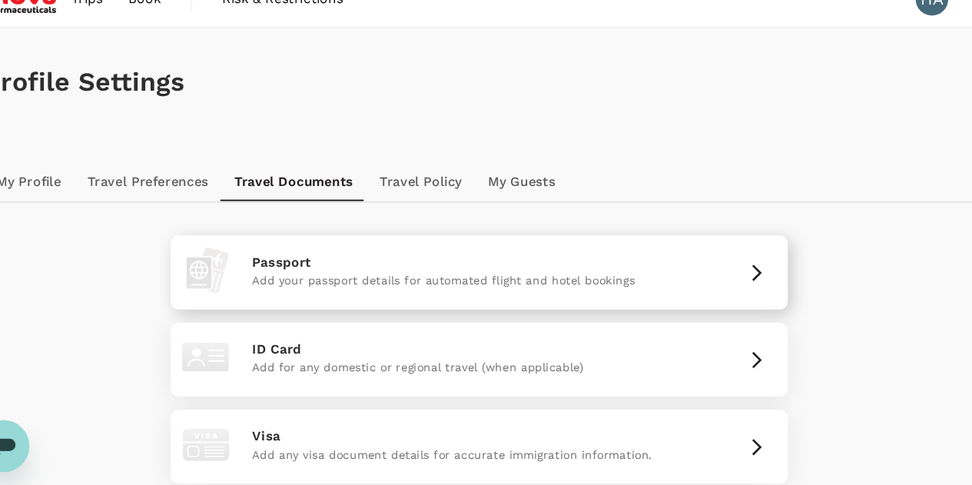
click at [562, 279] on p "Passport" at bounding box center [486, 274] width 428 height 18
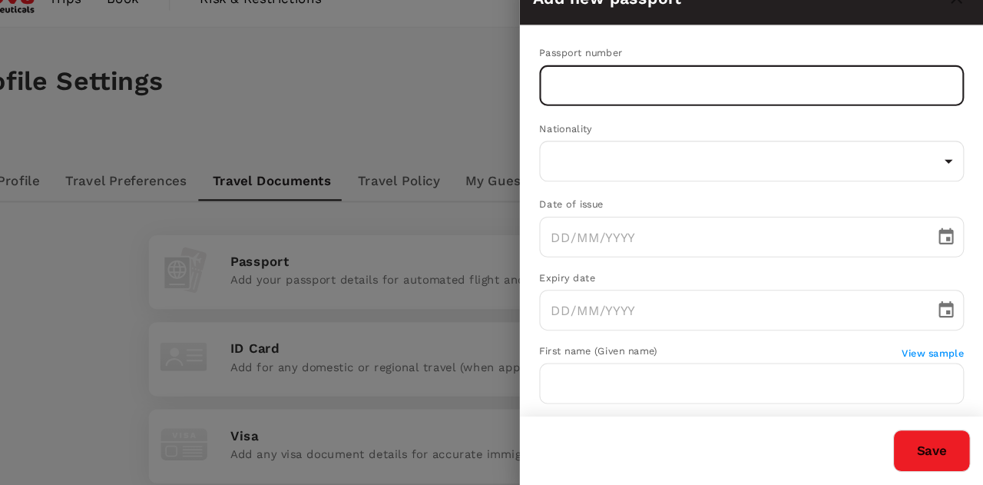
click at [627, 120] on input "text" at bounding box center [764, 107] width 401 height 38
type input "Z5298215"
click at [622, 207] on div "Passport number Z5298215 ​ Nationality ​ ​ Date of issue ​ Expiry date ​ First …" at bounding box center [765, 348] width 438 height 594
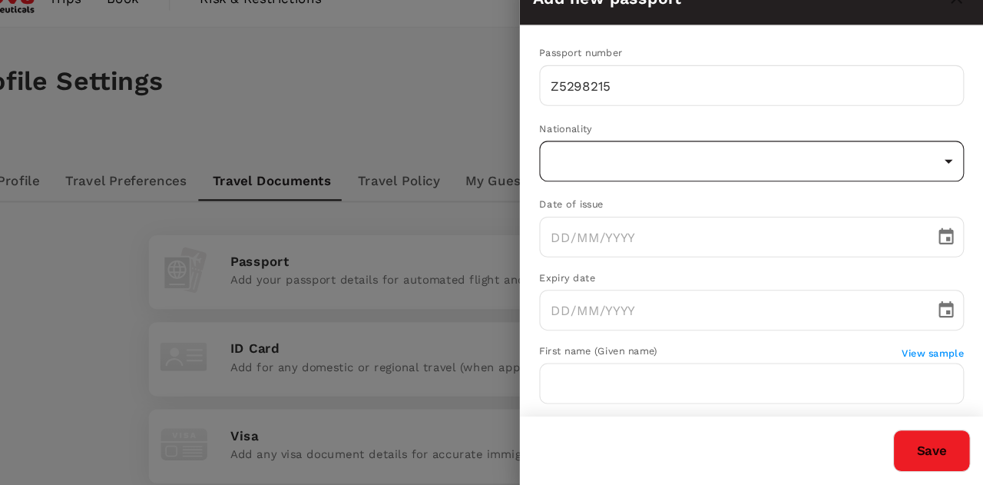
click at [632, 186] on body "Trips Book Risk & Restrictions HA Profile Settings My Profile Travel Preference…" at bounding box center [491, 401] width 983 height 803
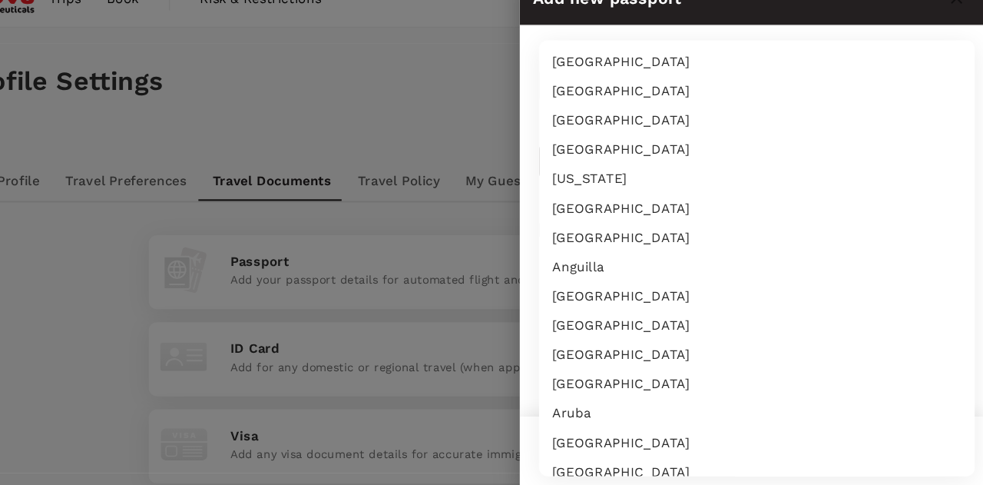
scroll to position [2580, 0]
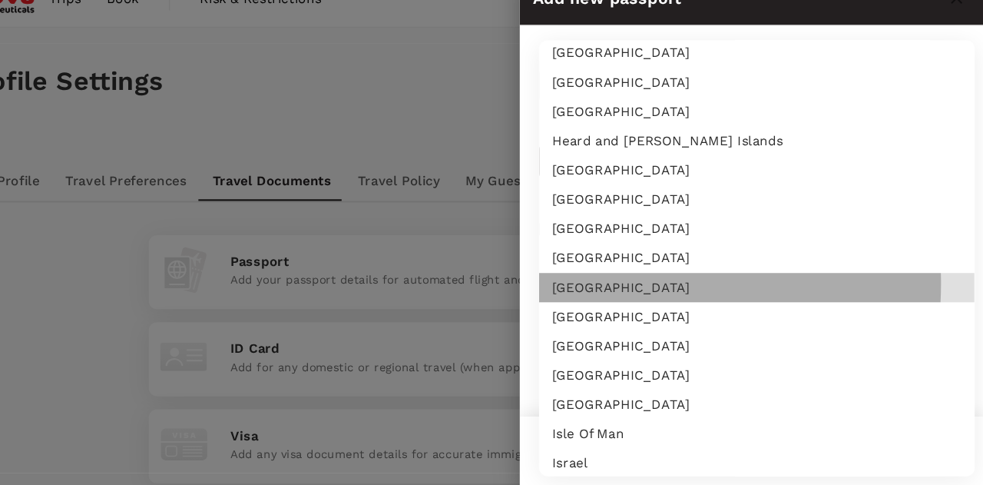
click at [614, 294] on li "India" at bounding box center [769, 299] width 411 height 28
type input "IN"
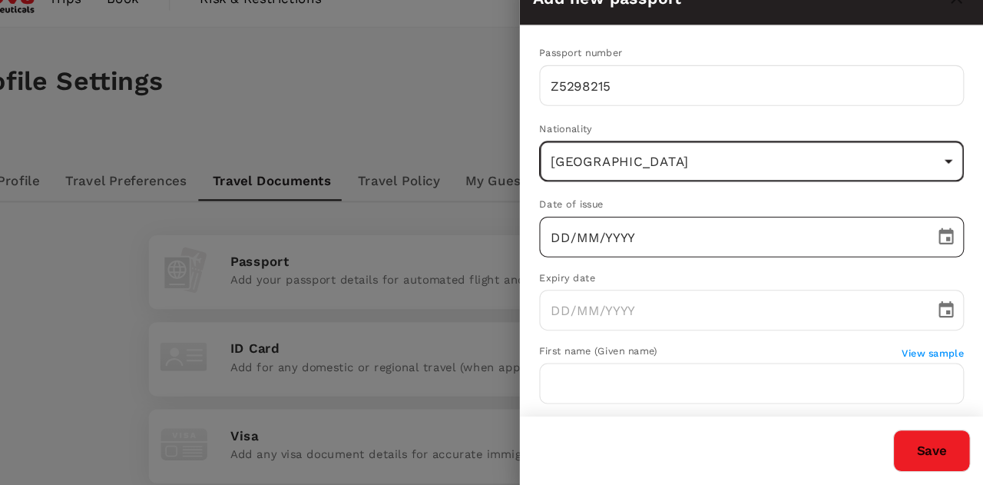
click at [626, 250] on input "DD/MM/YYYY" at bounding box center [745, 250] width 363 height 38
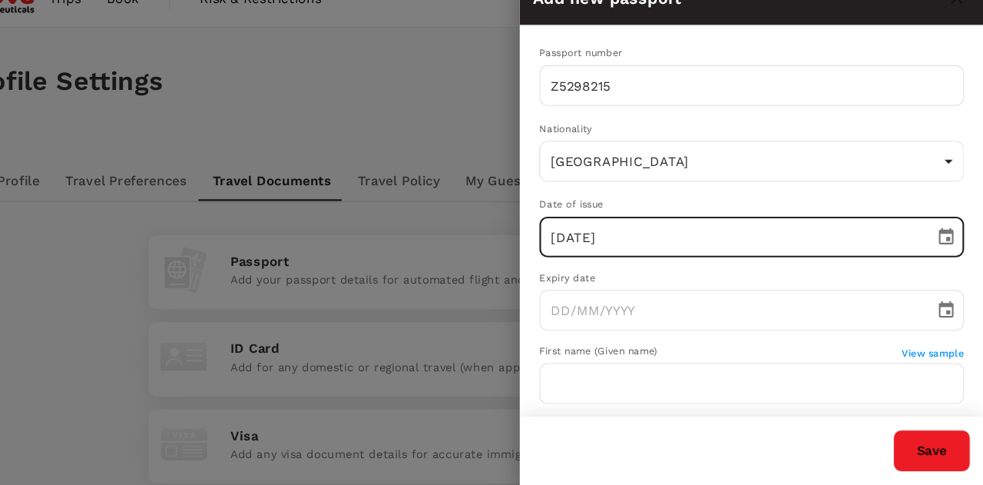
type input "07/01/2019"
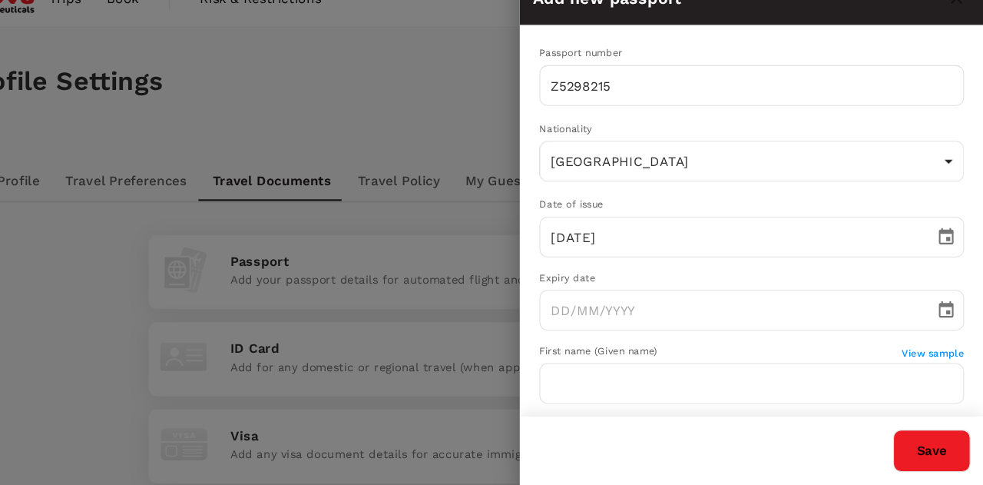
click at [618, 344] on div "Passport number Z5298215 ​ Nationality India IN ​ Date of issue 07/01/2019 ​ Ex…" at bounding box center [765, 348] width 438 height 594
type input "DD/MM/YYYY"
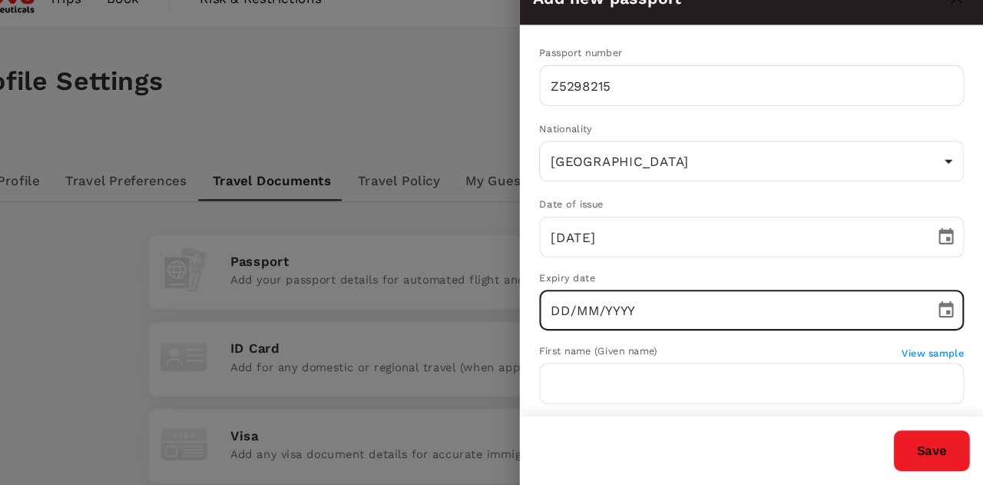
click at [626, 328] on input "DD/MM/YYYY" at bounding box center [745, 319] width 363 height 38
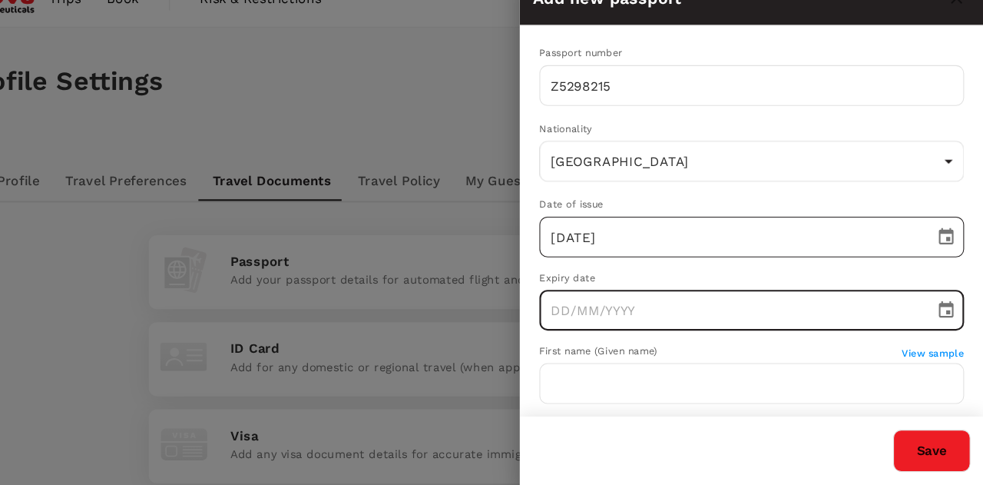
click at [584, 254] on input "07/01/2019" at bounding box center [745, 250] width 363 height 38
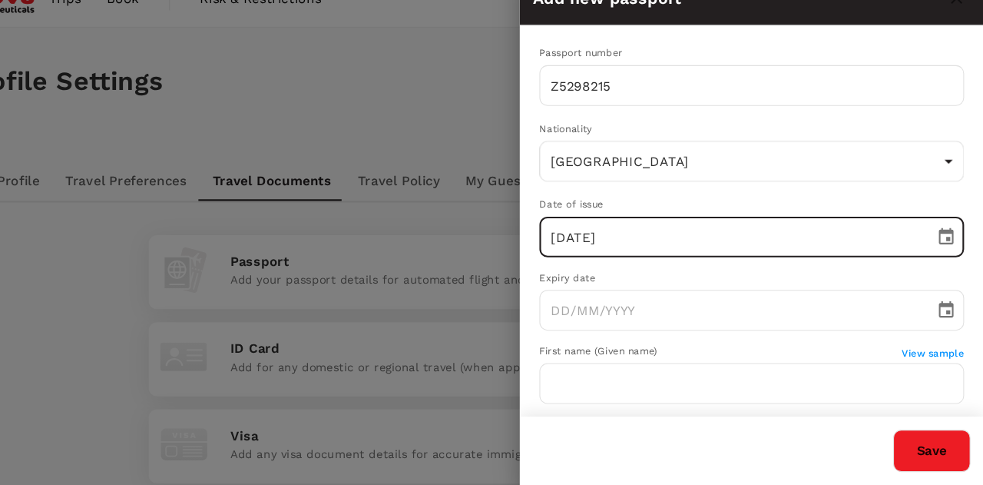
click at [584, 254] on input "07/01/2019" at bounding box center [745, 250] width 363 height 38
type input "08/01/2019"
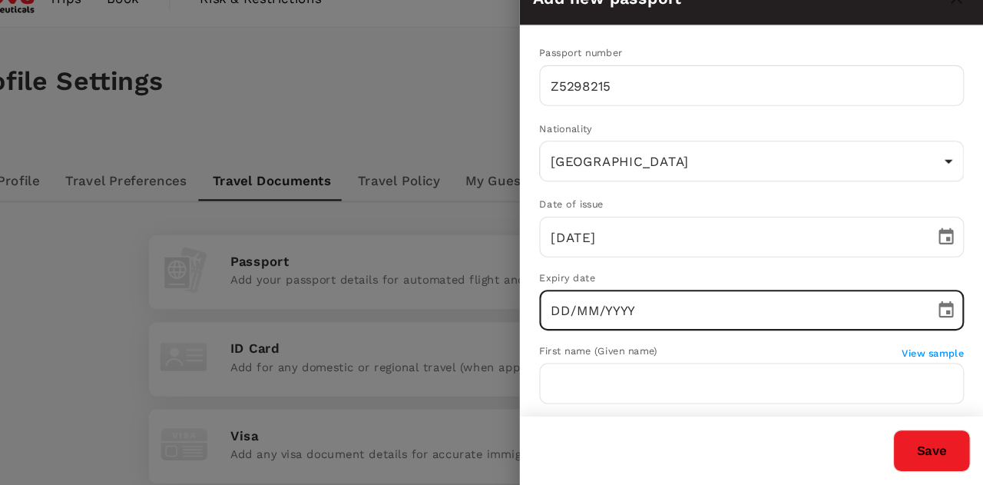
click at [599, 317] on input "DD/MM/YYYY" at bounding box center [745, 319] width 363 height 38
type input "07/01/2029"
click at [720, 384] on input "text" at bounding box center [764, 389] width 401 height 38
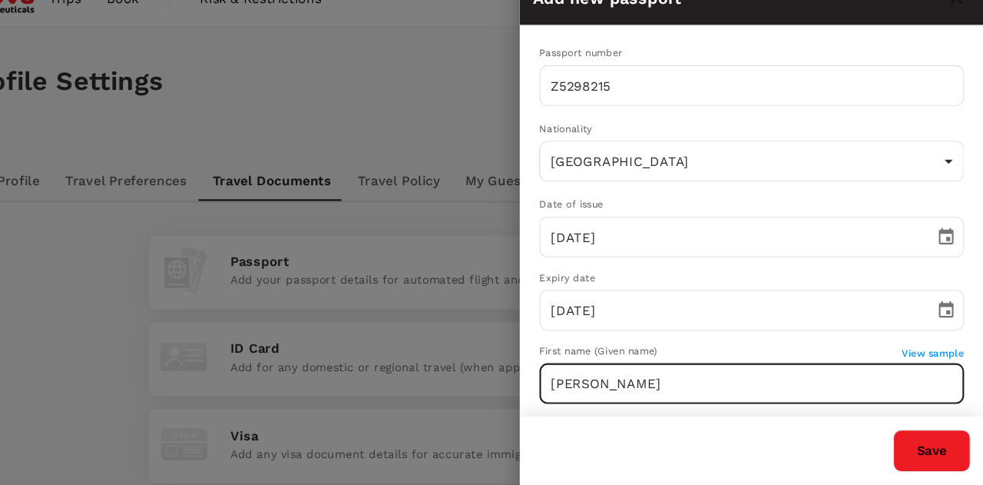
type input "Harsha"
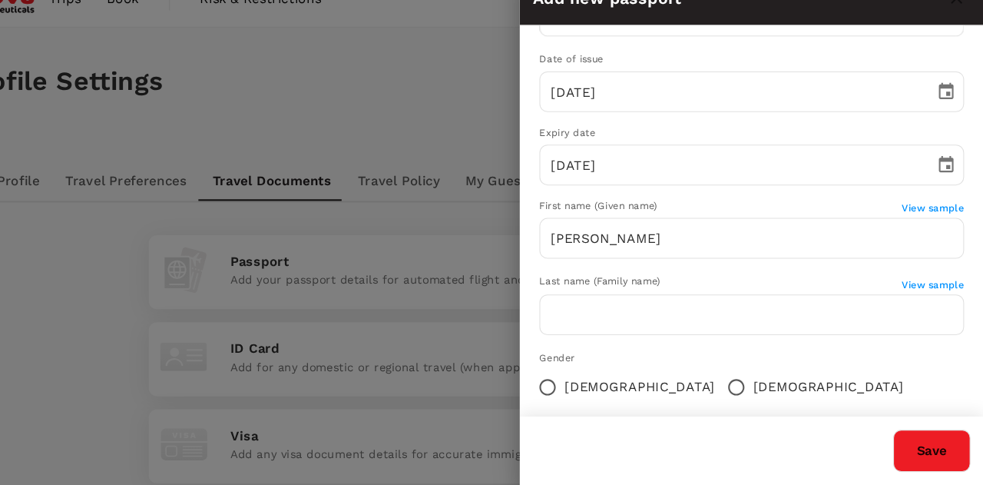
scroll to position [140, 0]
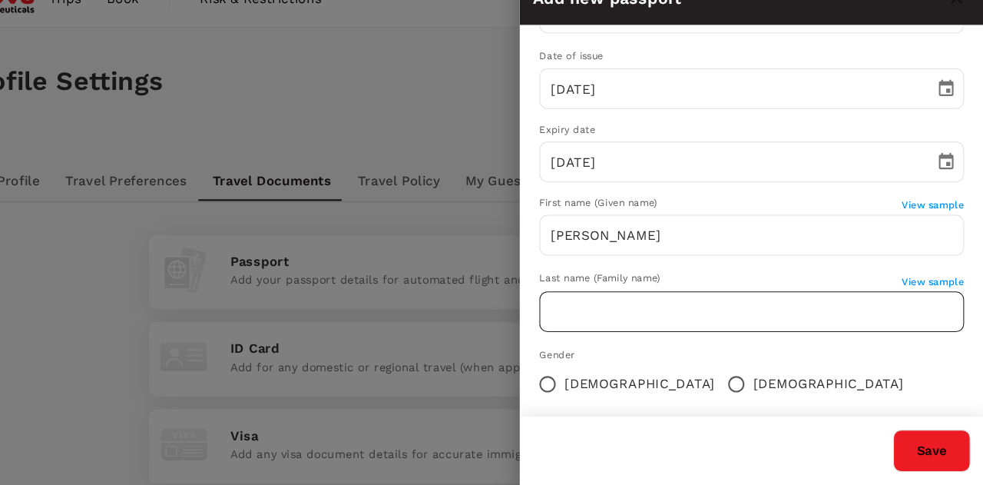
click at [712, 333] on input "text" at bounding box center [764, 321] width 401 height 38
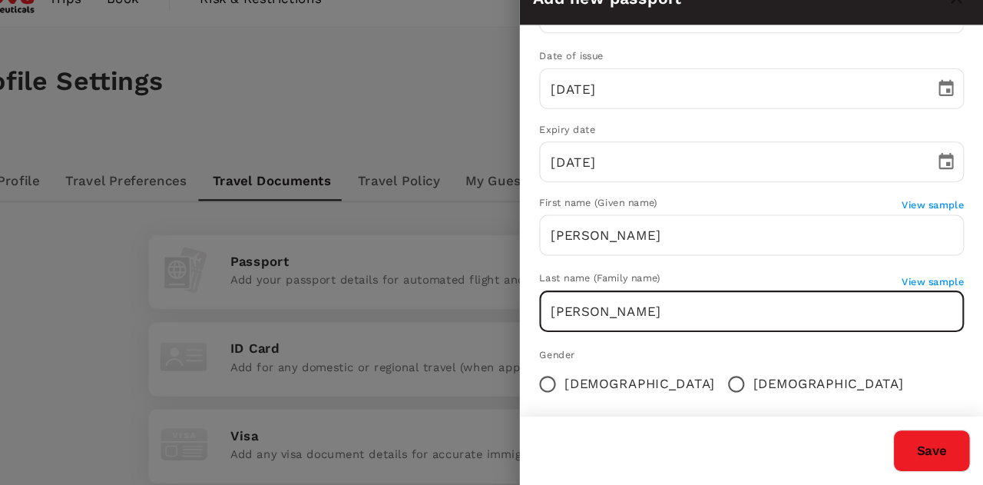
type input "Arumugam Rammohan"
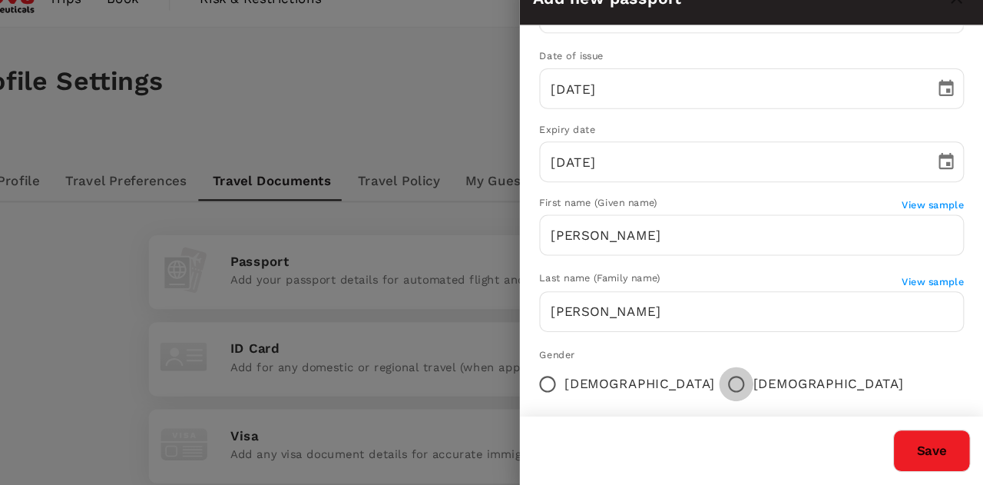
click at [734, 390] on input "Male" at bounding box center [750, 389] width 32 height 32
radio input "true"
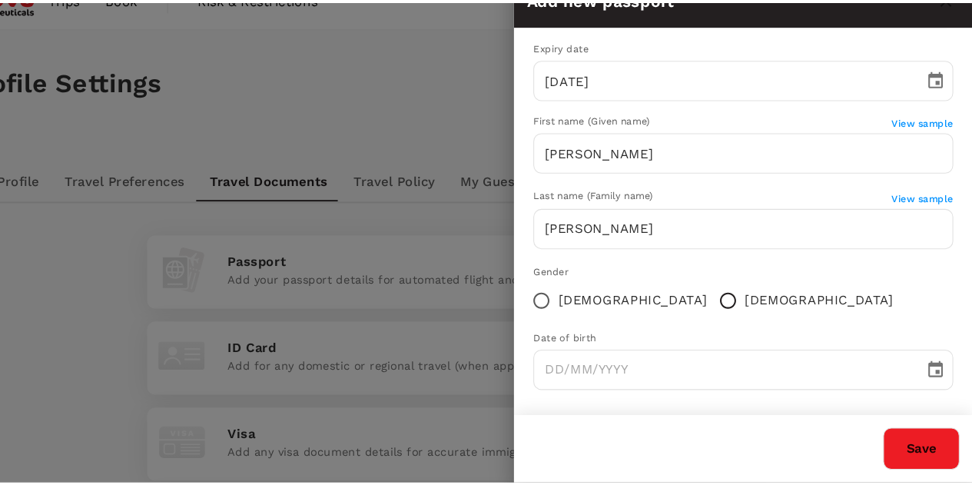
scroll to position [224, 0]
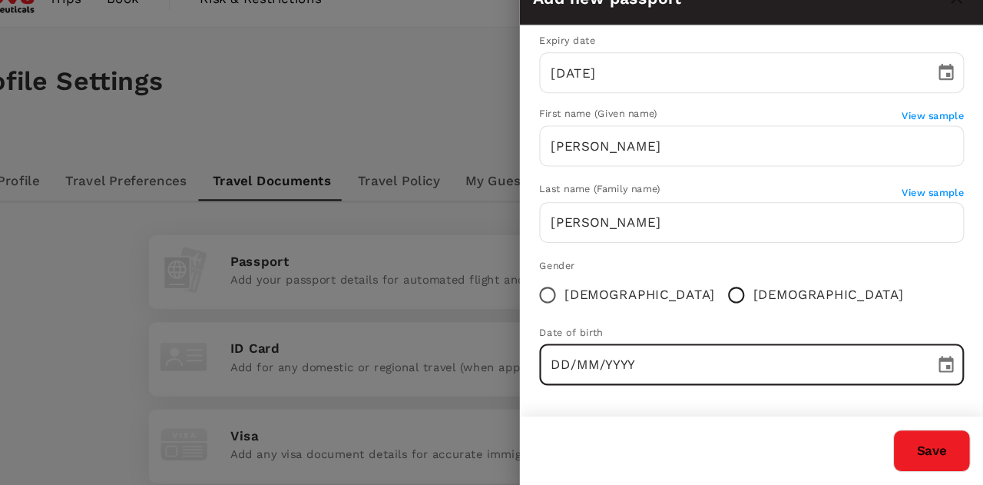
click at [770, 370] on input "DD/MM/YYYY" at bounding box center [745, 372] width 363 height 38
type input "29/08/1973"
click at [943, 451] on button "Save" at bounding box center [934, 453] width 73 height 40
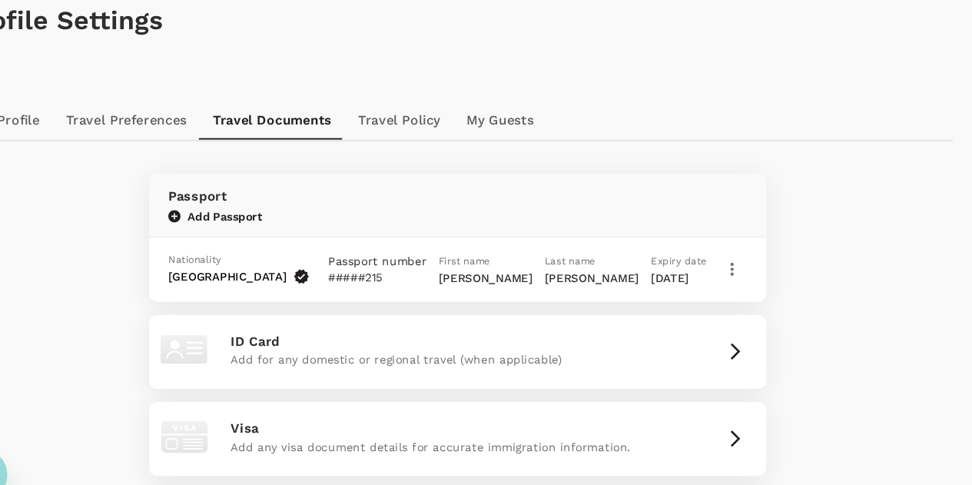
scroll to position [77, 0]
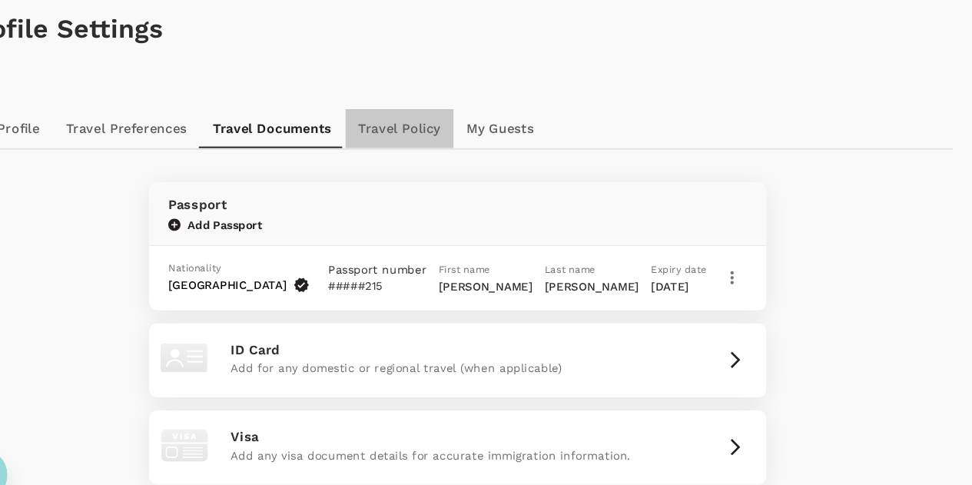
click at [433, 121] on link "Travel Policy" at bounding box center [431, 121] width 102 height 37
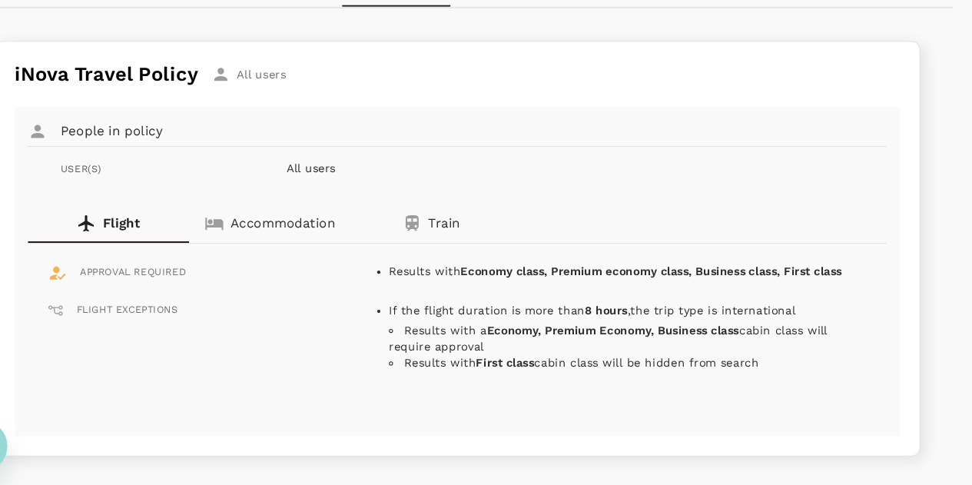
scroll to position [184, 0]
click at [317, 236] on p "Accommodation" at bounding box center [321, 237] width 99 height 18
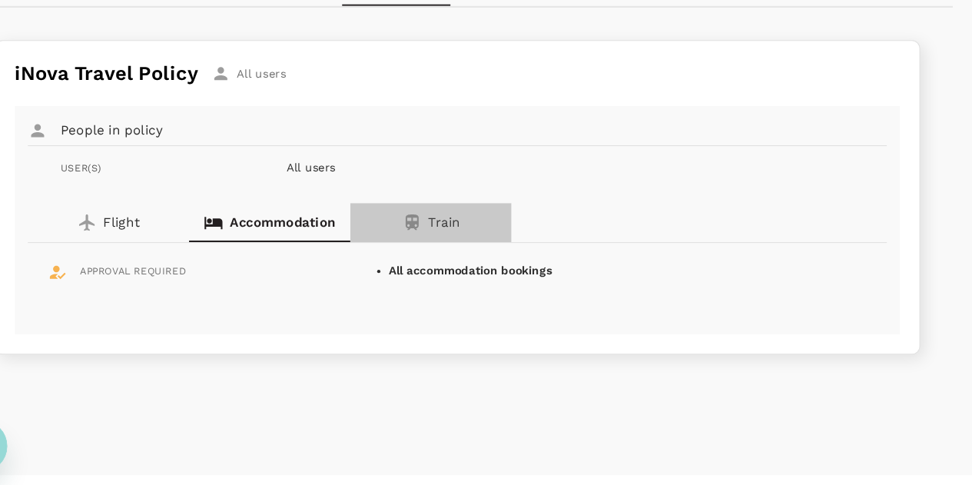
click at [470, 240] on p "Train" at bounding box center [474, 237] width 30 height 18
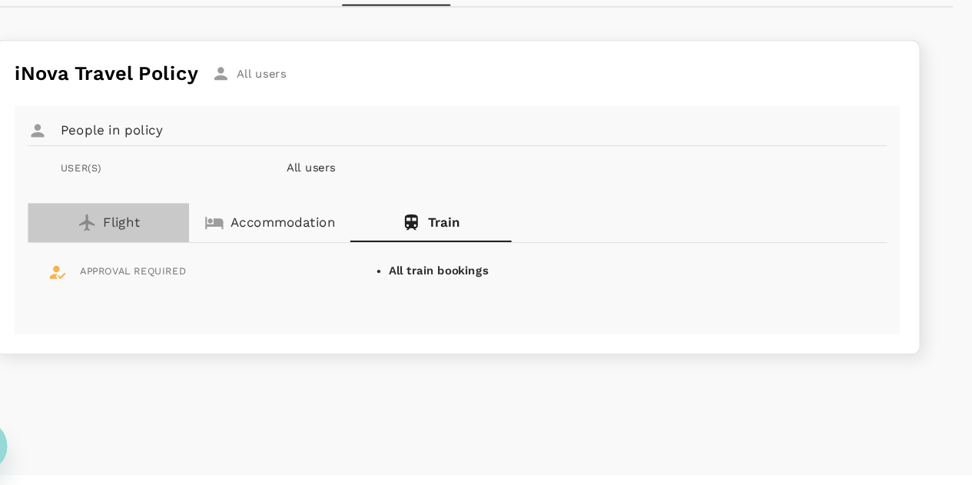
click at [173, 237] on p "Flight" at bounding box center [169, 237] width 35 height 18
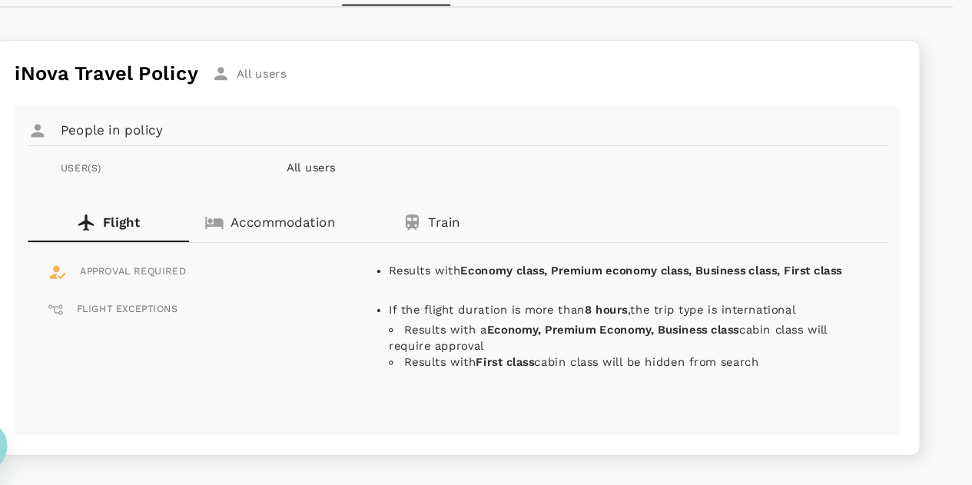
click at [942, 119] on div "iNova Travel Policy All users People in policy USER(S) All users Flight Accommo…" at bounding box center [485, 252] width 935 height 435
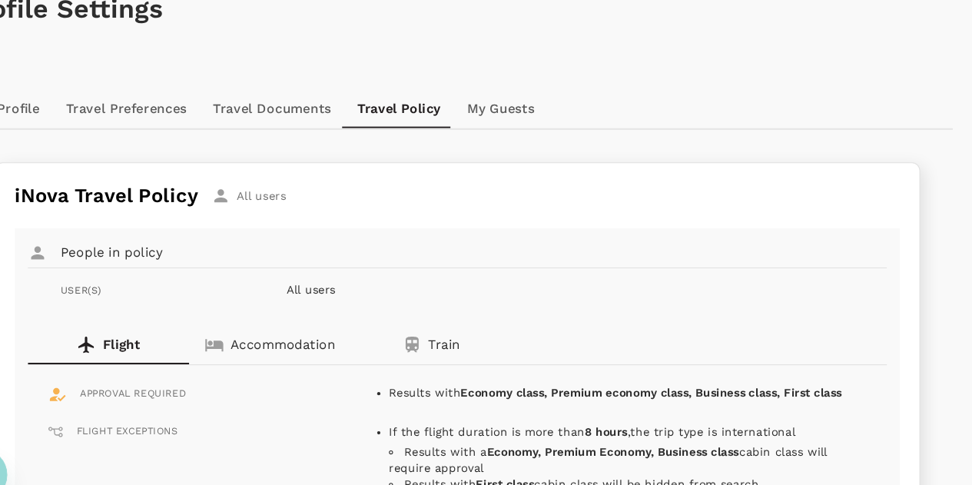
scroll to position [91, 0]
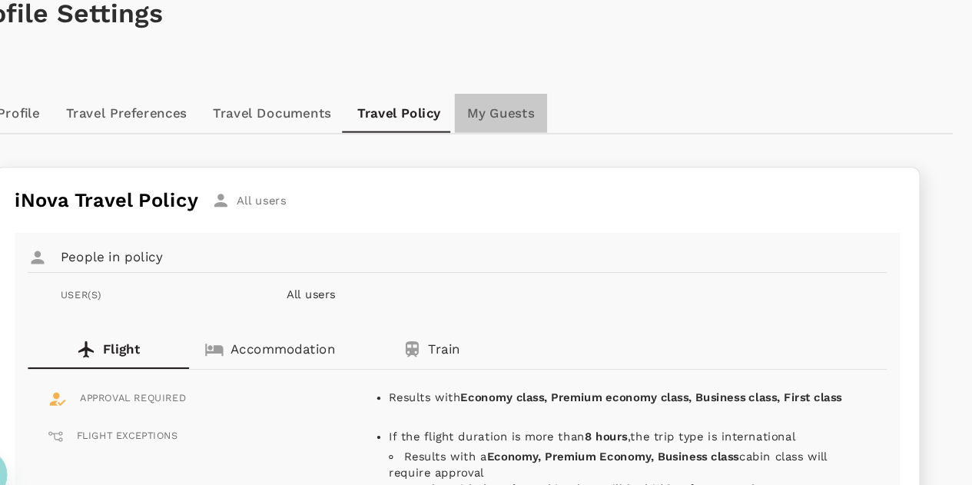
click at [520, 103] on link "My Guests" at bounding box center [527, 106] width 88 height 37
